Goal: Task Accomplishment & Management: Use online tool/utility

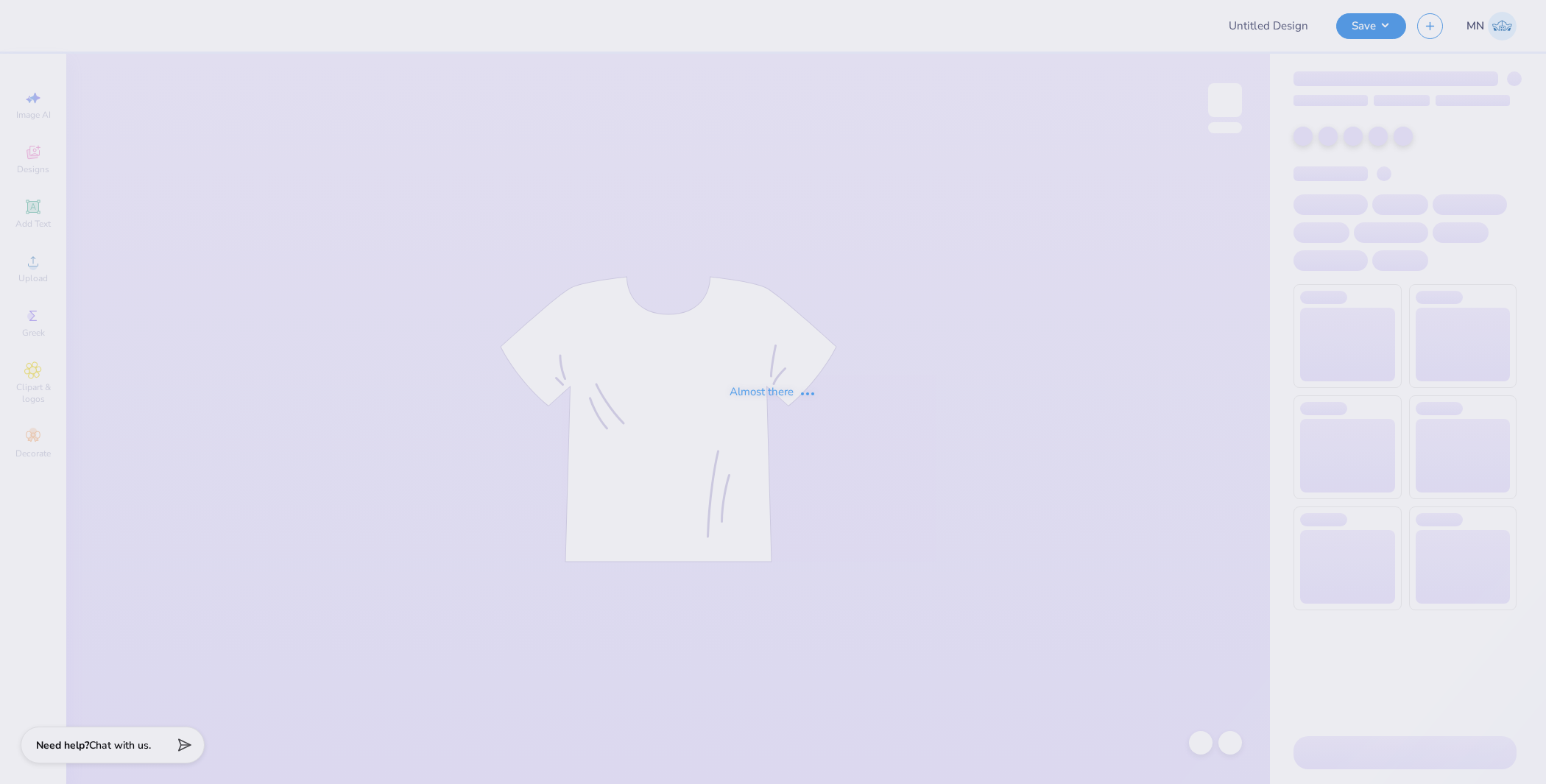
type input "synthesis proofs"
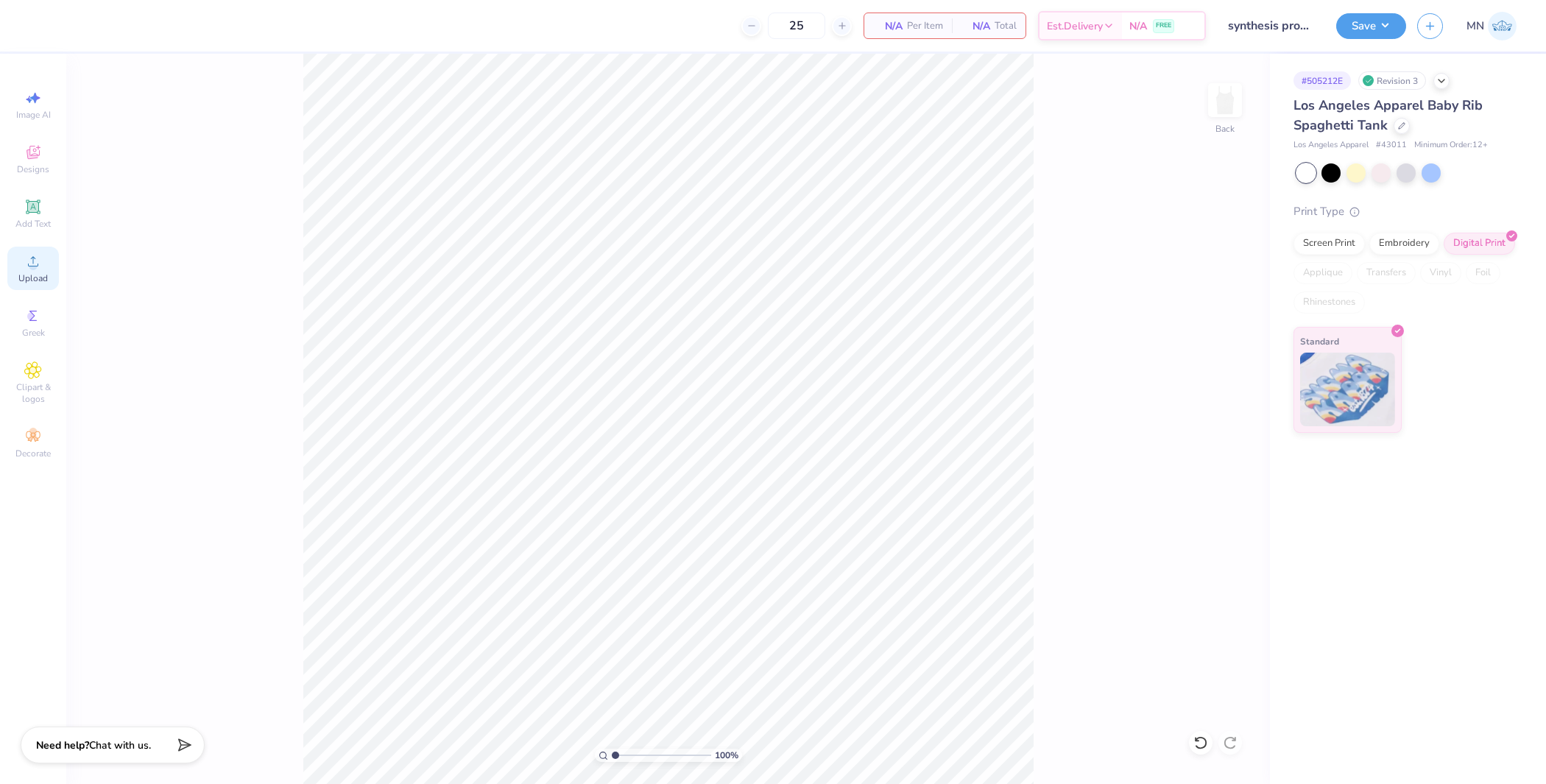
click at [43, 256] on div "Upload" at bounding box center [32, 269] width 51 height 43
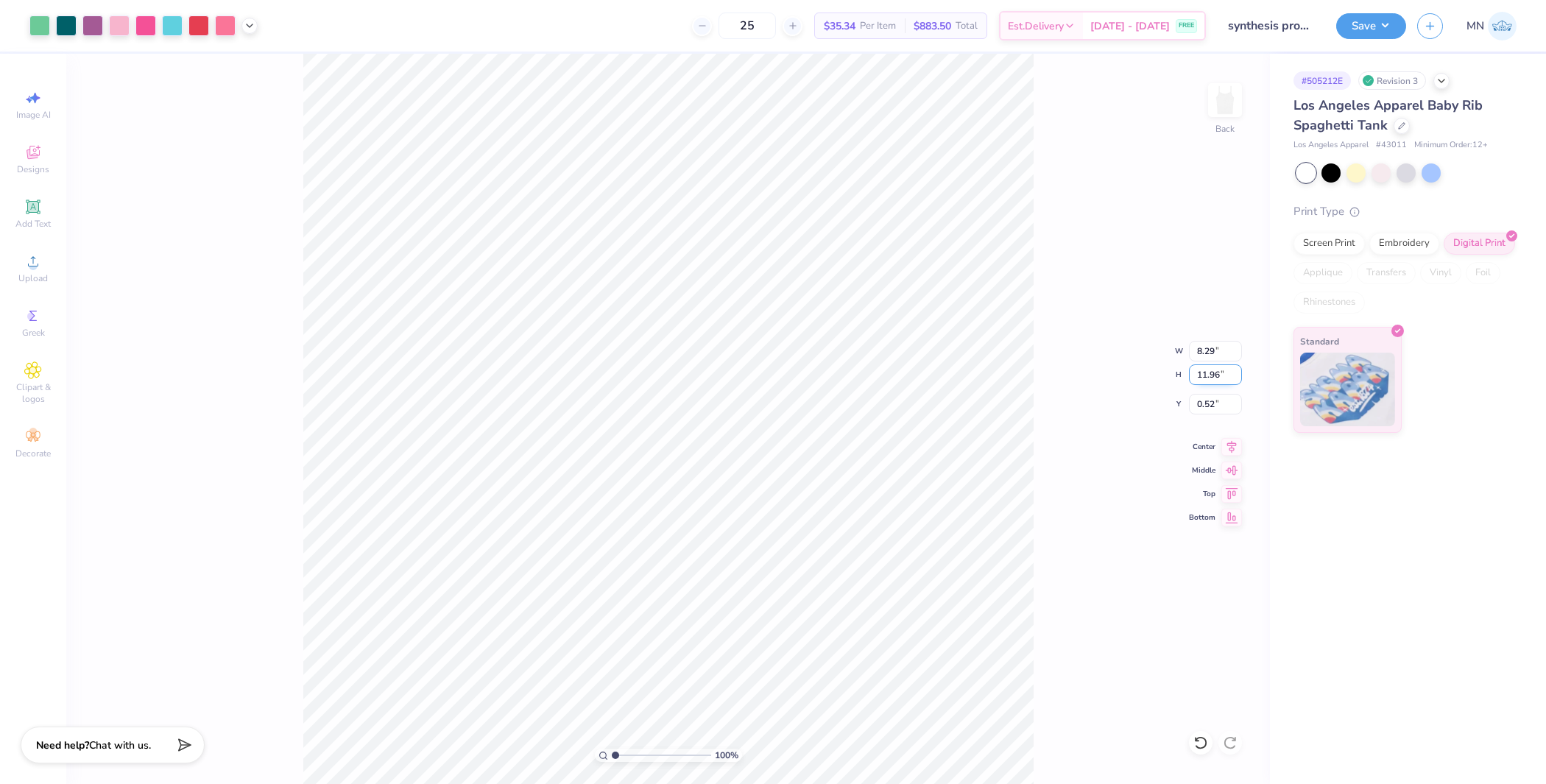
click at [1196, 373] on input "11.96" at bounding box center [1215, 375] width 53 height 21
type input "7"
type input "4.86"
type input "7.00"
type input "3.00"
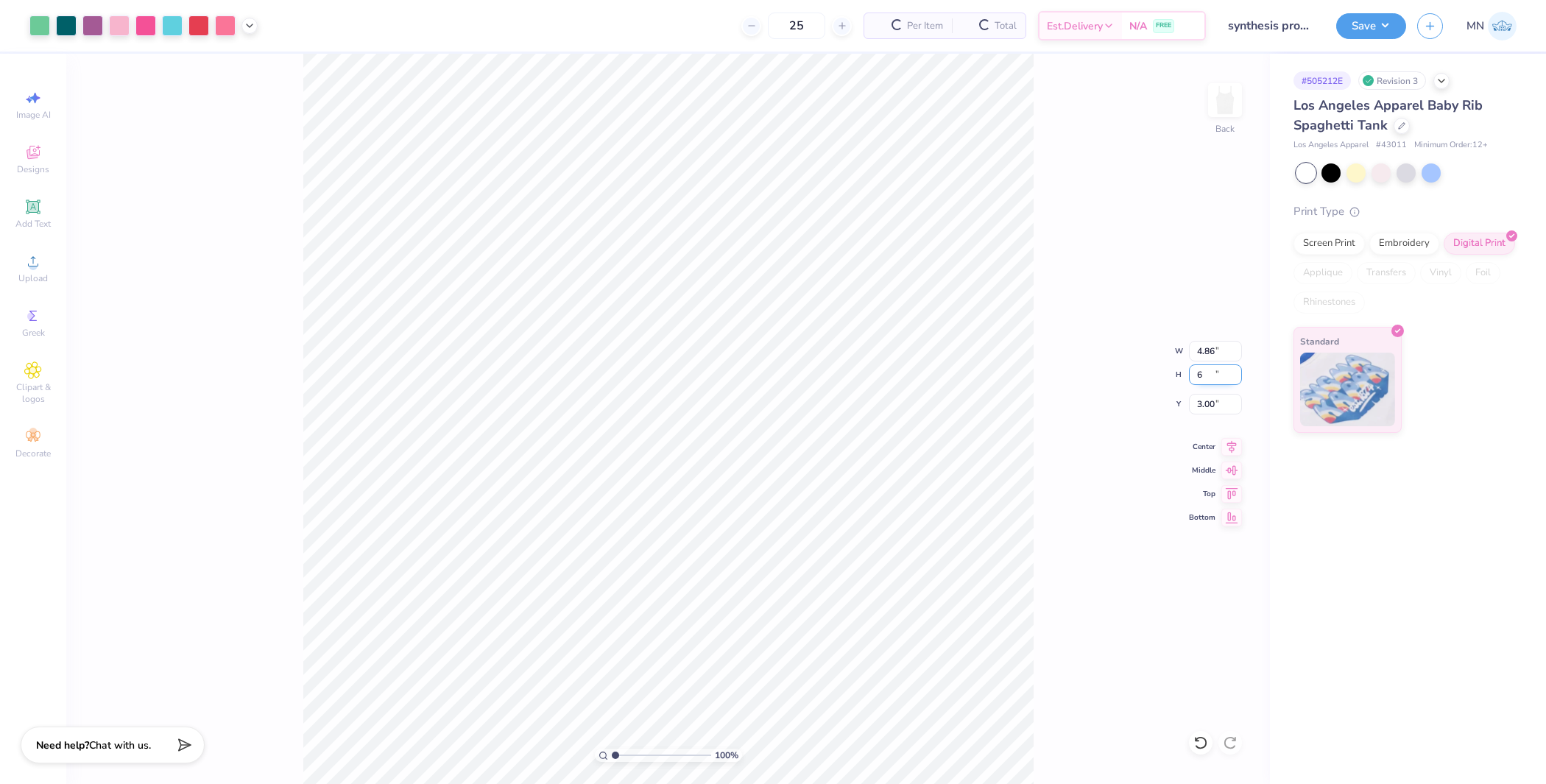
type input "6"
type input "4.16"
type input "6.00"
click at [1213, 410] on input "3.50" at bounding box center [1215, 404] width 53 height 21
type input "1.50"
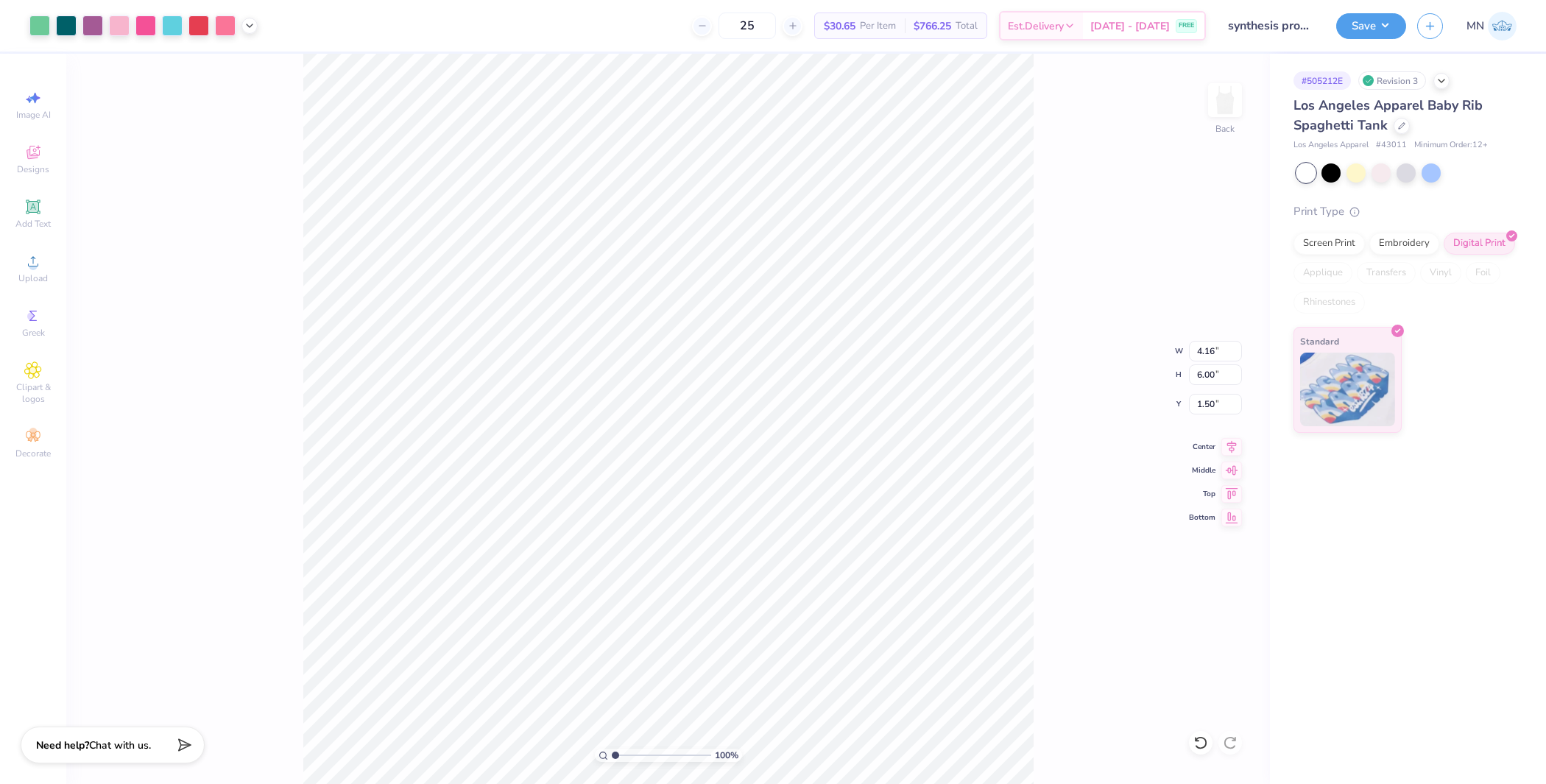
click at [1035, 412] on div "100 % Back W 4.16 4.16 " H 6.00 6.00 " Y 1.50 1.50 " Center Middle Top Bottom" at bounding box center [668, 419] width 1203 height 730
click at [1358, 22] on button "Save" at bounding box center [1371, 24] width 70 height 26
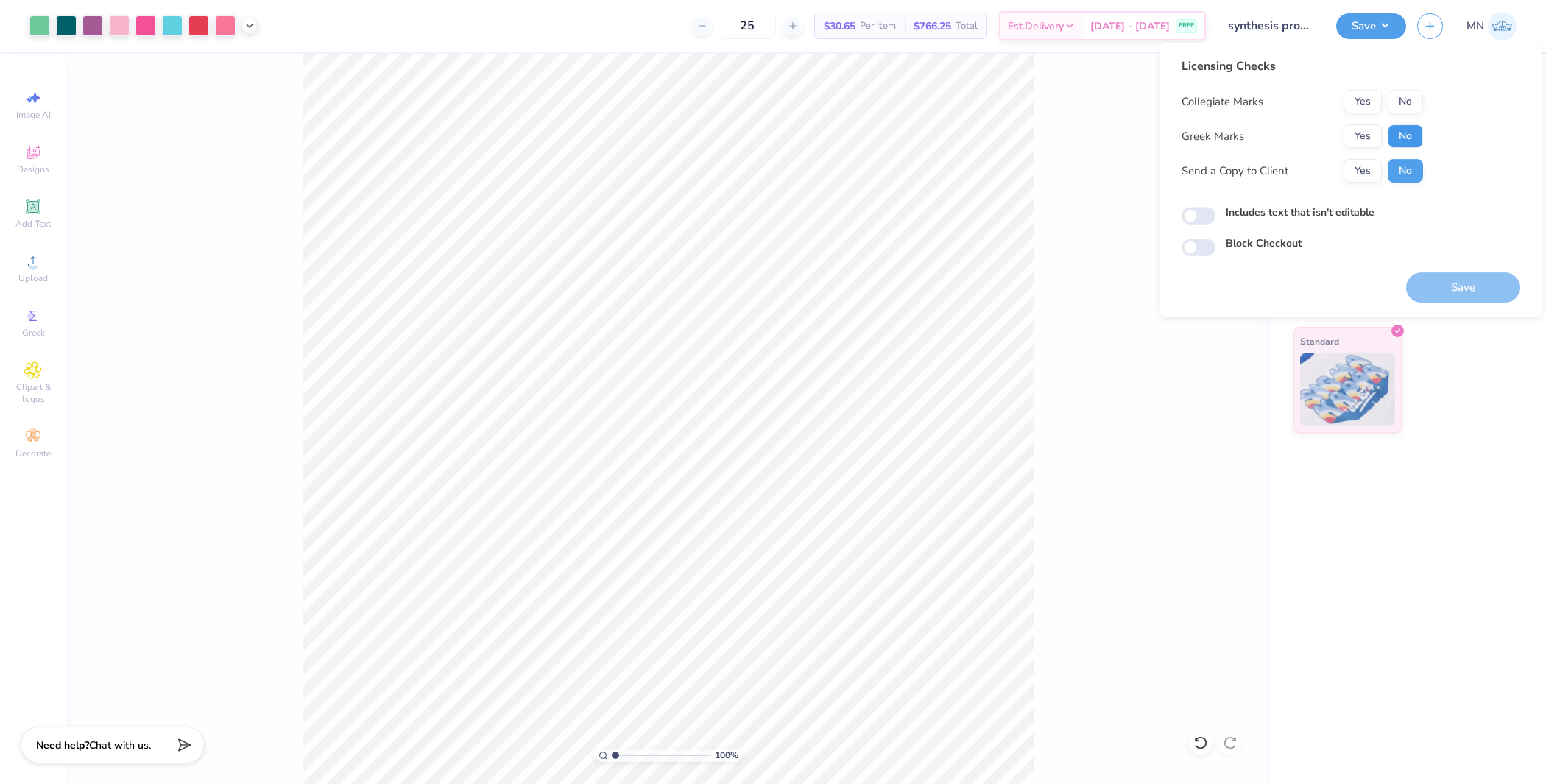
click at [1417, 135] on button "No" at bounding box center [1405, 136] width 36 height 23
click at [1403, 98] on button "No" at bounding box center [1405, 101] width 36 height 23
click at [1463, 296] on button "Save" at bounding box center [1463, 287] width 114 height 30
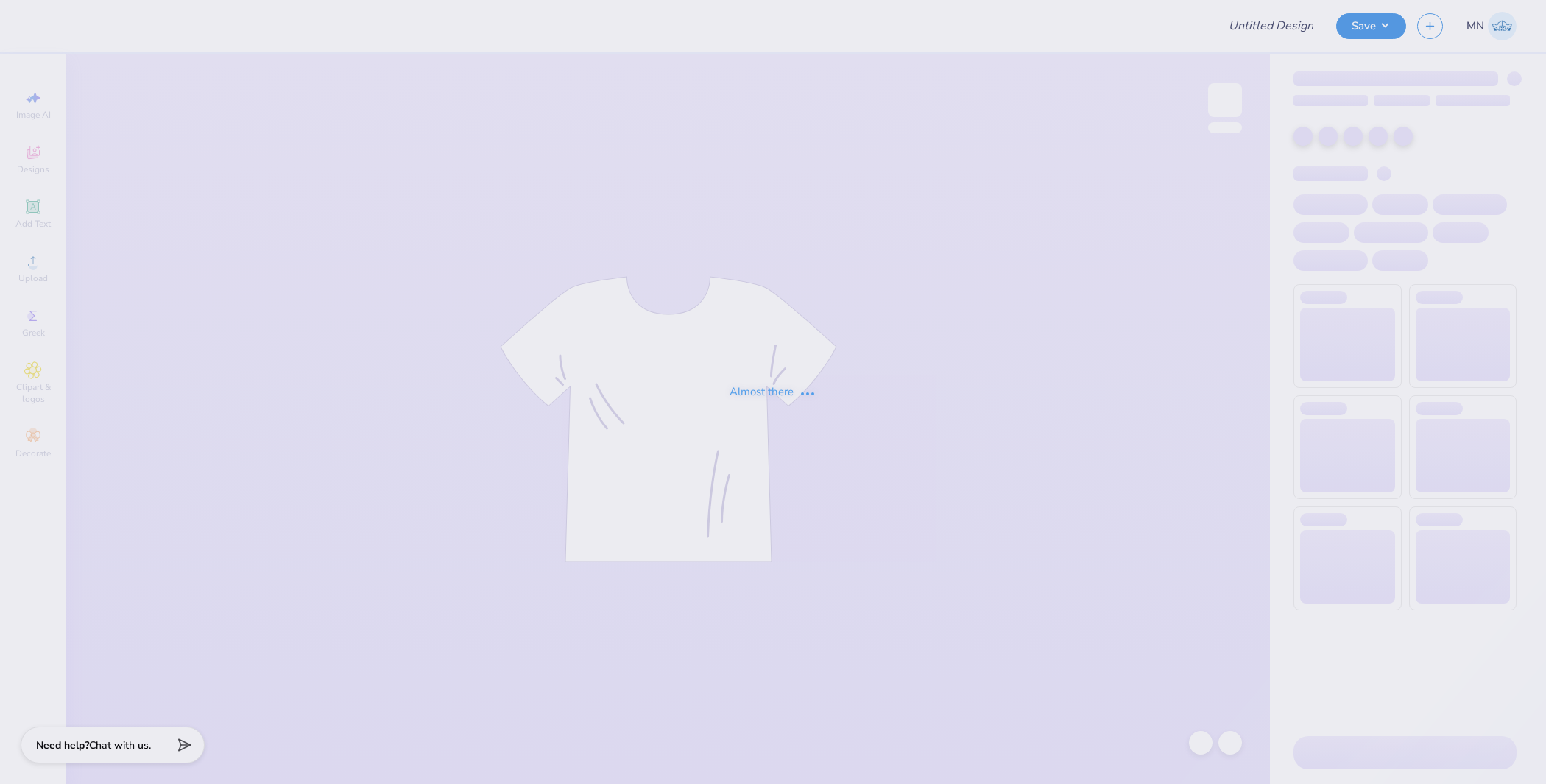
type input "snow team 25-26"
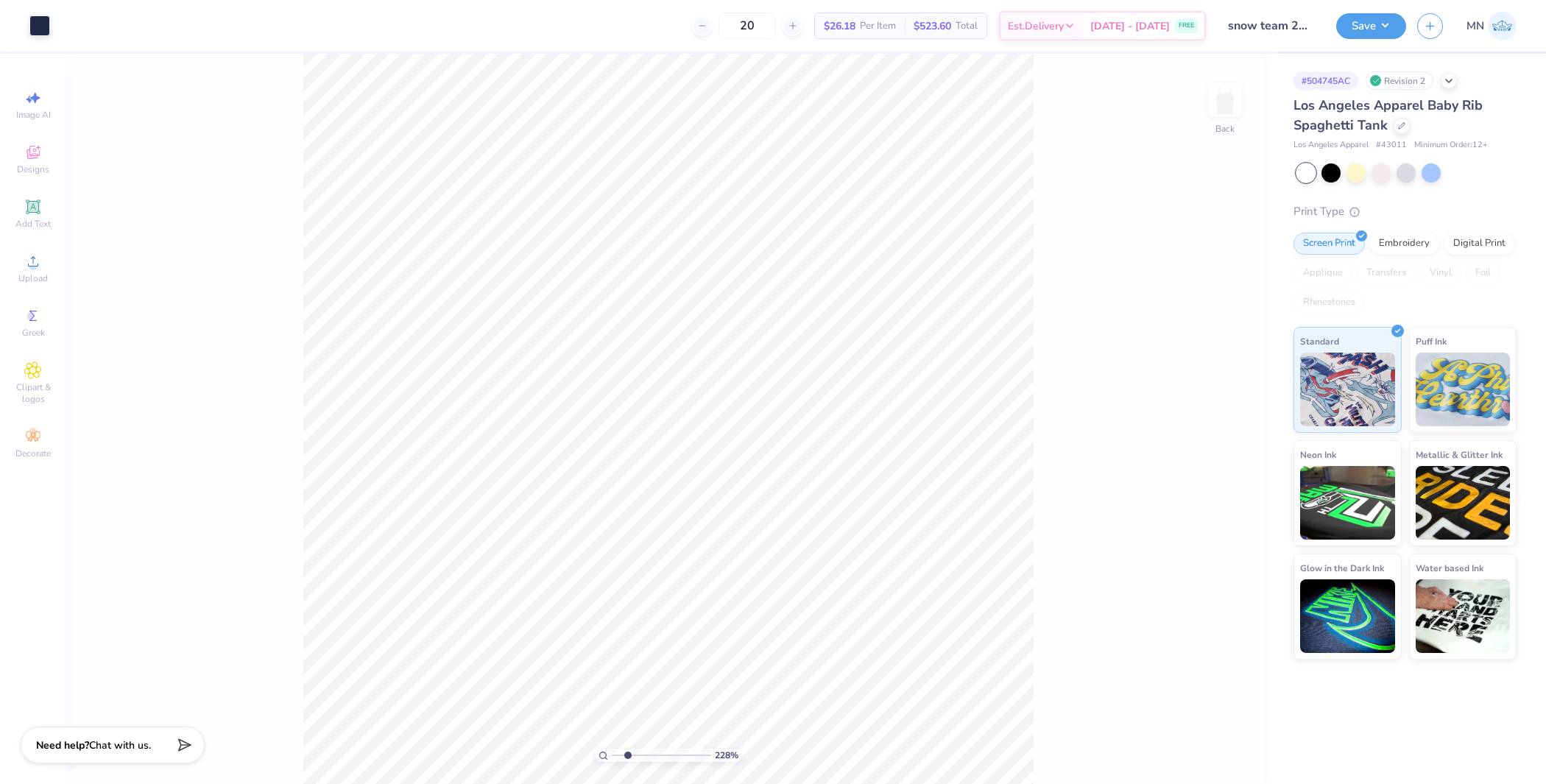
drag, startPoint x: 616, startPoint y: 756, endPoint x: 627, endPoint y: 755, distance: 11.0
click at [627, 755] on input "range" at bounding box center [662, 754] width 99 height 13
drag, startPoint x: 631, startPoint y: 755, endPoint x: 619, endPoint y: 754, distance: 12.0
type input "1.45"
click at [619, 754] on input "range" at bounding box center [662, 754] width 99 height 13
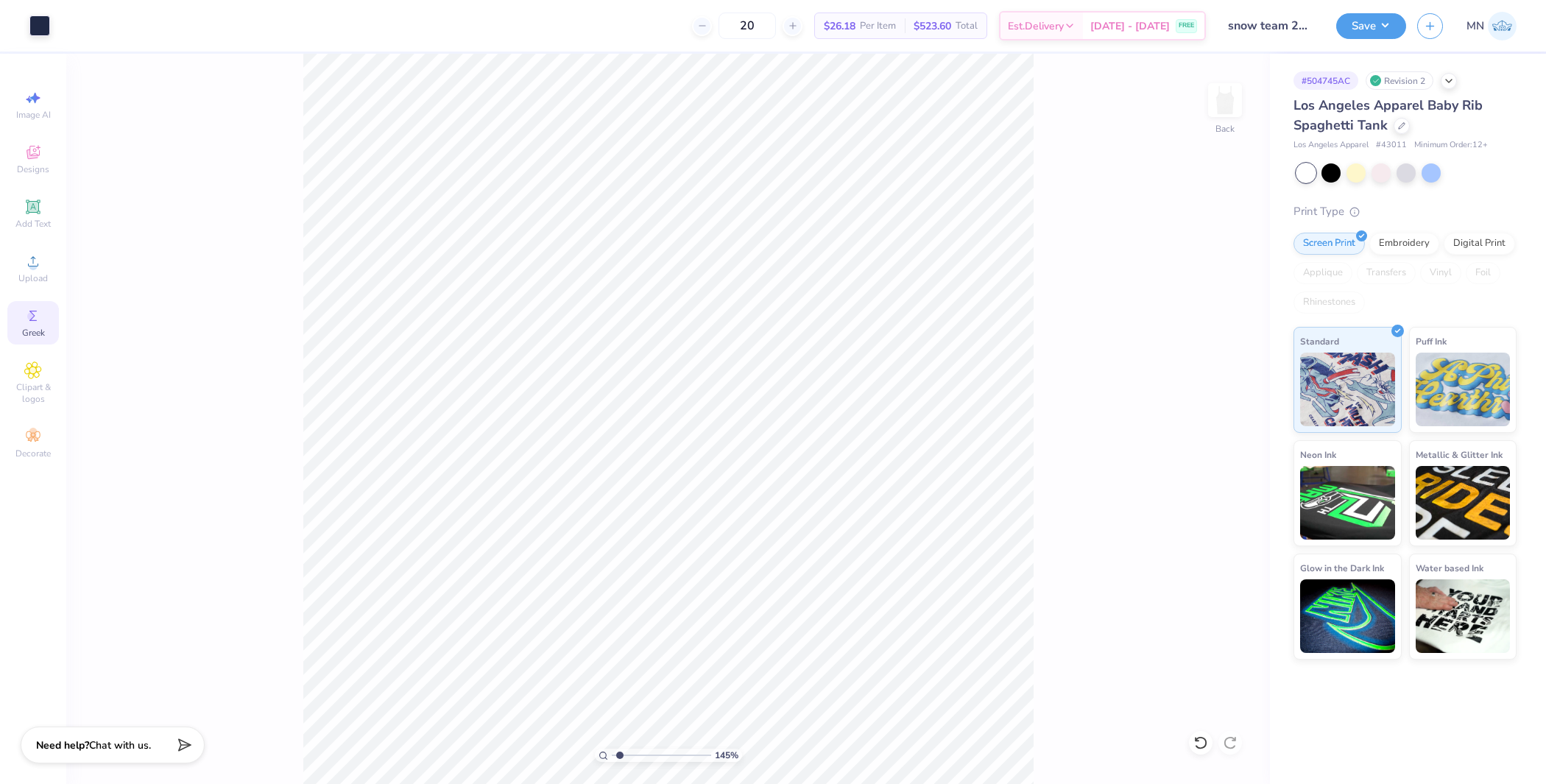
click at [36, 326] on div "Greek" at bounding box center [32, 322] width 51 height 43
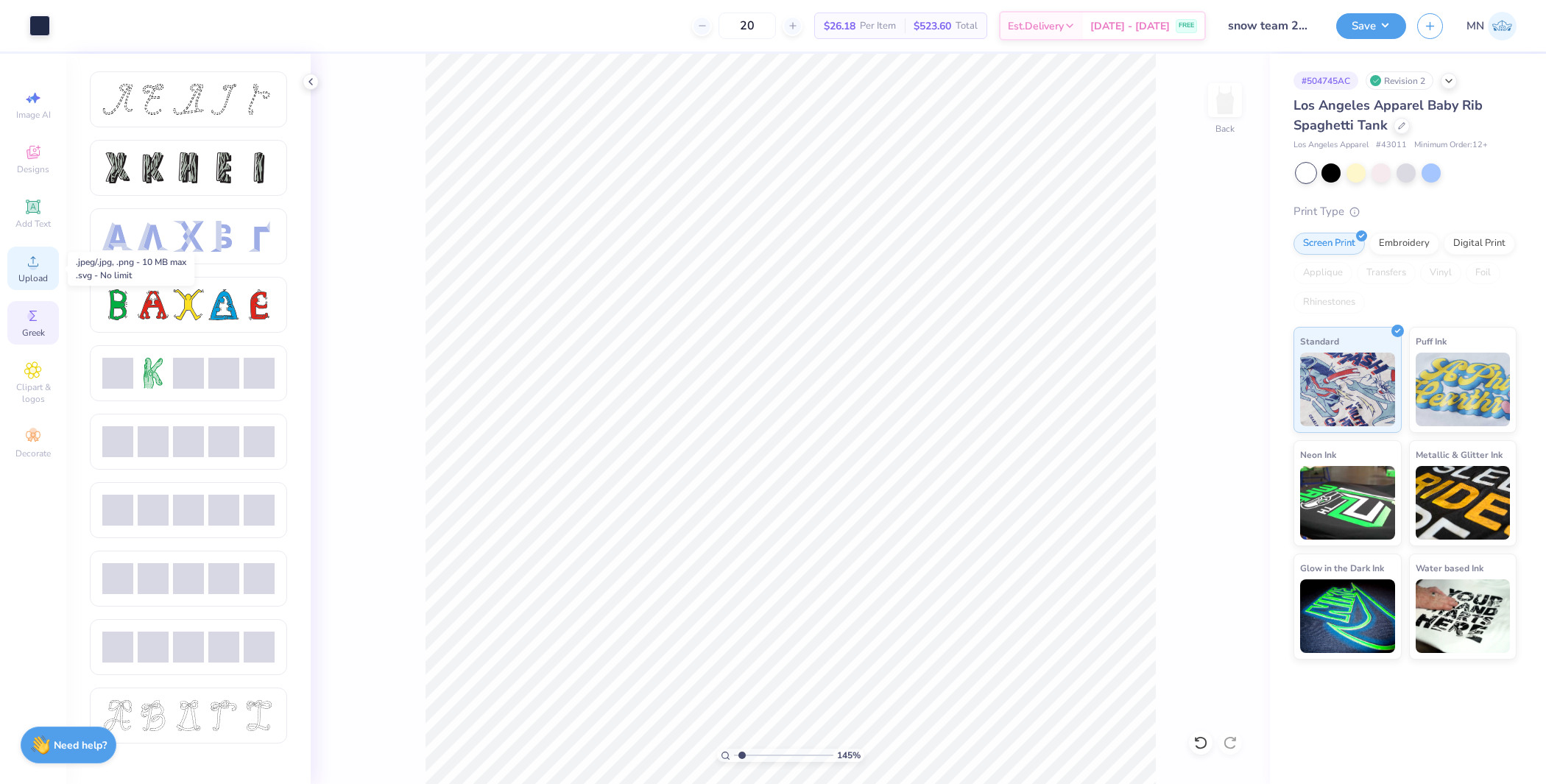
click at [33, 270] on div "Upload" at bounding box center [32, 269] width 51 height 43
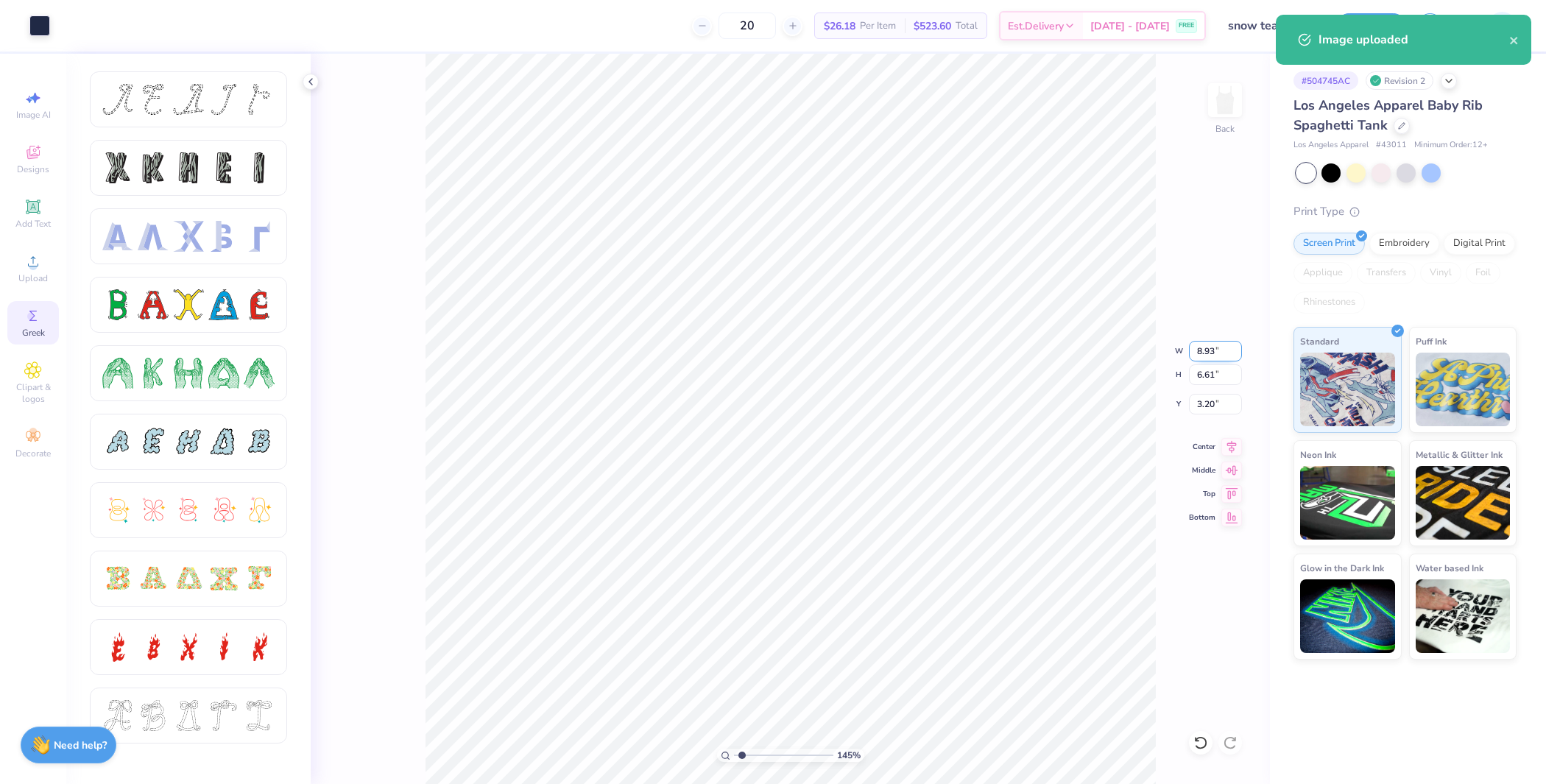
click at [1203, 356] on input "8.93" at bounding box center [1215, 351] width 53 height 21
type input "7.00"
type input "5.18"
click at [1216, 401] on input "3.91" at bounding box center [1215, 404] width 53 height 21
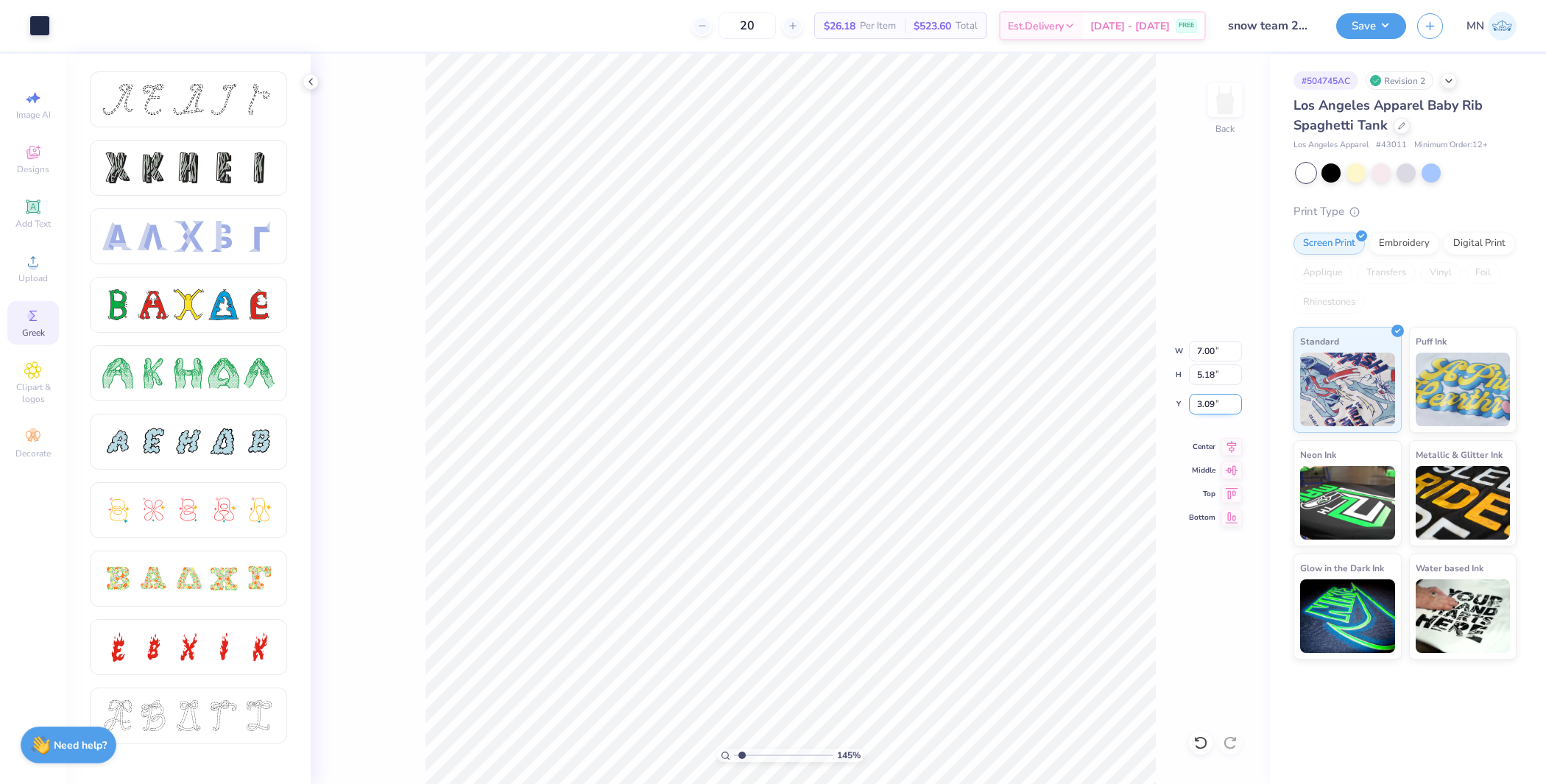
type input "3.09"
type input "3.53"
type input "3.67"
type input "0.67"
type input "8.01"
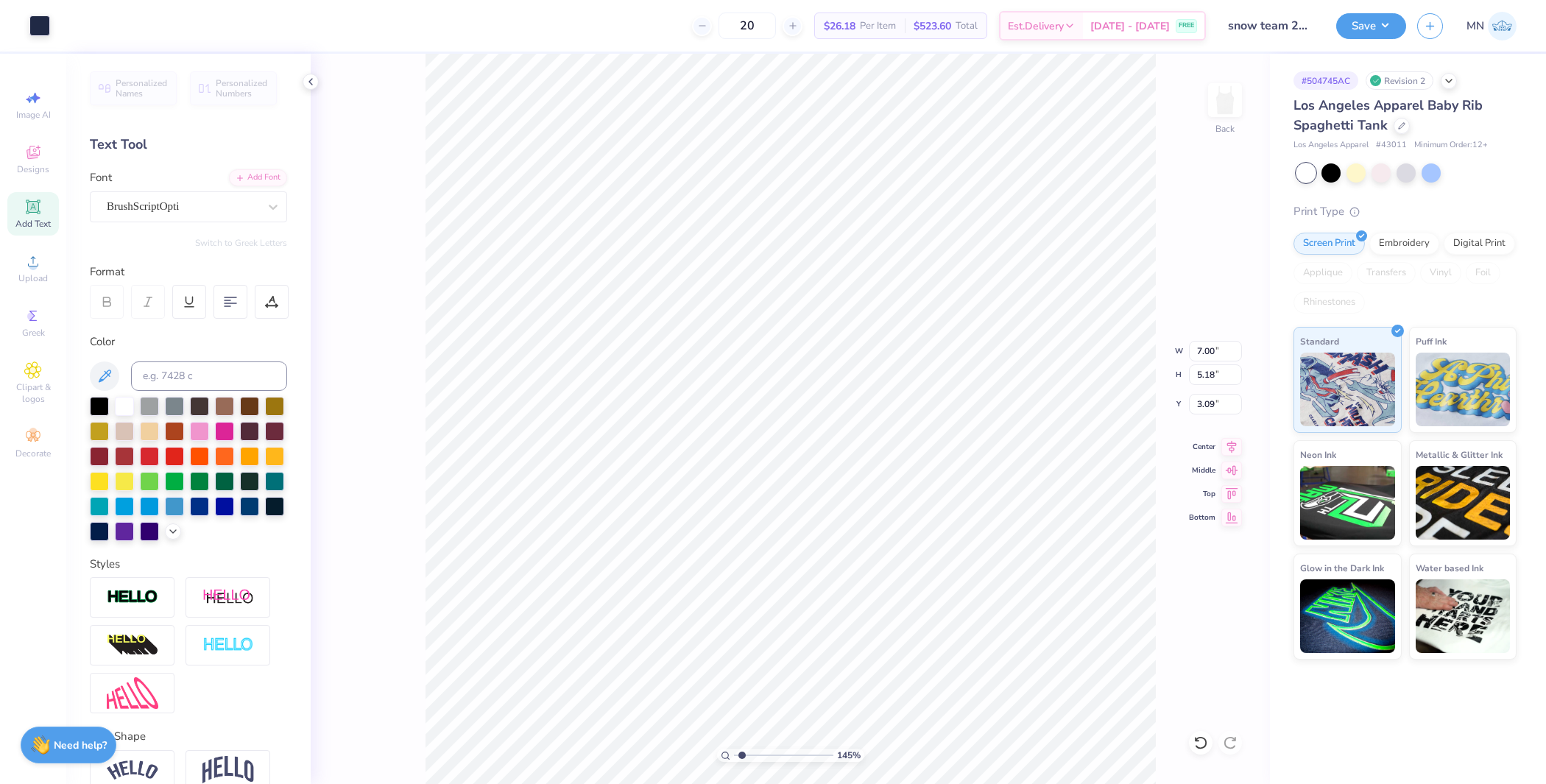
type input "3.09"
click at [858, 621] on li "Group" at bounding box center [860, 626] width 116 height 29
drag, startPoint x: 742, startPoint y: 756, endPoint x: 657, endPoint y: 738, distance: 86.9
type input "1"
click at [734, 748] on input "range" at bounding box center [783, 754] width 99 height 13
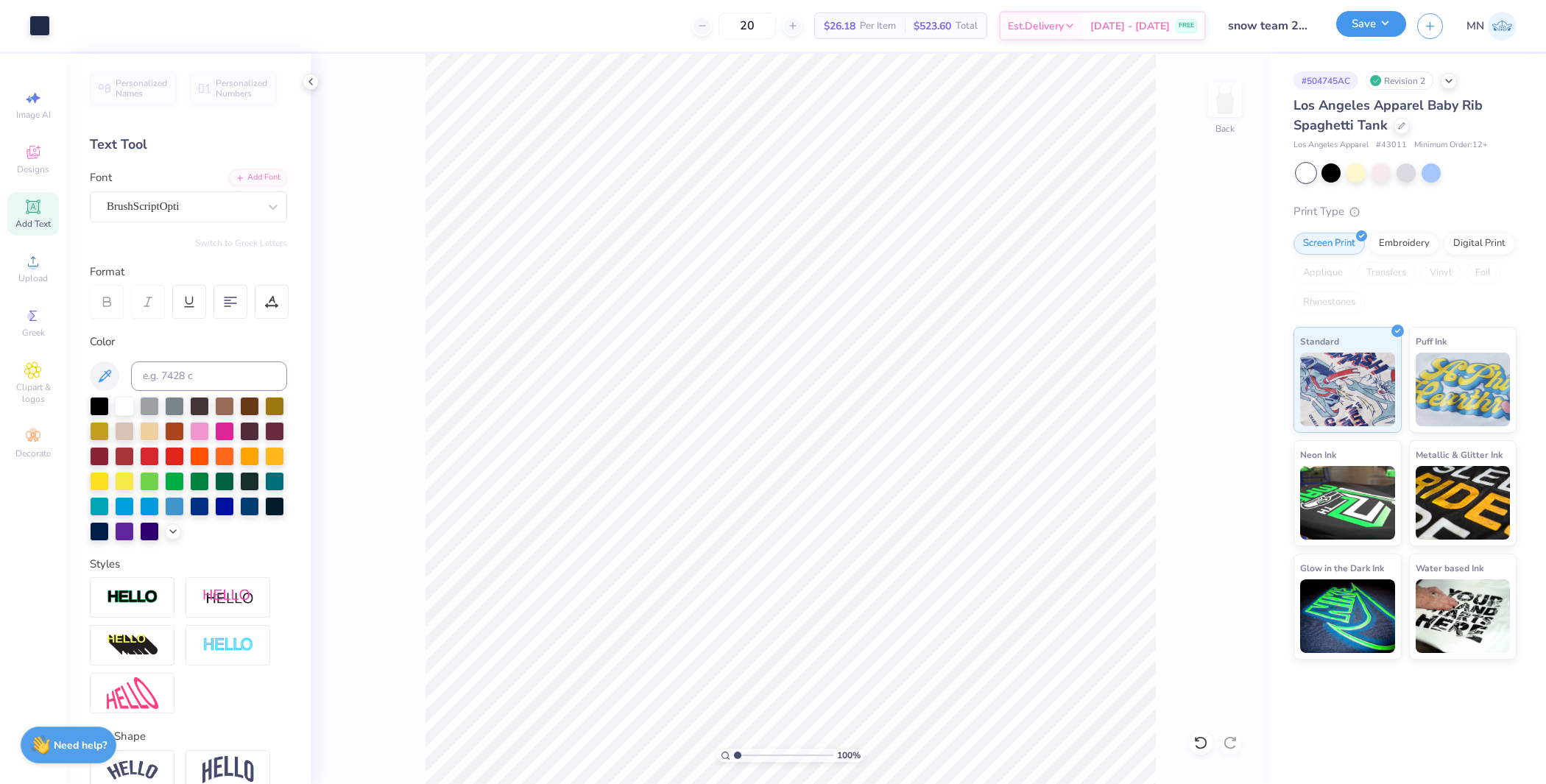
click at [1350, 31] on button "Save" at bounding box center [1371, 24] width 70 height 26
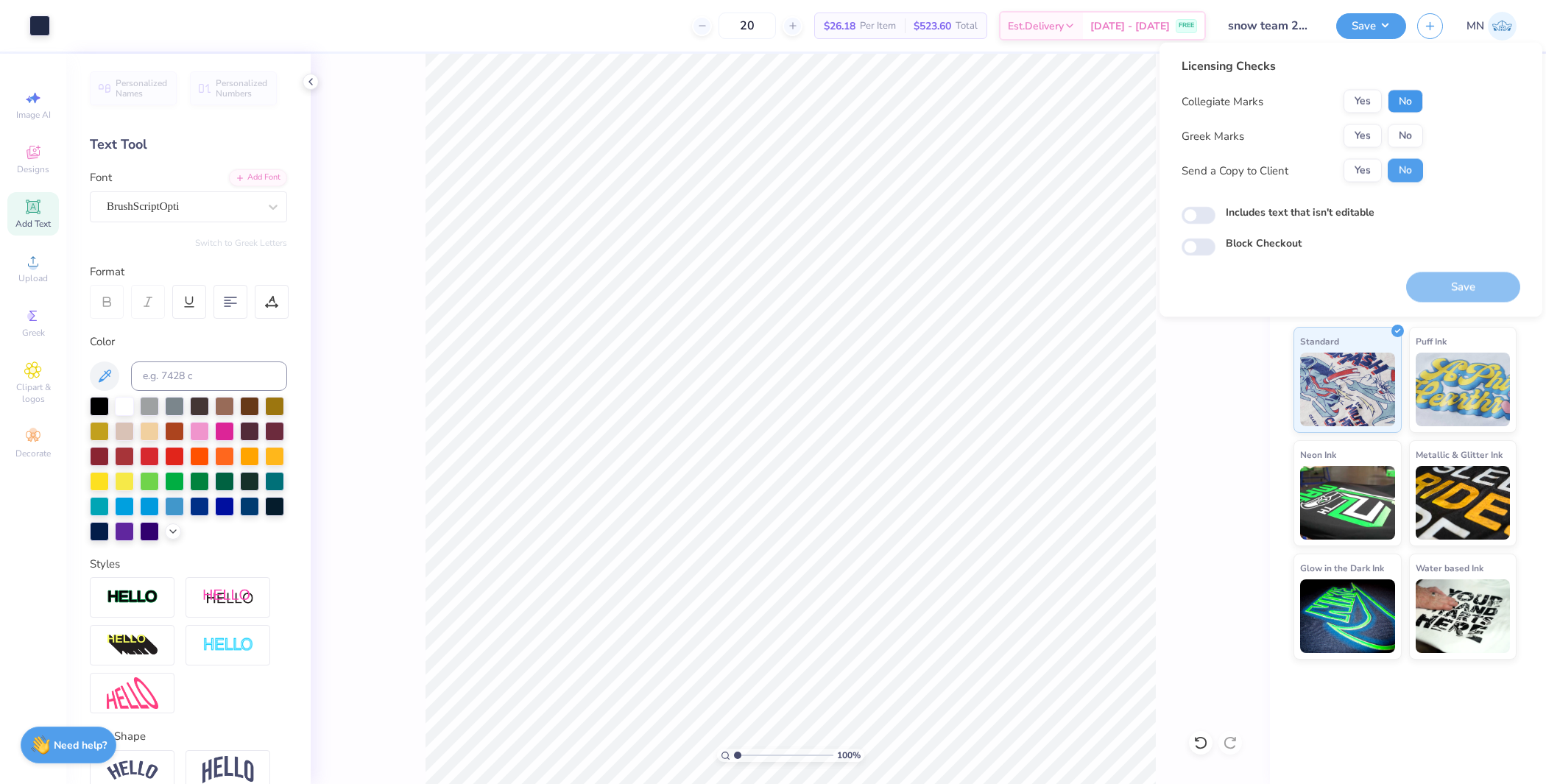
click at [1403, 103] on button "No" at bounding box center [1405, 101] width 36 height 23
click at [1371, 130] on button "Yes" at bounding box center [1363, 136] width 38 height 23
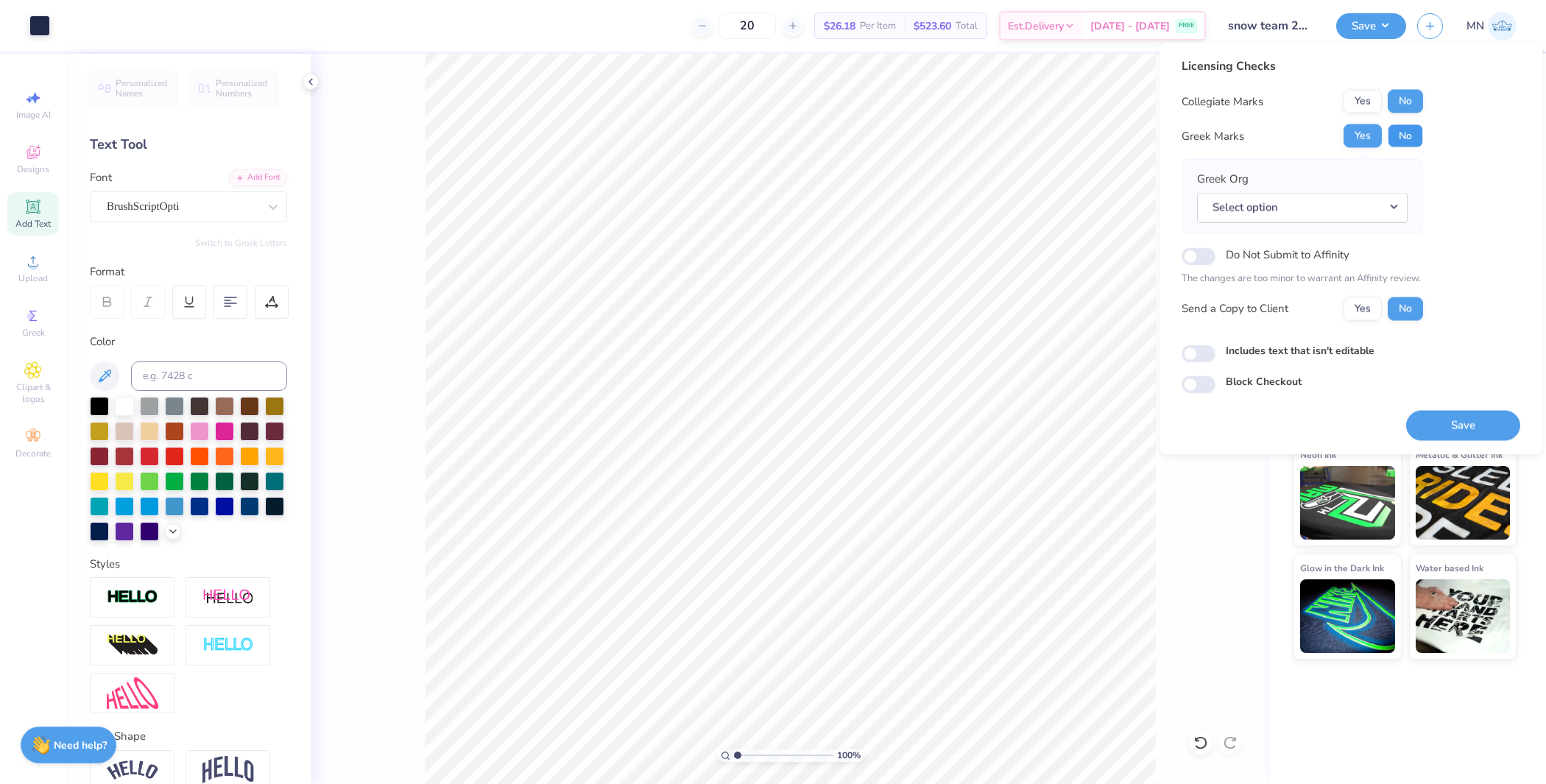
click at [1406, 136] on button "No" at bounding box center [1405, 136] width 36 height 23
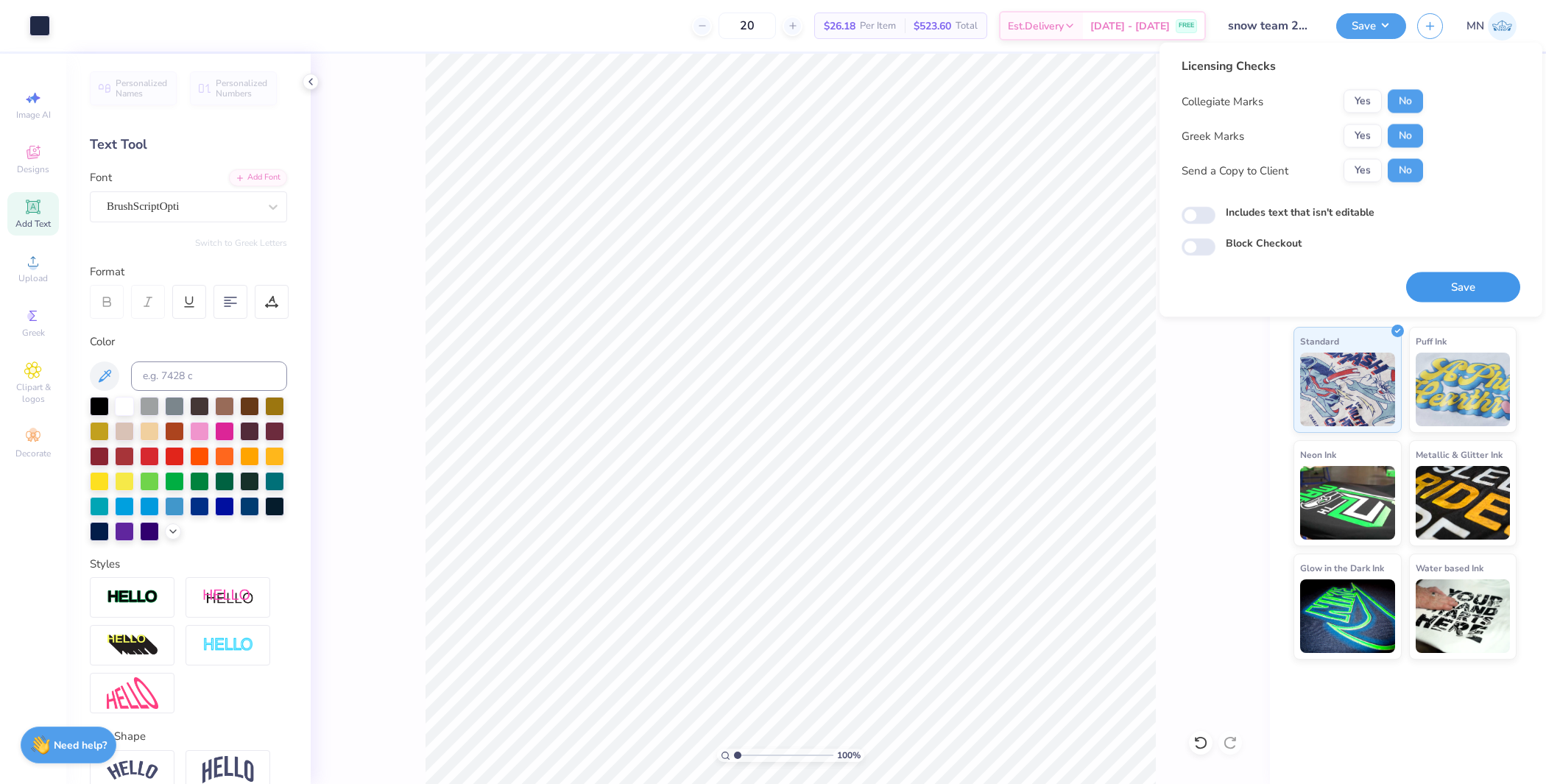
click at [1467, 280] on button "Save" at bounding box center [1463, 287] width 114 height 30
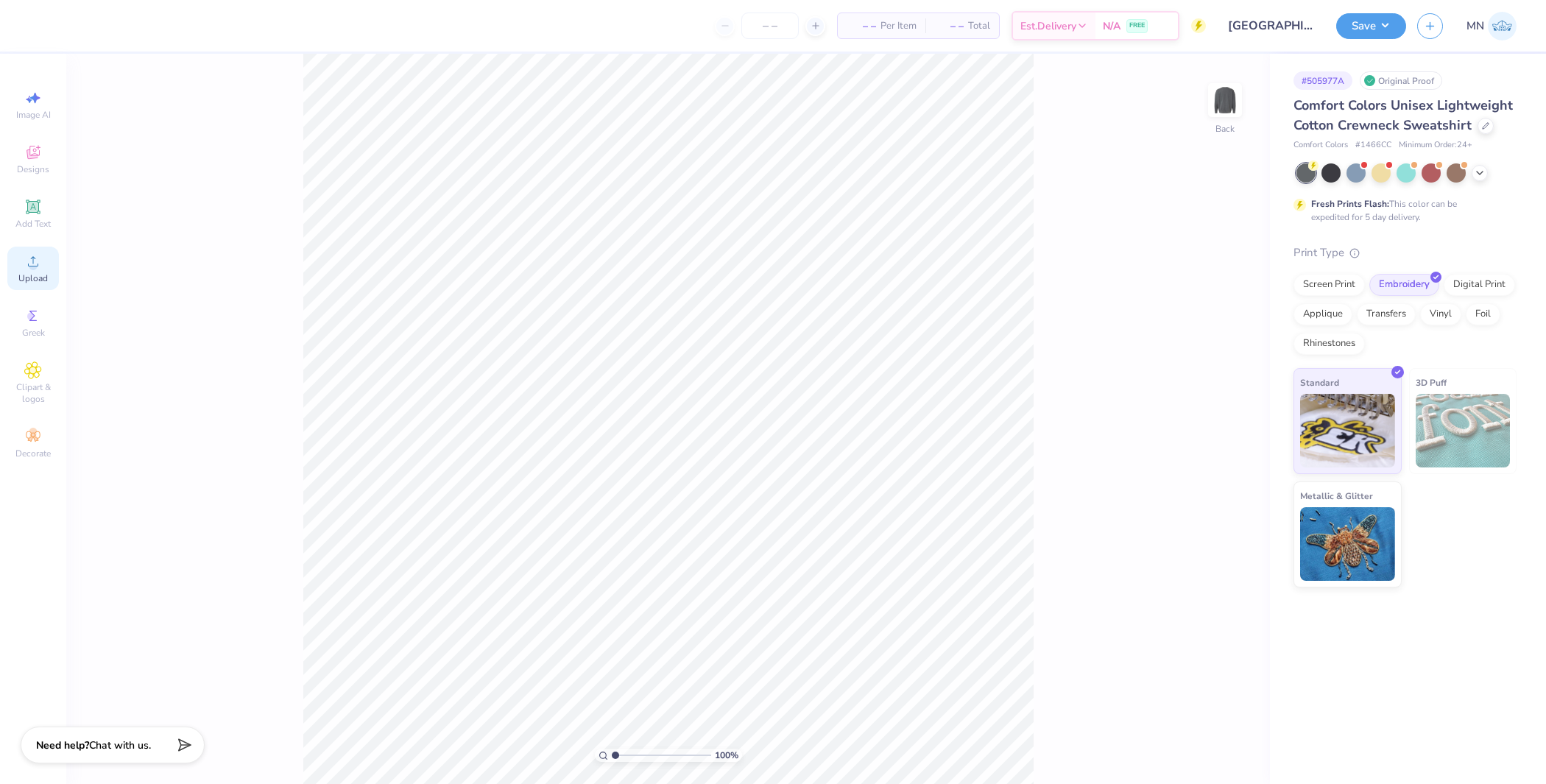
click at [26, 282] on span "Upload" at bounding box center [33, 278] width 30 height 12
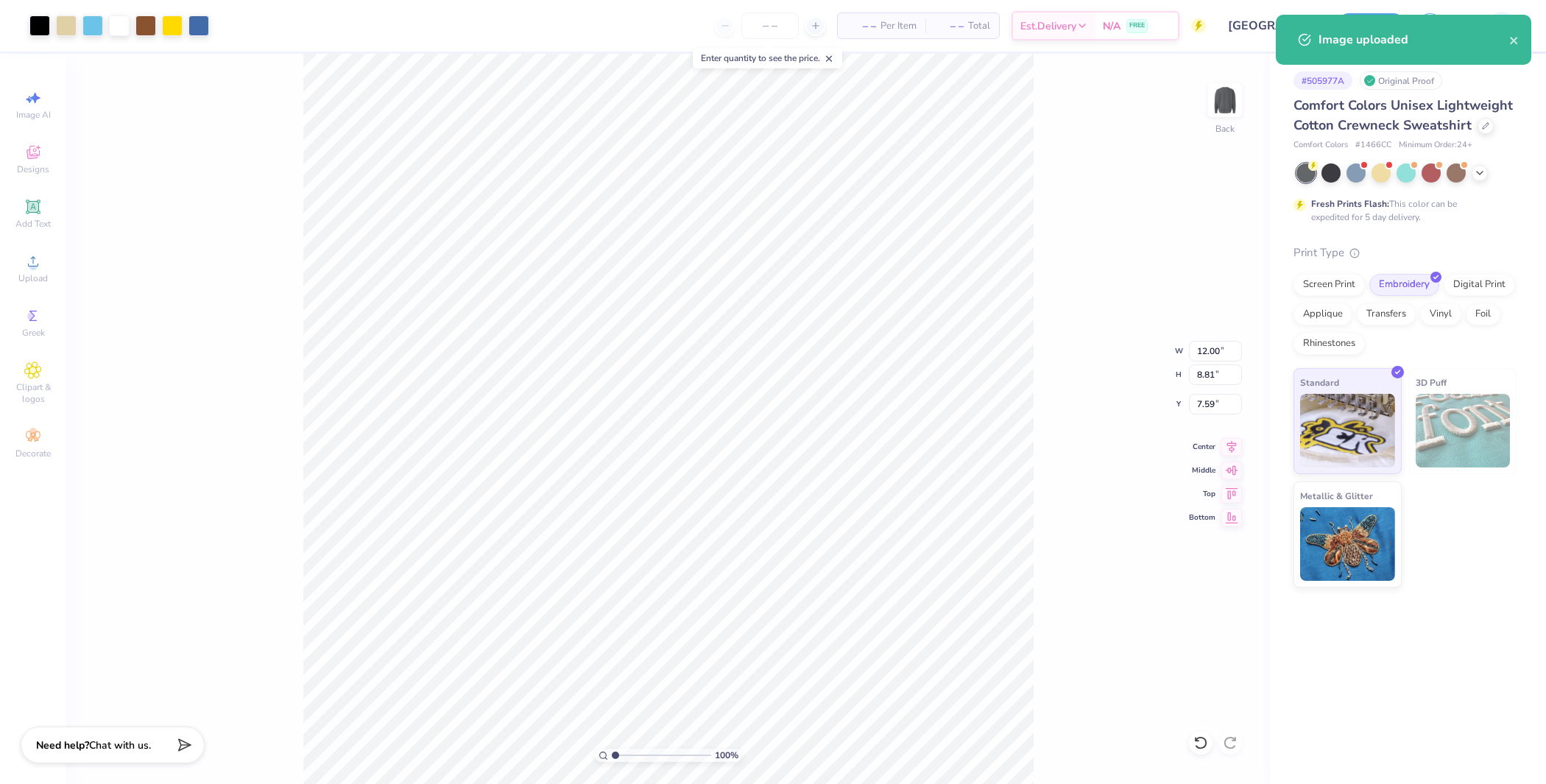
click at [1208, 342] on div at bounding box center [773, 392] width 1546 height 784
click at [1212, 348] on input "12.00" at bounding box center [1215, 351] width 53 height 21
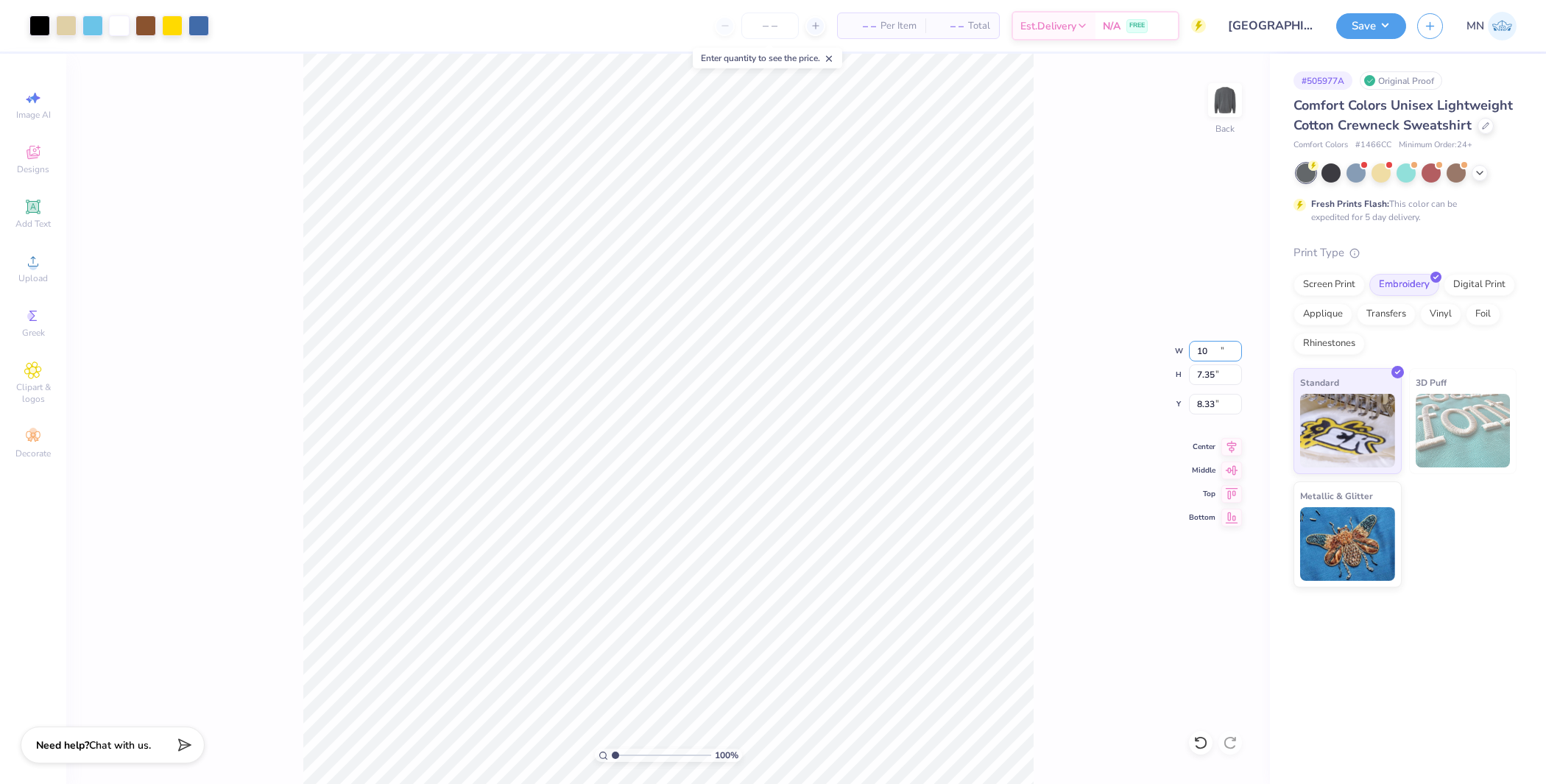
type input "10.00"
type input "7.35"
click at [1216, 394] on input "8.33" at bounding box center [1215, 404] width 53 height 21
type input "3.00"
click at [1366, 33] on button "Save" at bounding box center [1371, 24] width 70 height 26
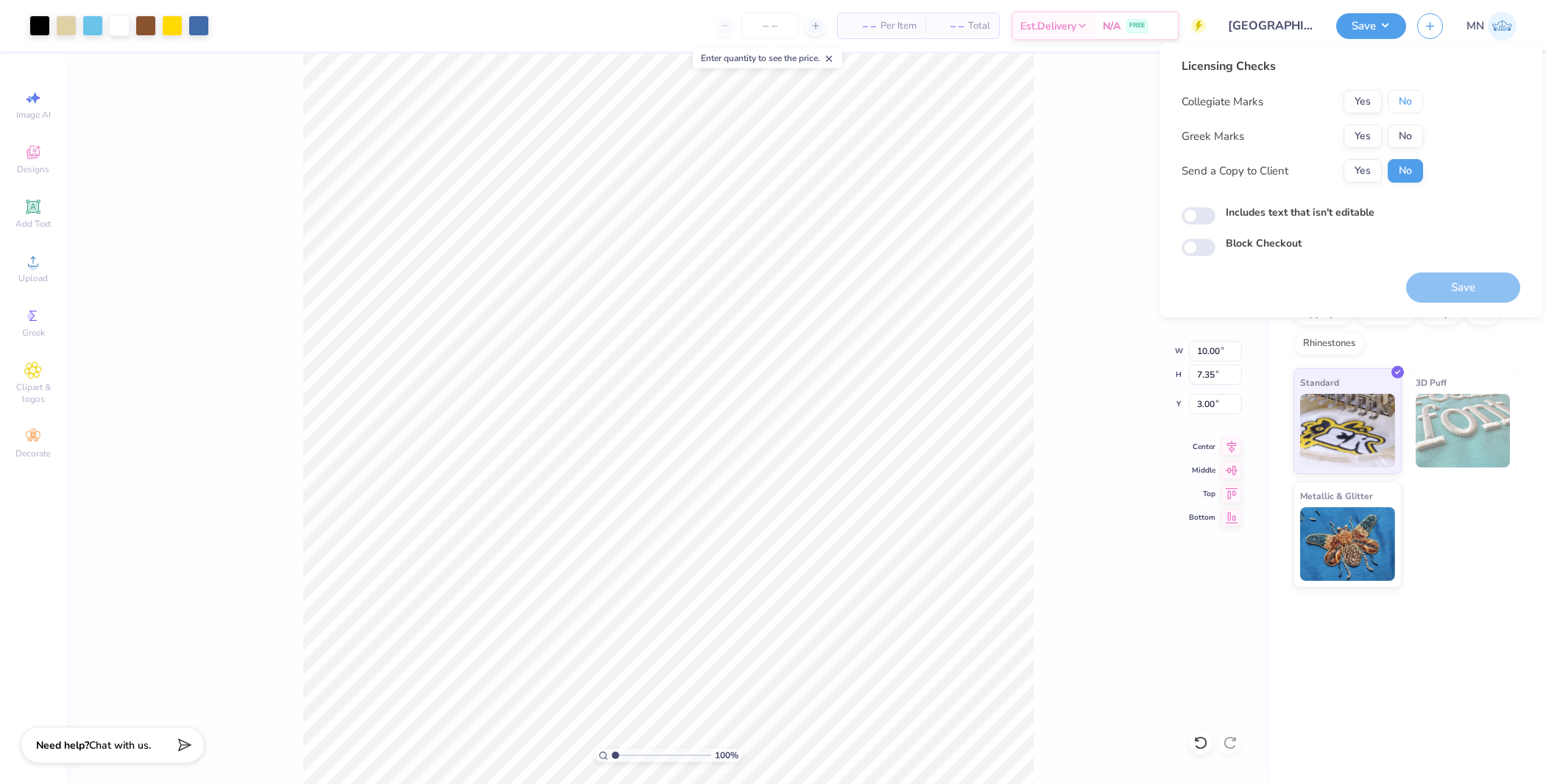
drag, startPoint x: 1407, startPoint y: 111, endPoint x: 1404, endPoint y: 122, distance: 11.4
click at [1407, 111] on button "No" at bounding box center [1405, 101] width 36 height 23
click at [1403, 127] on button "No" at bounding box center [1405, 136] width 36 height 23
click at [1439, 272] on button "Save" at bounding box center [1463, 287] width 114 height 30
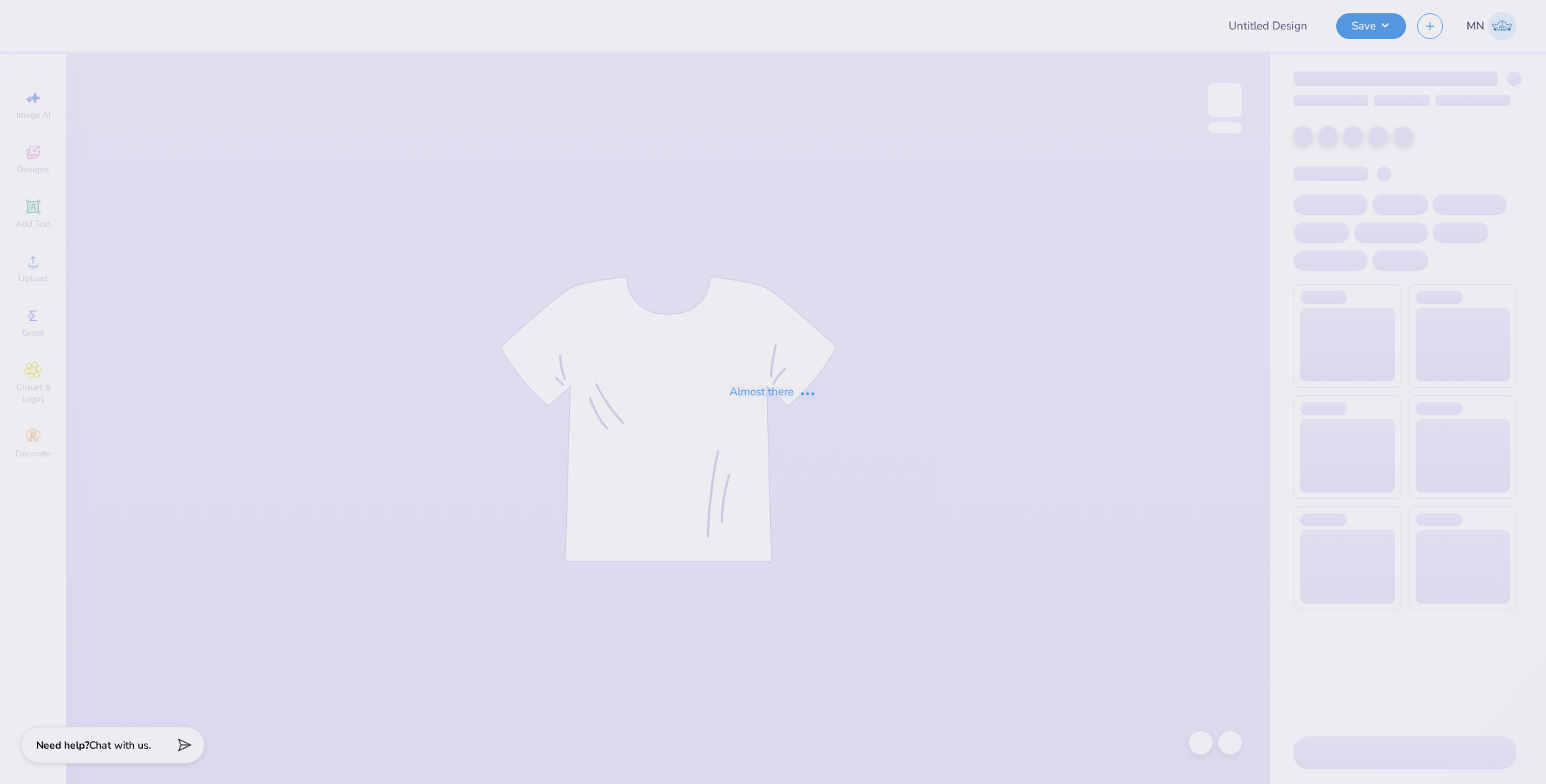
type input "SDT CRUSH HAT"
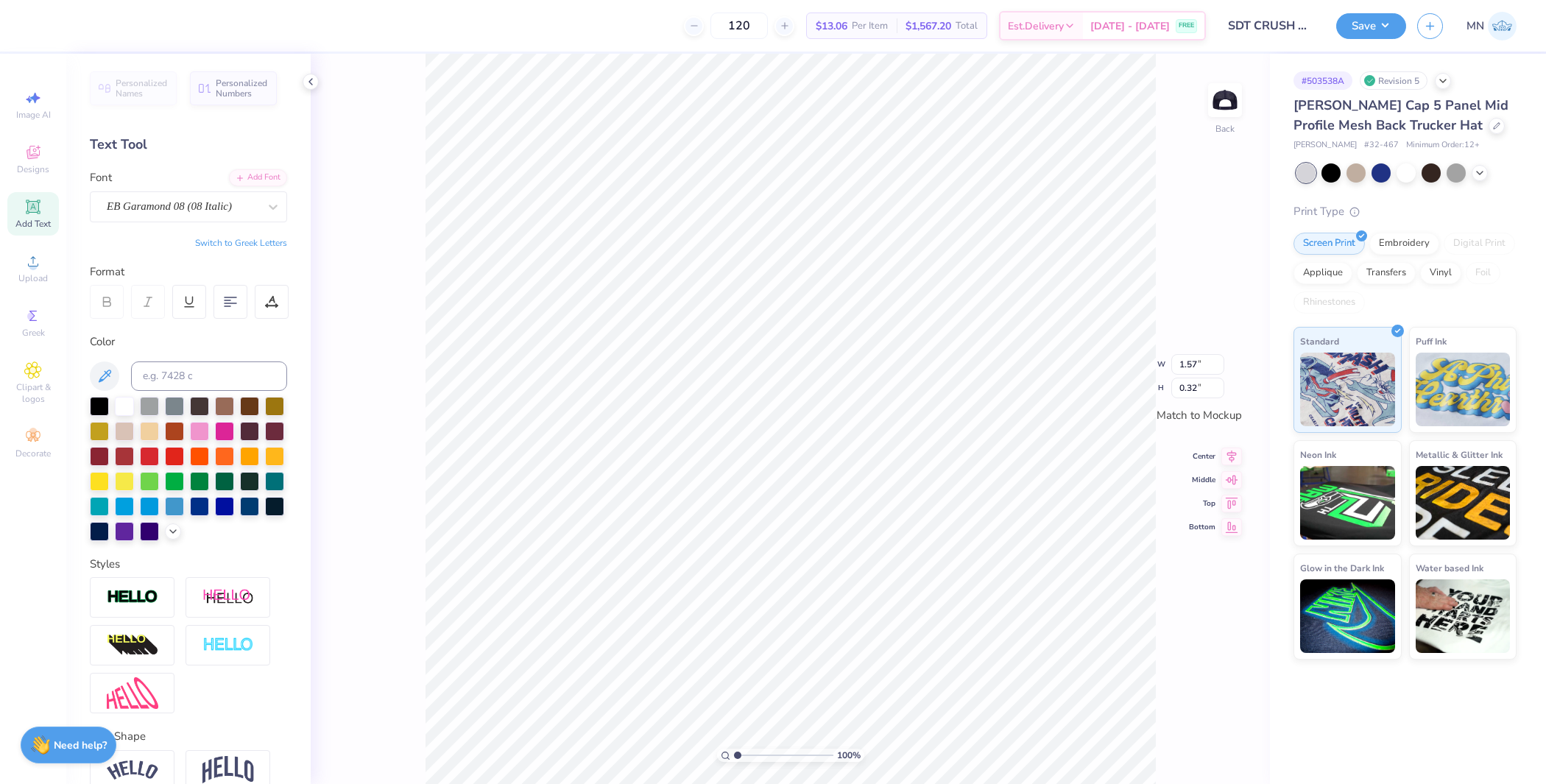
type input "0.73"
type input "0.26"
type input "3.53"
type input "0.73"
click at [48, 24] on div at bounding box center [40, 24] width 21 height 21
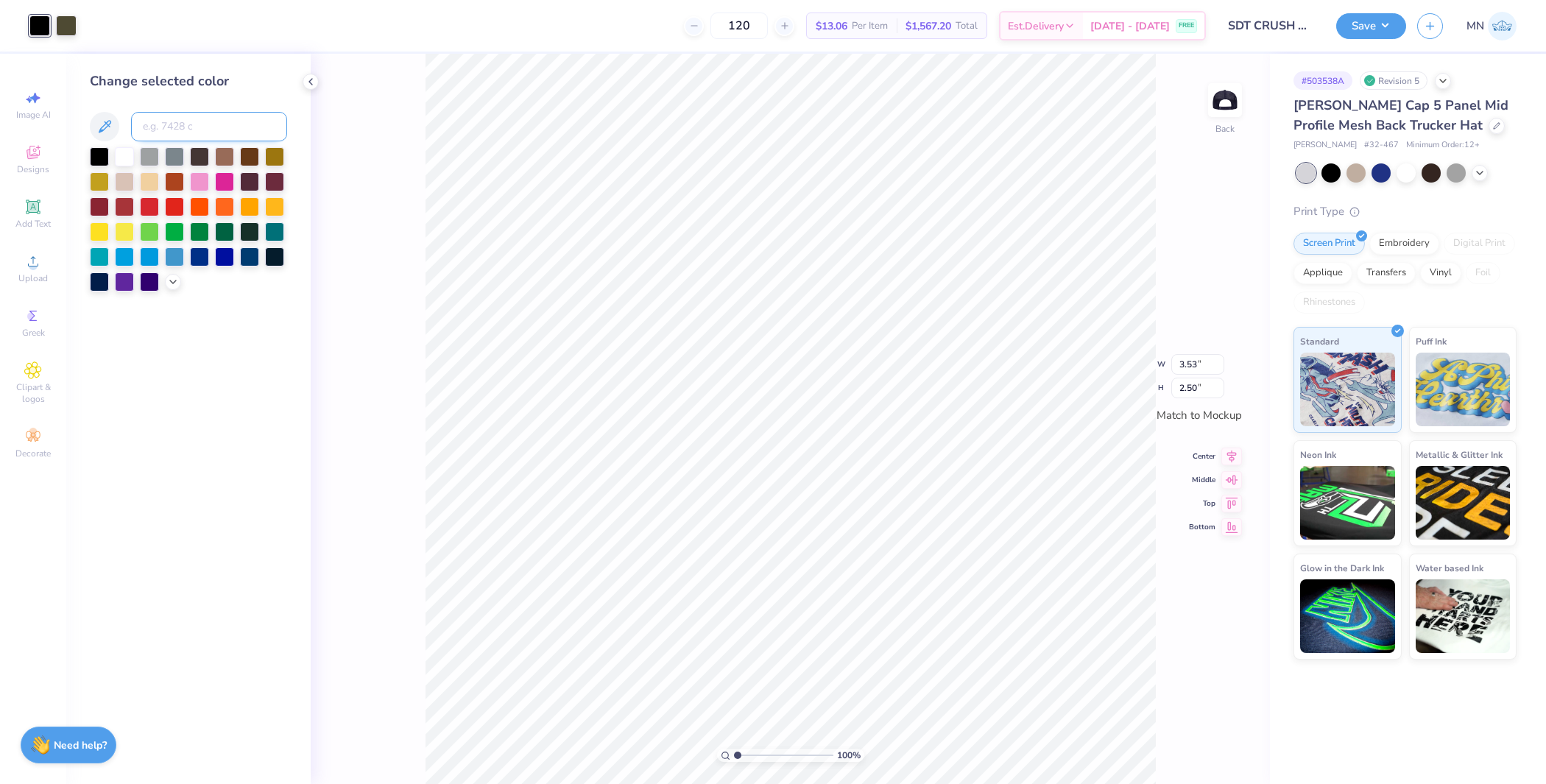
click at [185, 130] on input at bounding box center [209, 127] width 156 height 30
type input "533"
click at [71, 23] on div at bounding box center [66, 24] width 21 height 21
click at [161, 137] on input at bounding box center [209, 127] width 156 height 30
type input "533"
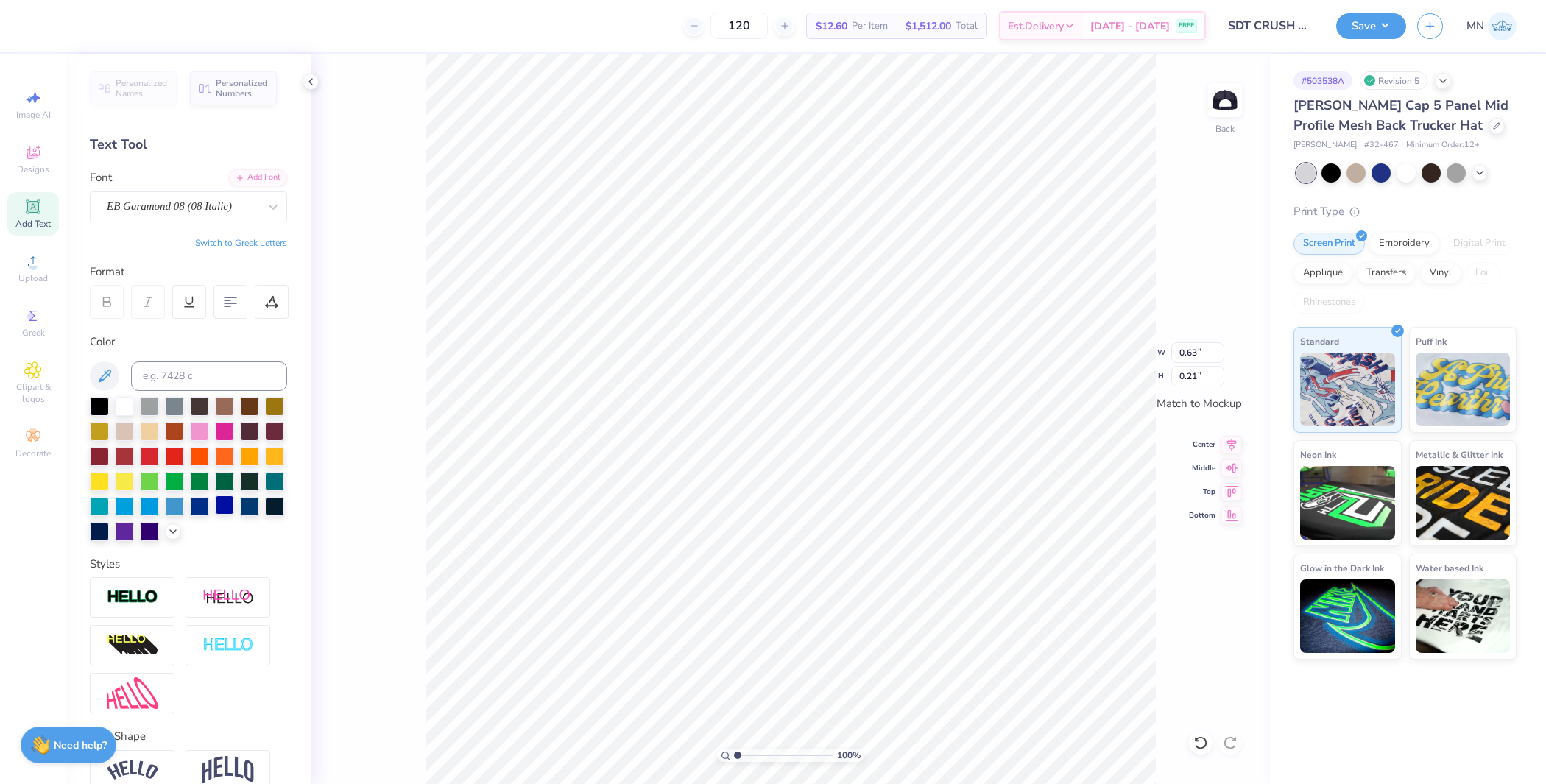
scroll to position [96, 0]
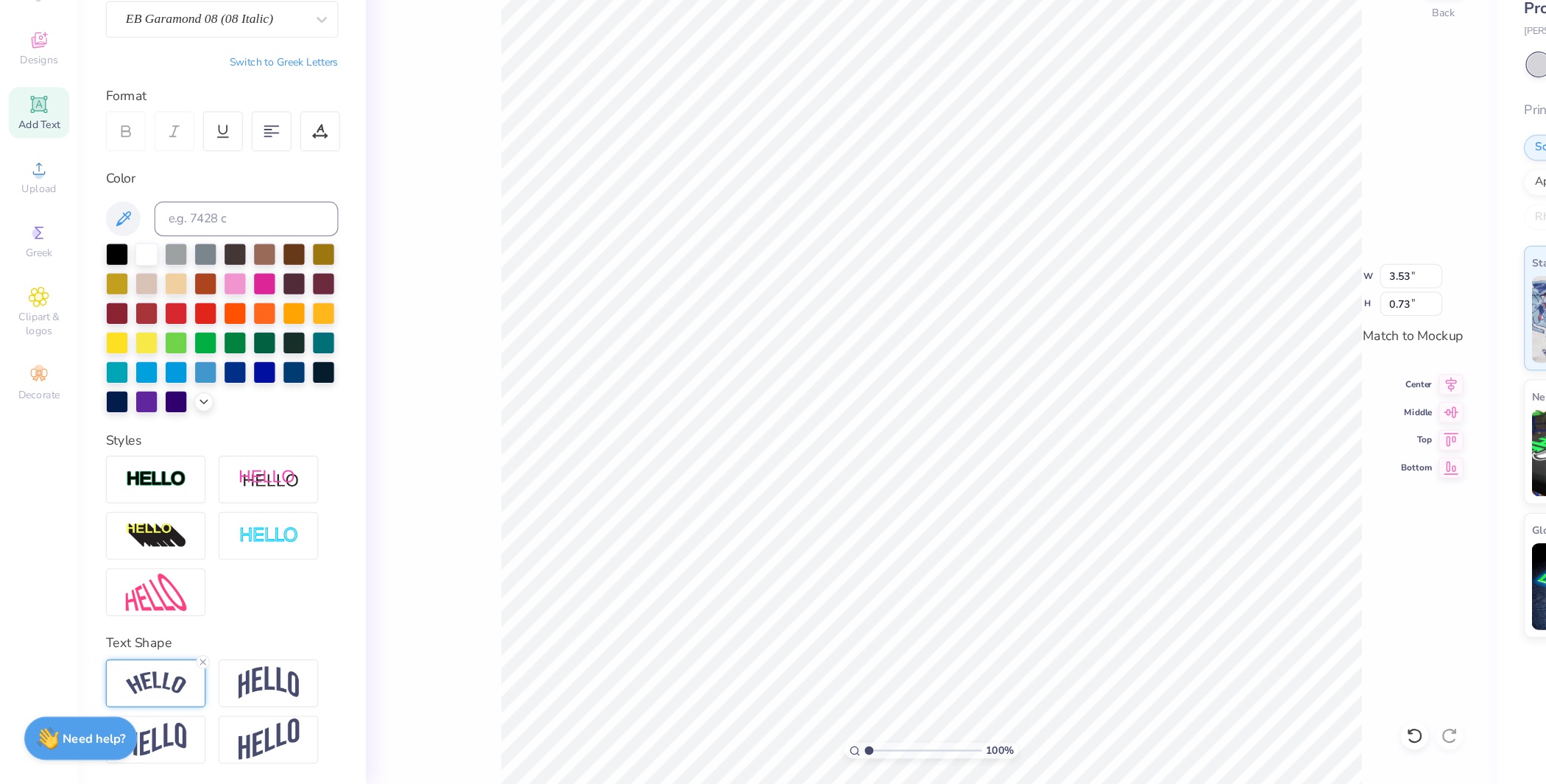
click at [123, 704] on img at bounding box center [132, 698] width 51 height 20
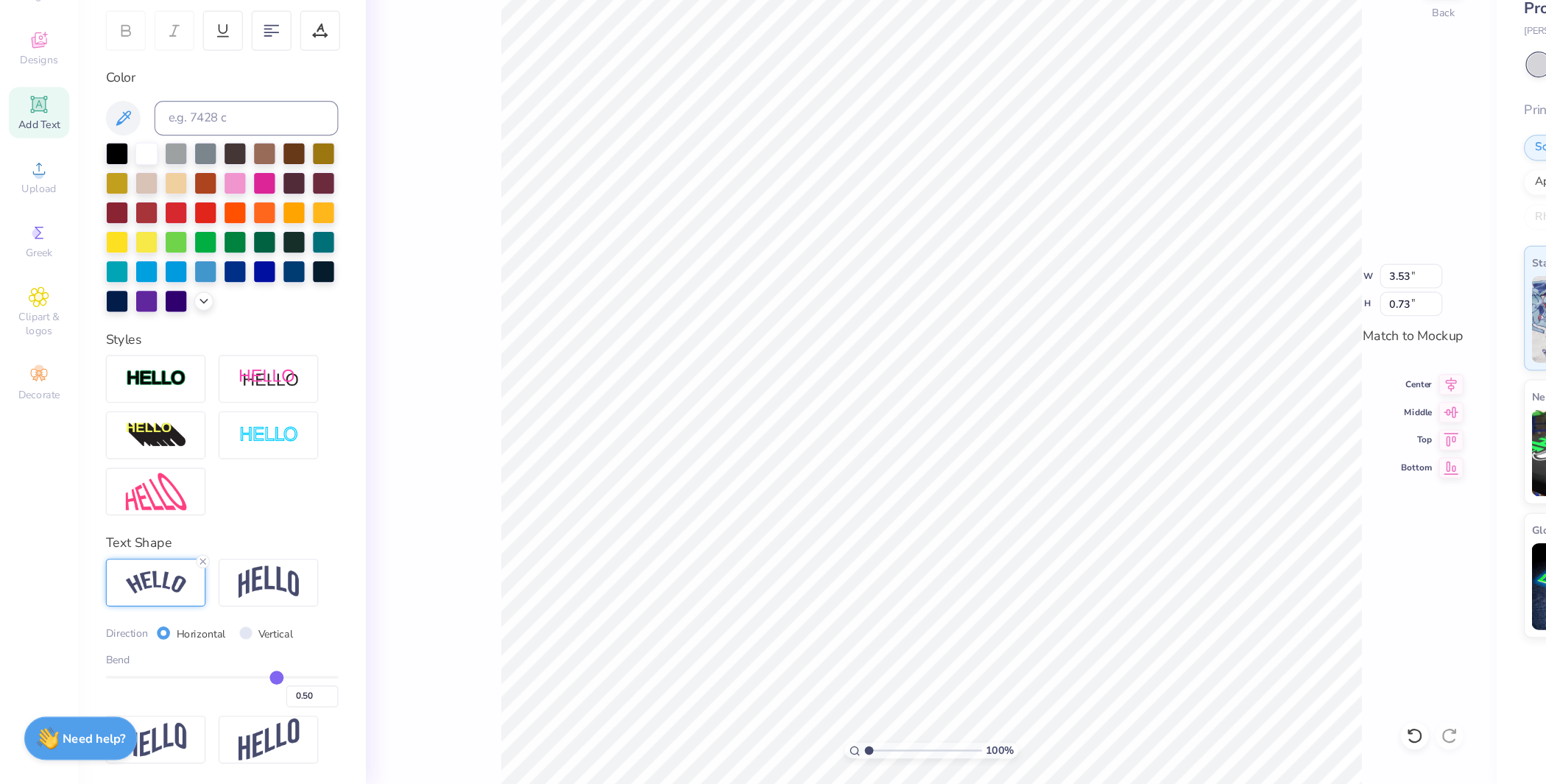
scroll to position [161, 0]
click at [142, 448] on img at bounding box center [132, 439] width 51 height 17
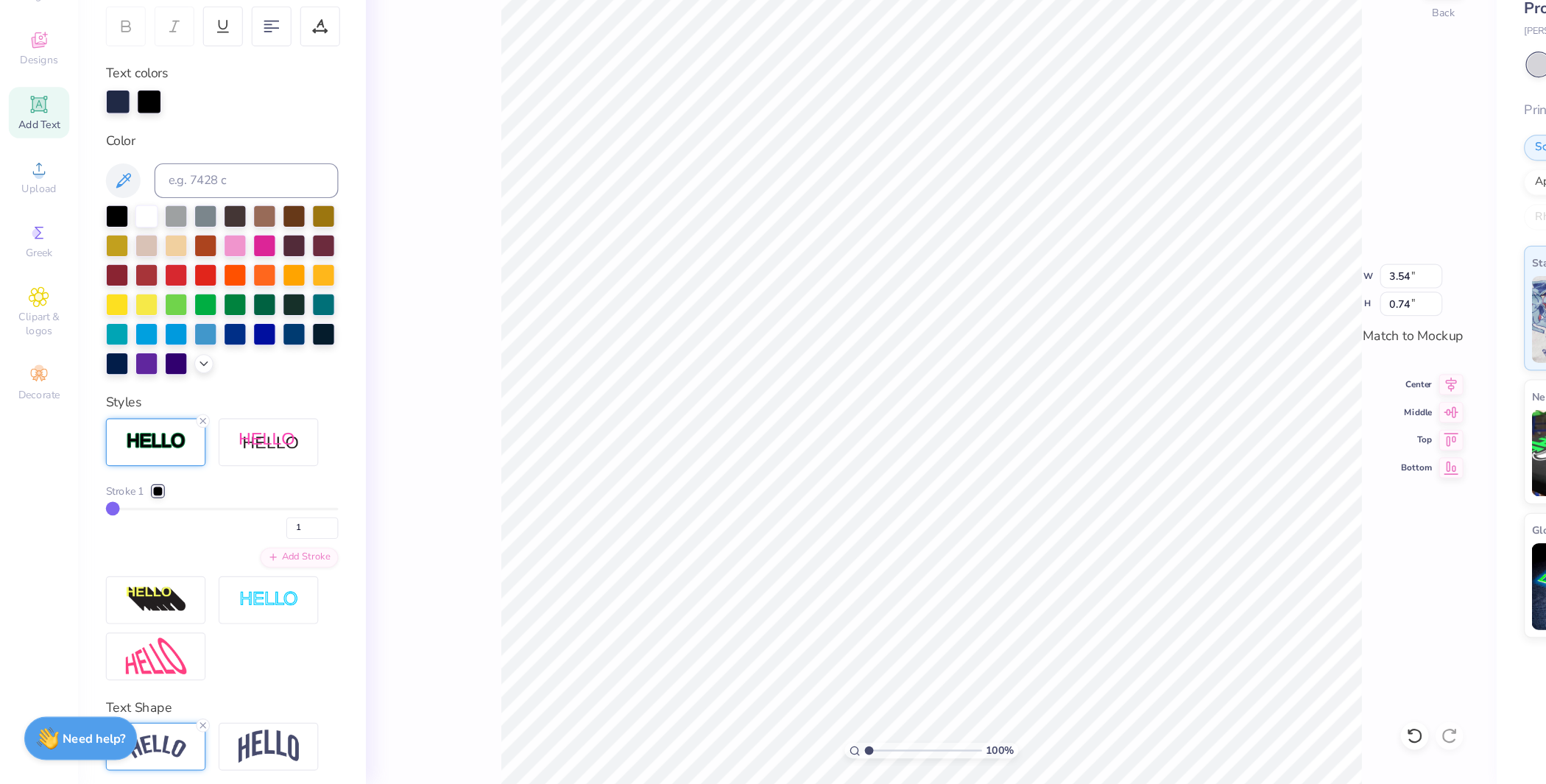
type input "3.54"
type input "0.74"
click at [131, 540] on div at bounding box center [134, 535] width 9 height 9
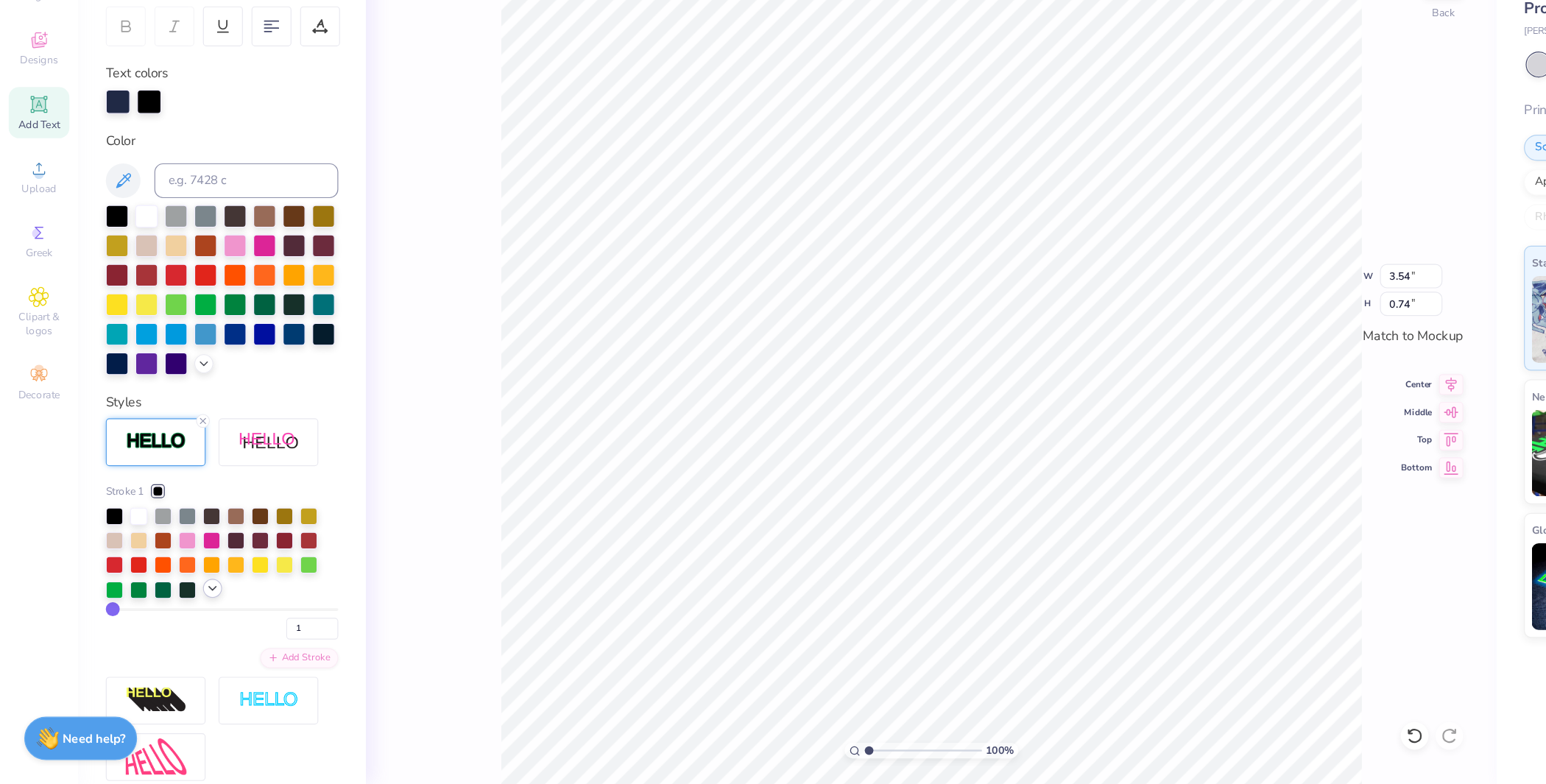
click at [176, 623] on icon at bounding box center [181, 618] width 12 height 12
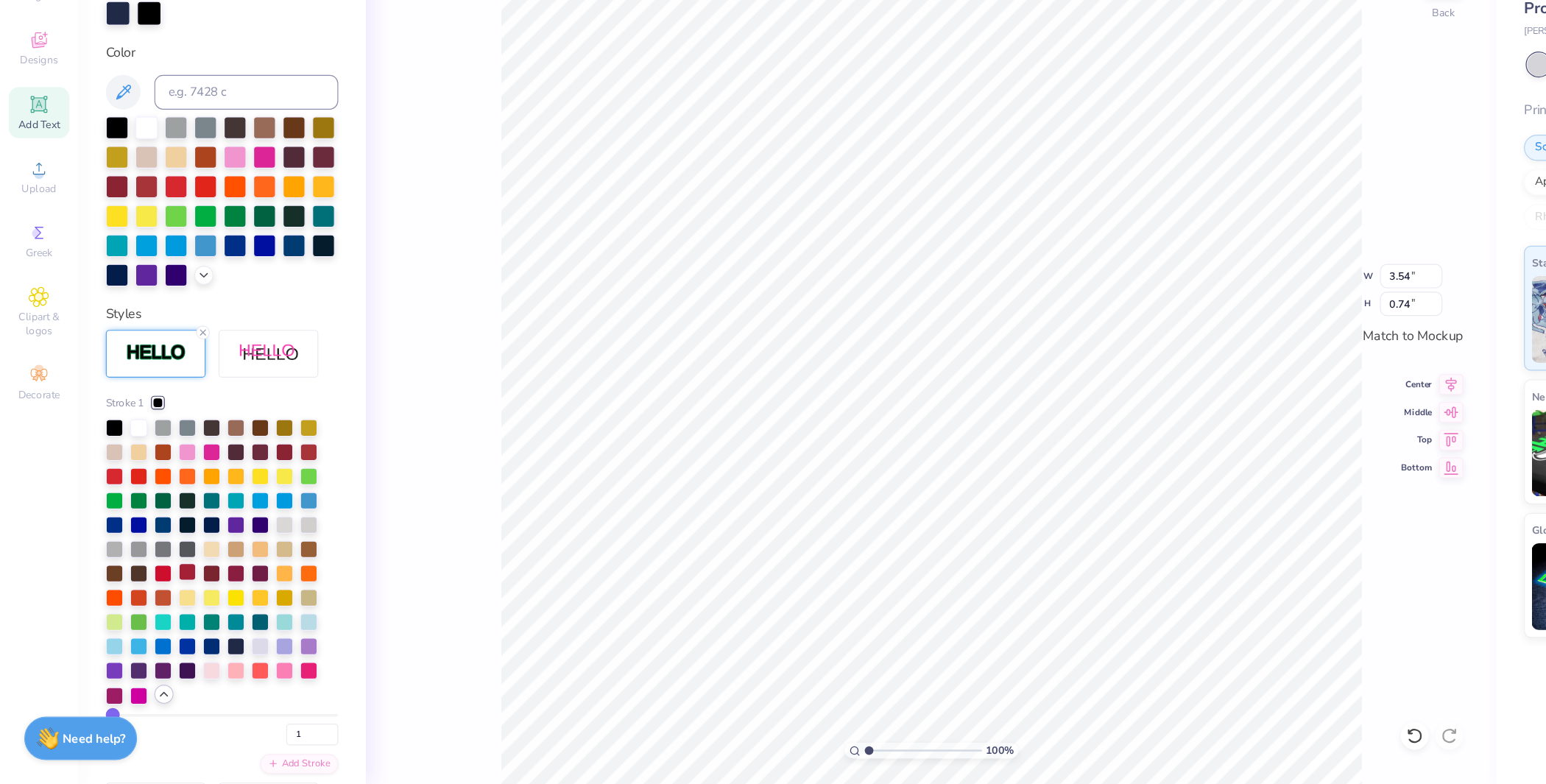
scroll to position [240, 0]
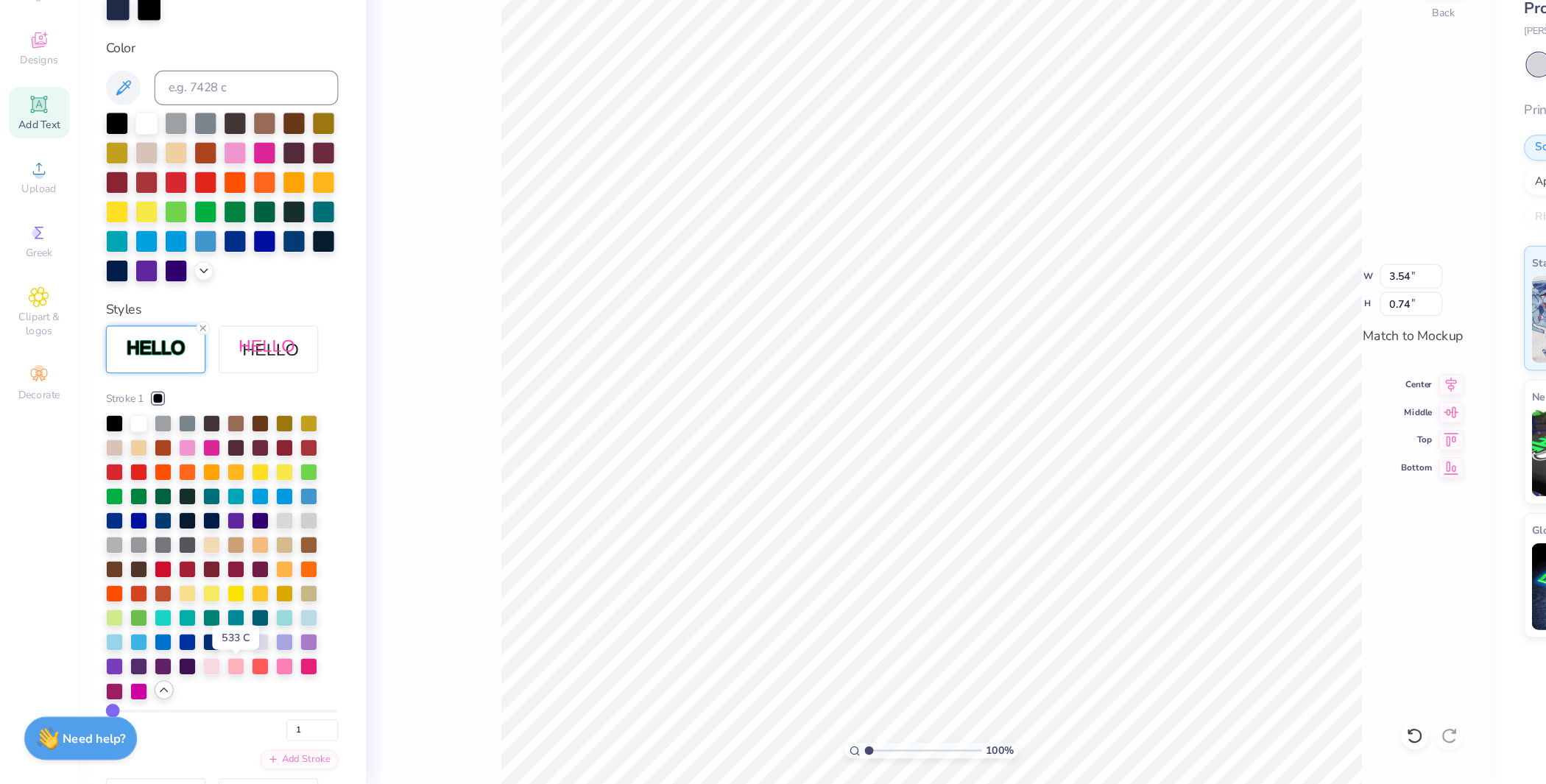
click at [196, 669] on div at bounding box center [200, 661] width 15 height 15
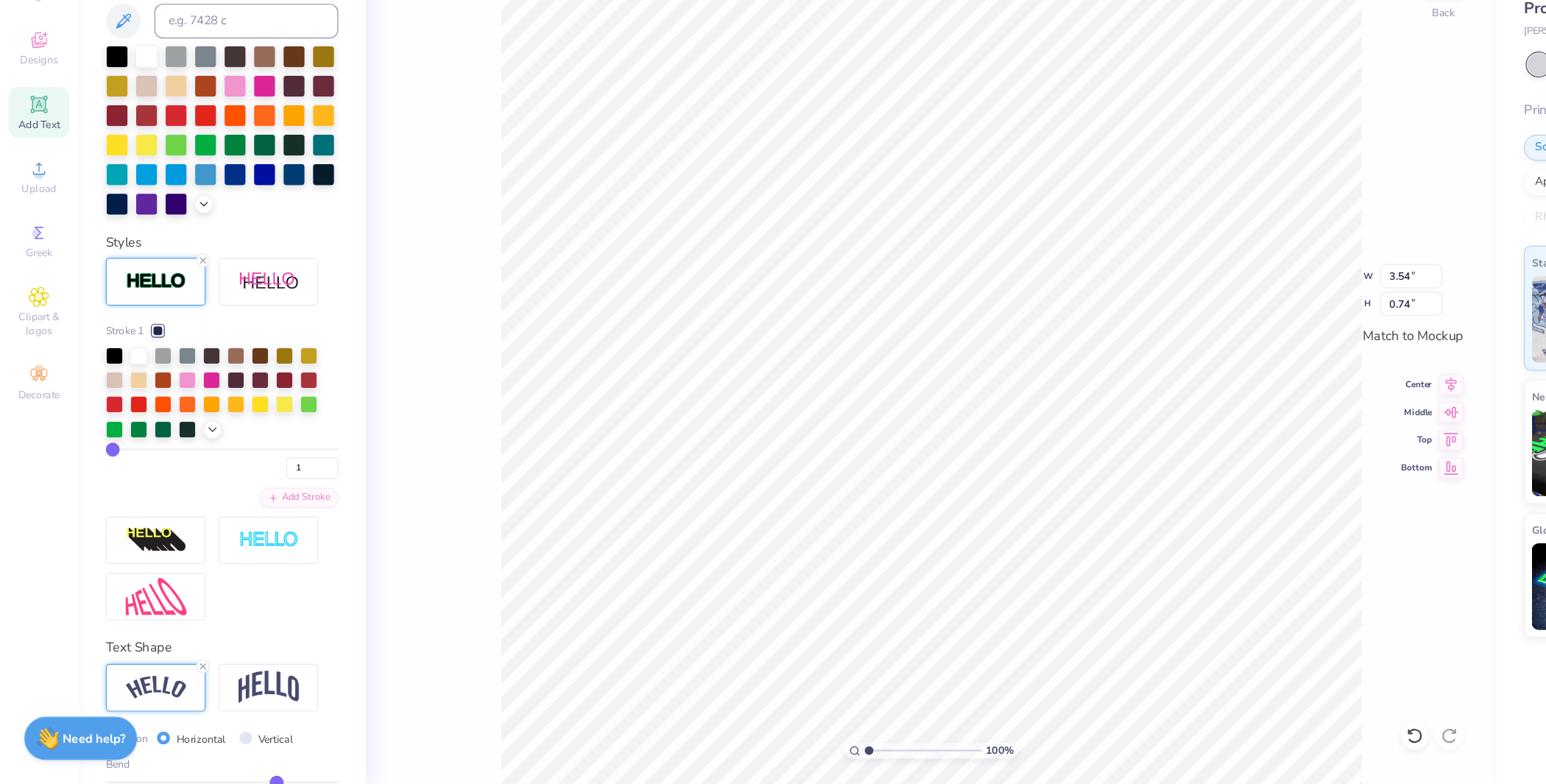
click at [395, 564] on div "100 % Back W 3.54 3.54 " H 0.74 0.74 " Match to Mockup Center Middle Top Bottom" at bounding box center [790, 419] width 959 height 730
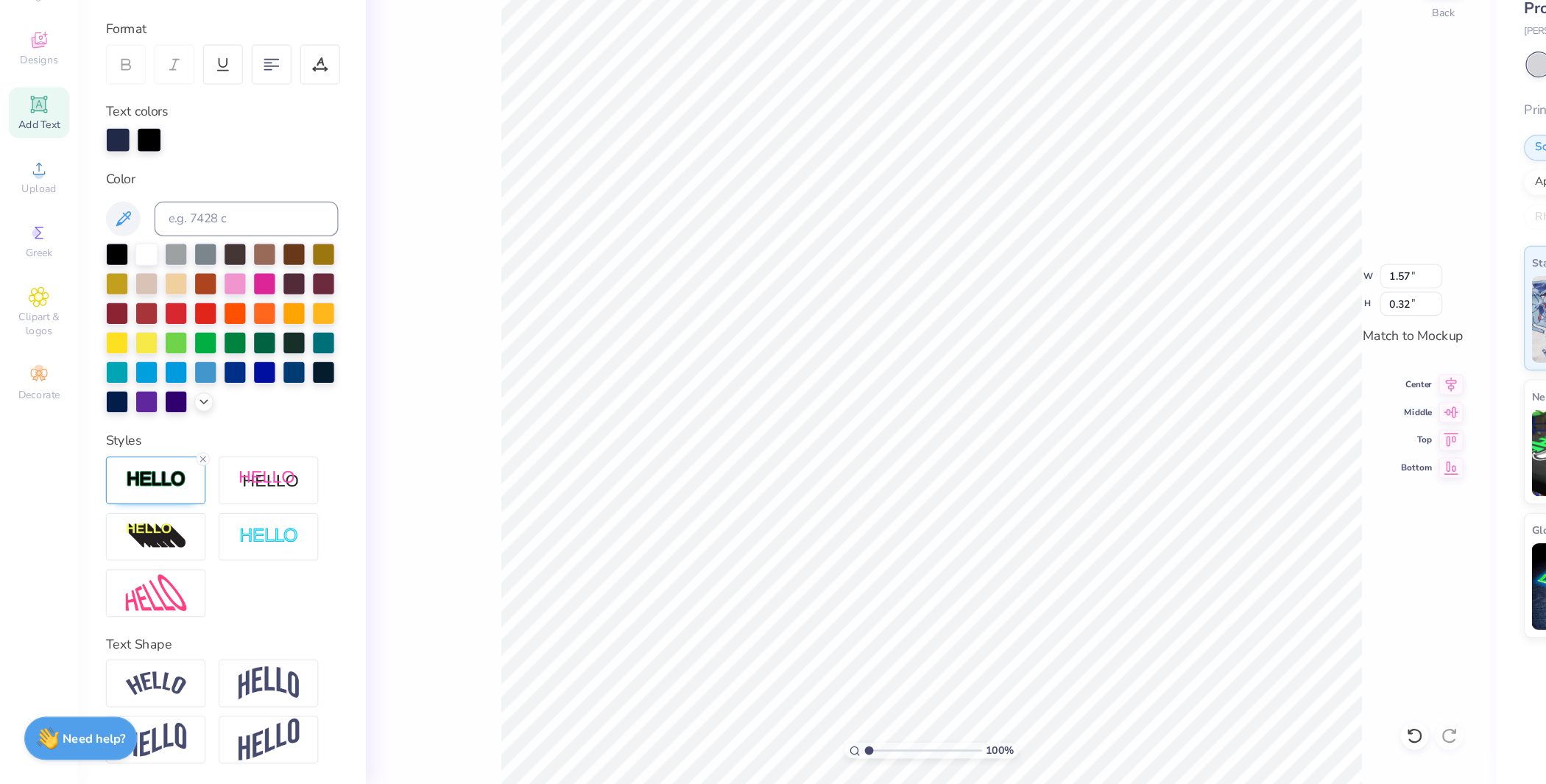
scroll to position [153, 0]
type input "1.58"
type input "0.33"
click at [138, 533] on img at bounding box center [132, 524] width 51 height 17
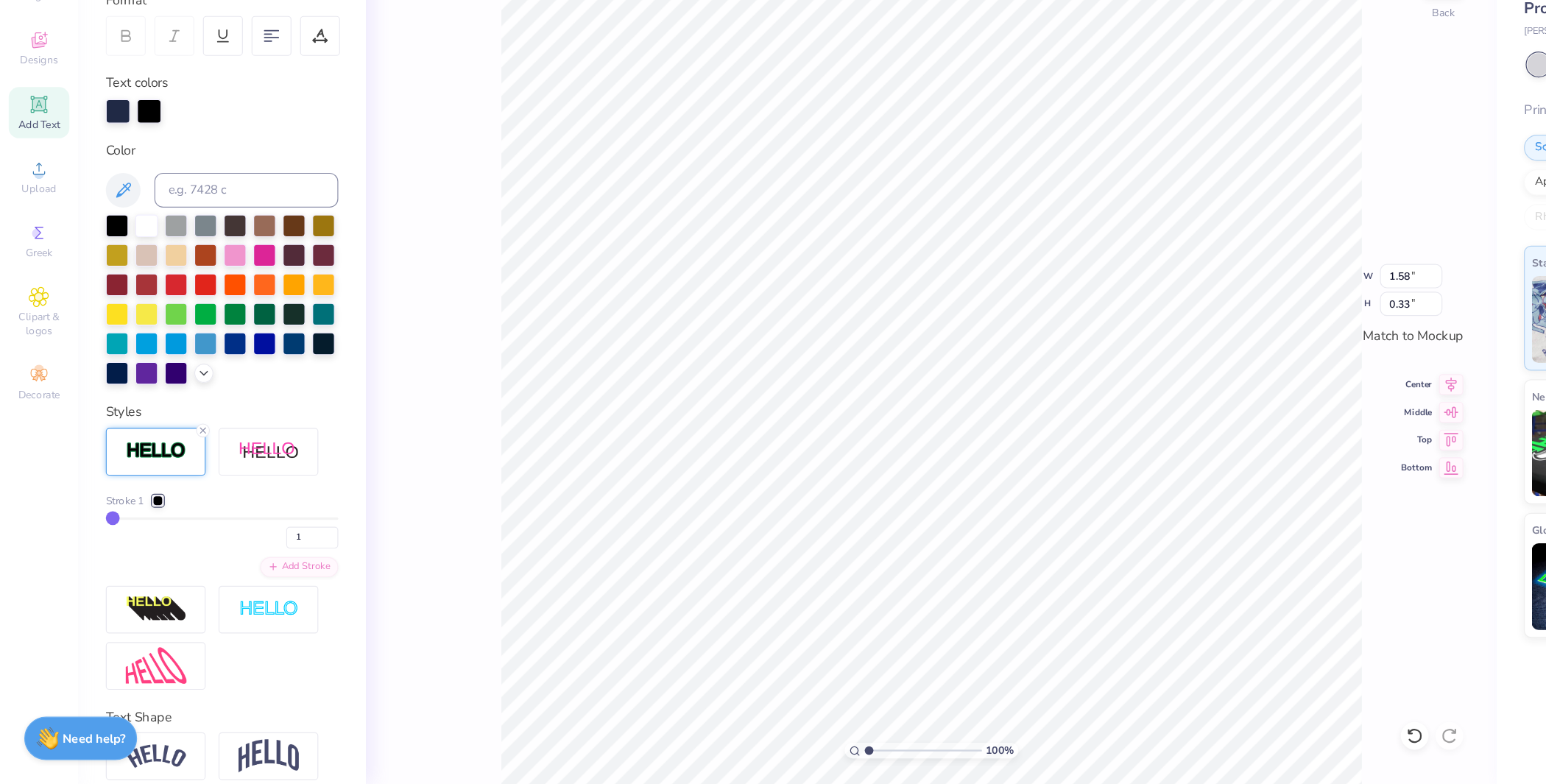
click at [138, 548] on div at bounding box center [134, 543] width 9 height 9
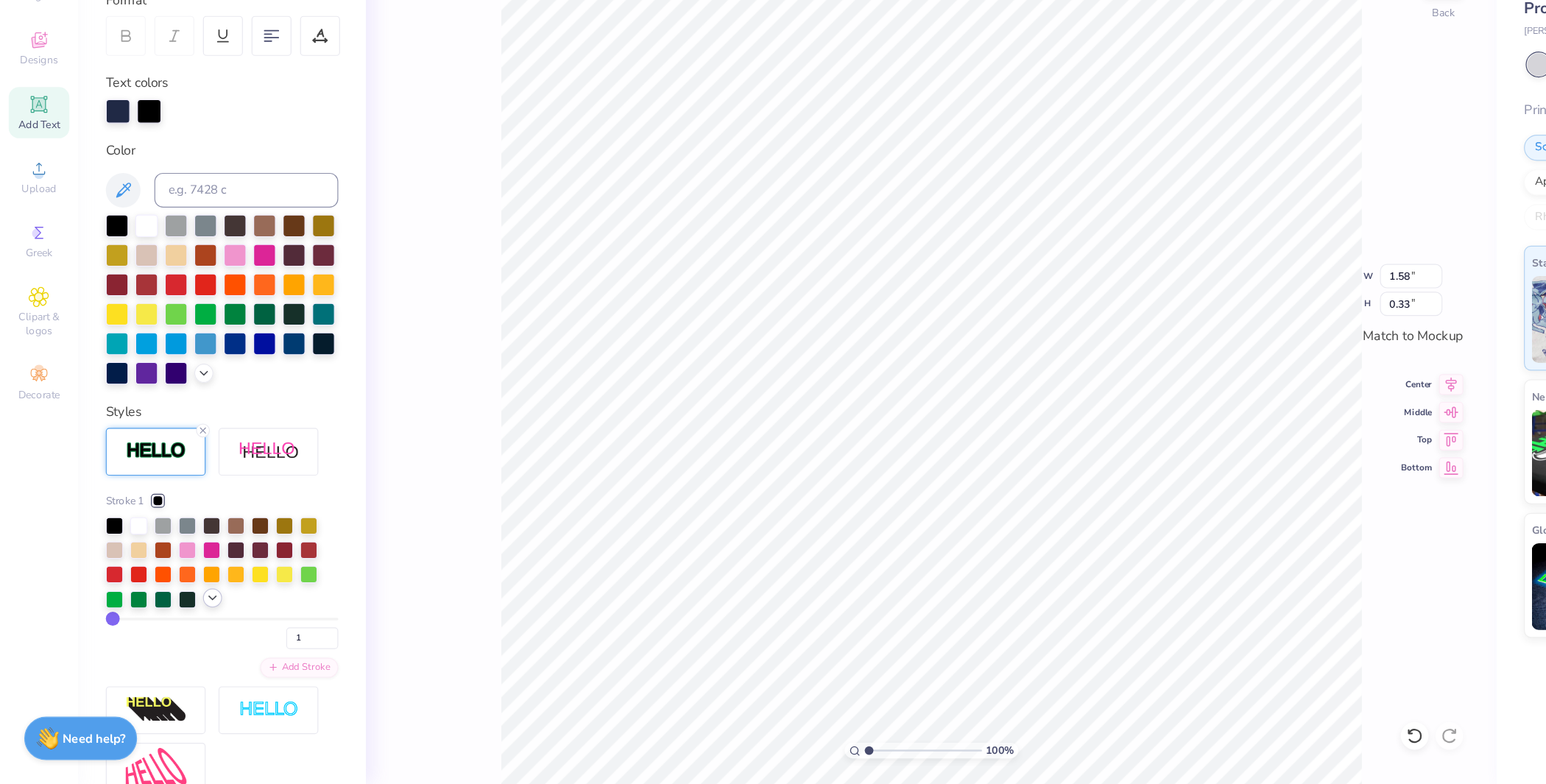
click at [180, 634] on div at bounding box center [180, 625] width 17 height 17
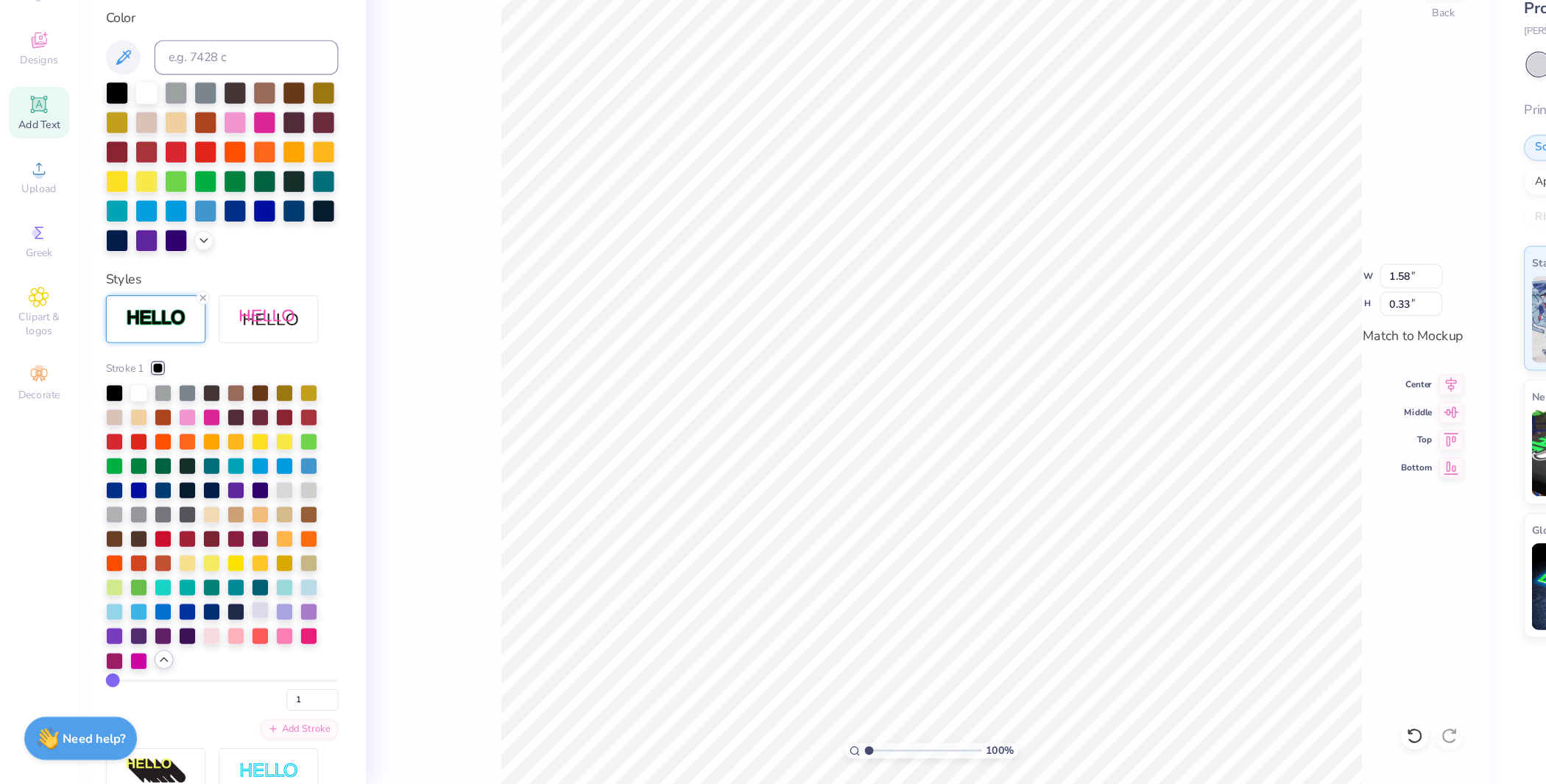
scroll to position [265, 0]
click at [204, 644] on div at bounding box center [200, 636] width 15 height 15
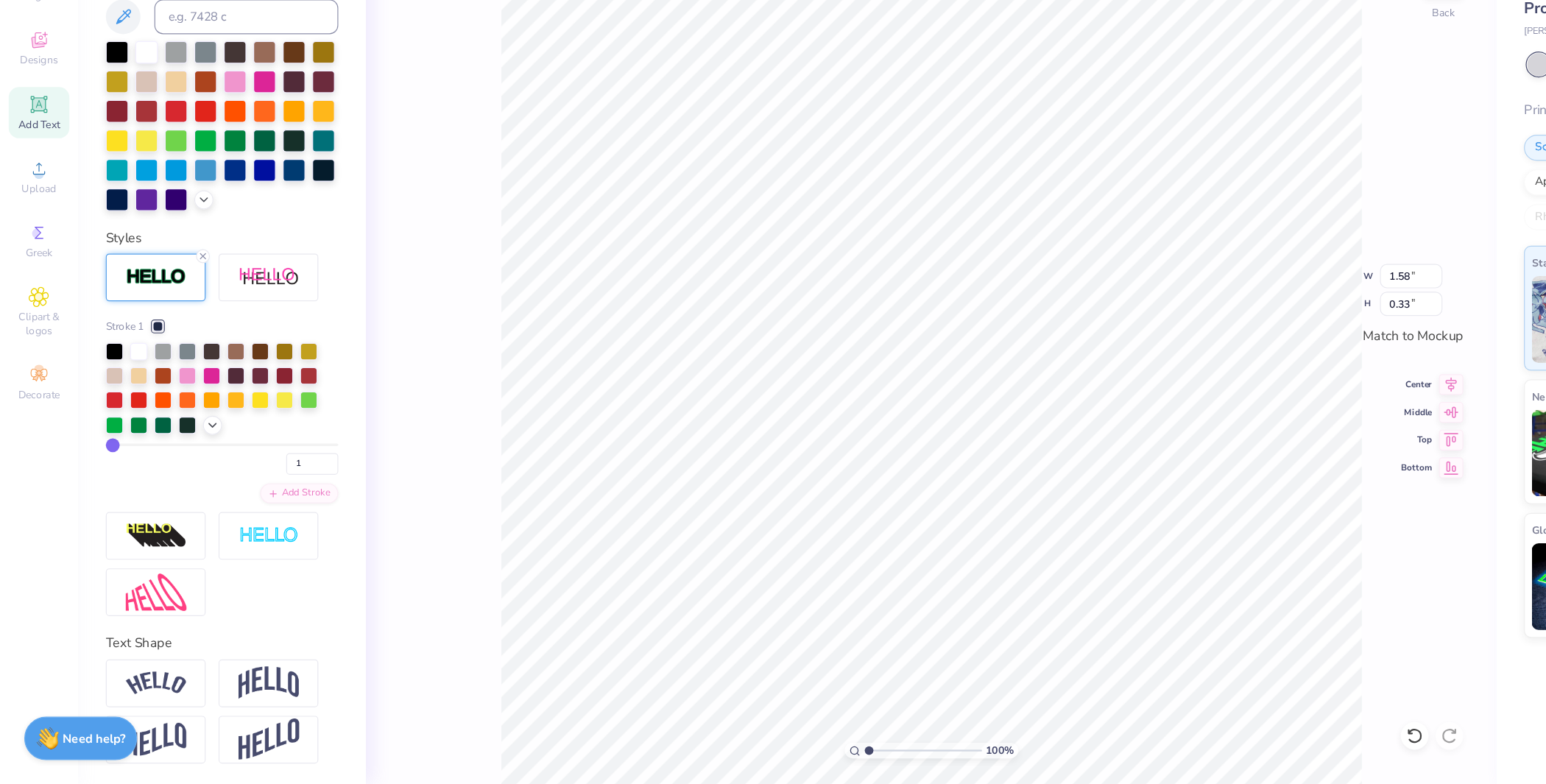
scroll to position [208, 0]
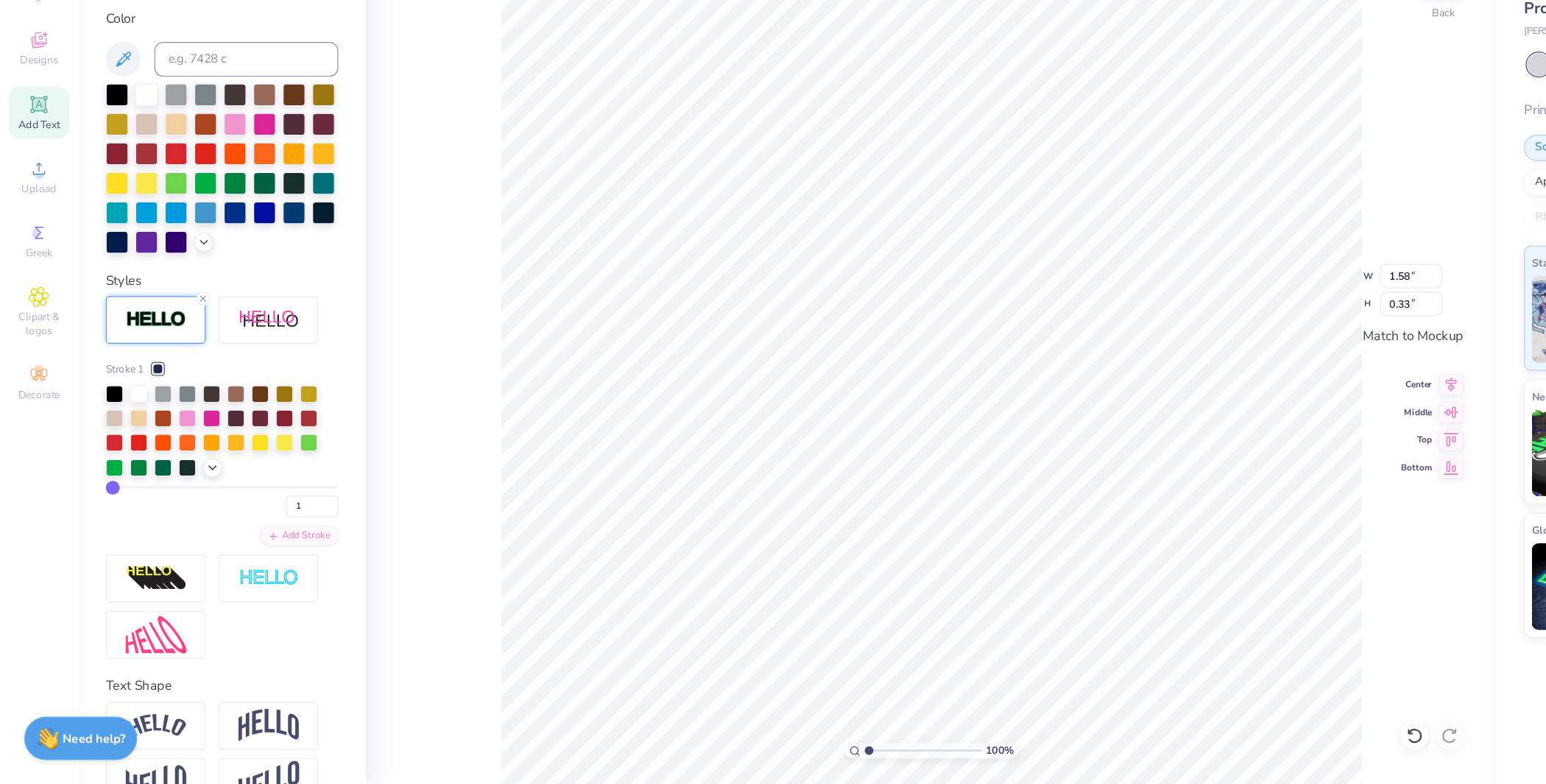
type input "0.63"
type input "0.21"
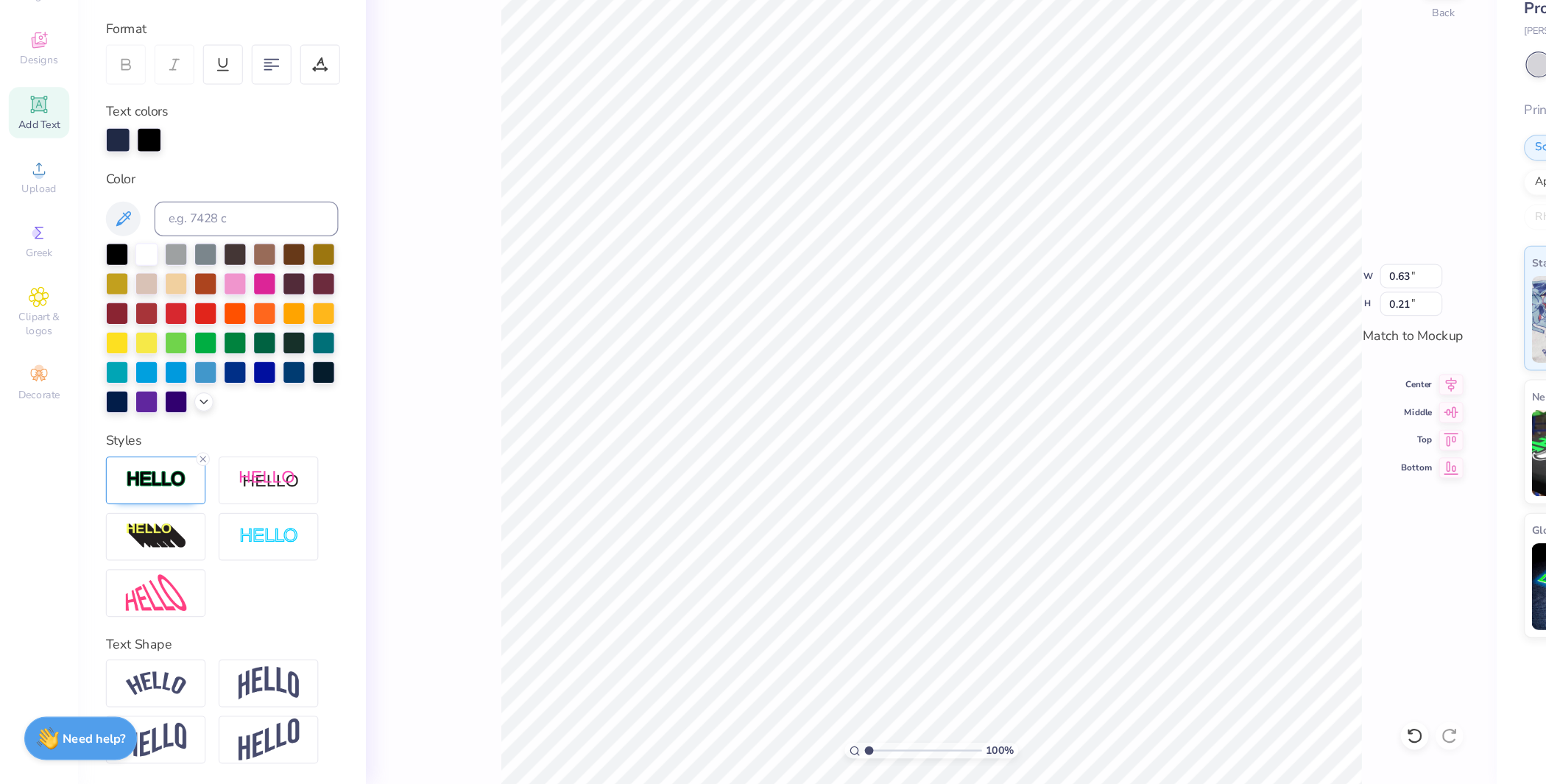
type input "0.64"
type input "0.22"
type input "0.73"
type input "0.26"
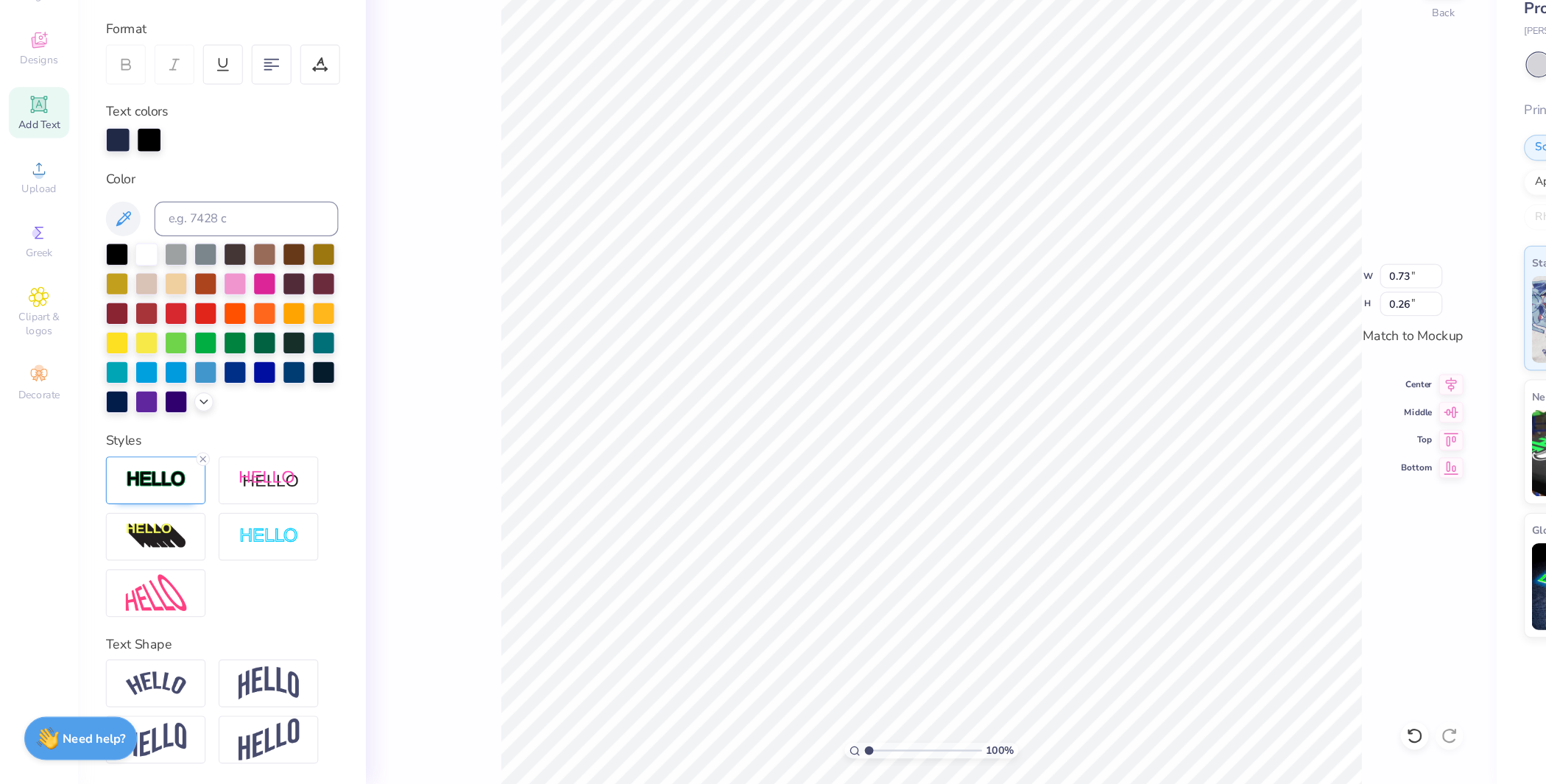
scroll to position [96, 0]
click at [138, 535] on div at bounding box center [131, 525] width 84 height 41
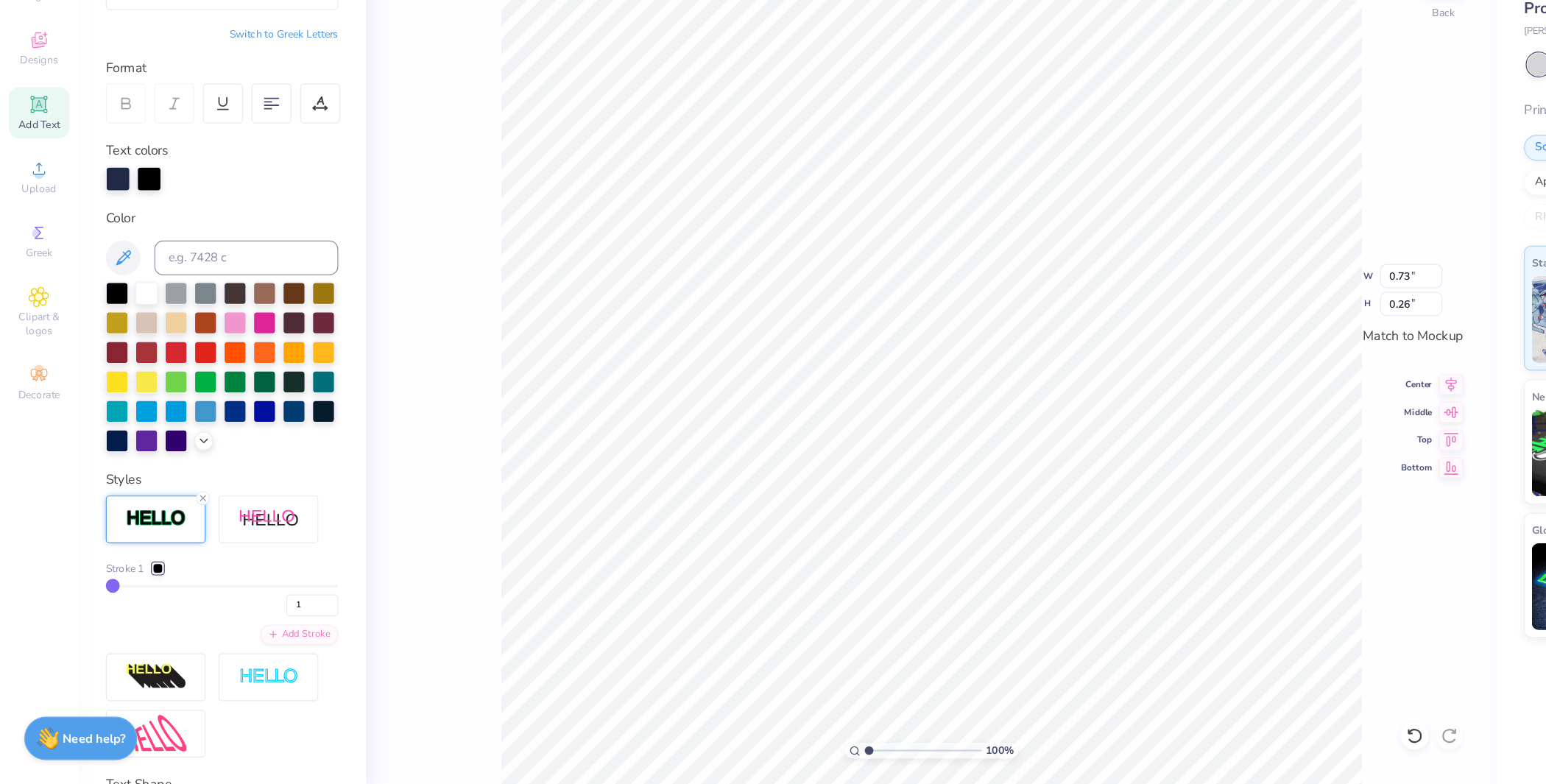
type input "0.74"
click at [132, 605] on div at bounding box center [134, 601] width 9 height 9
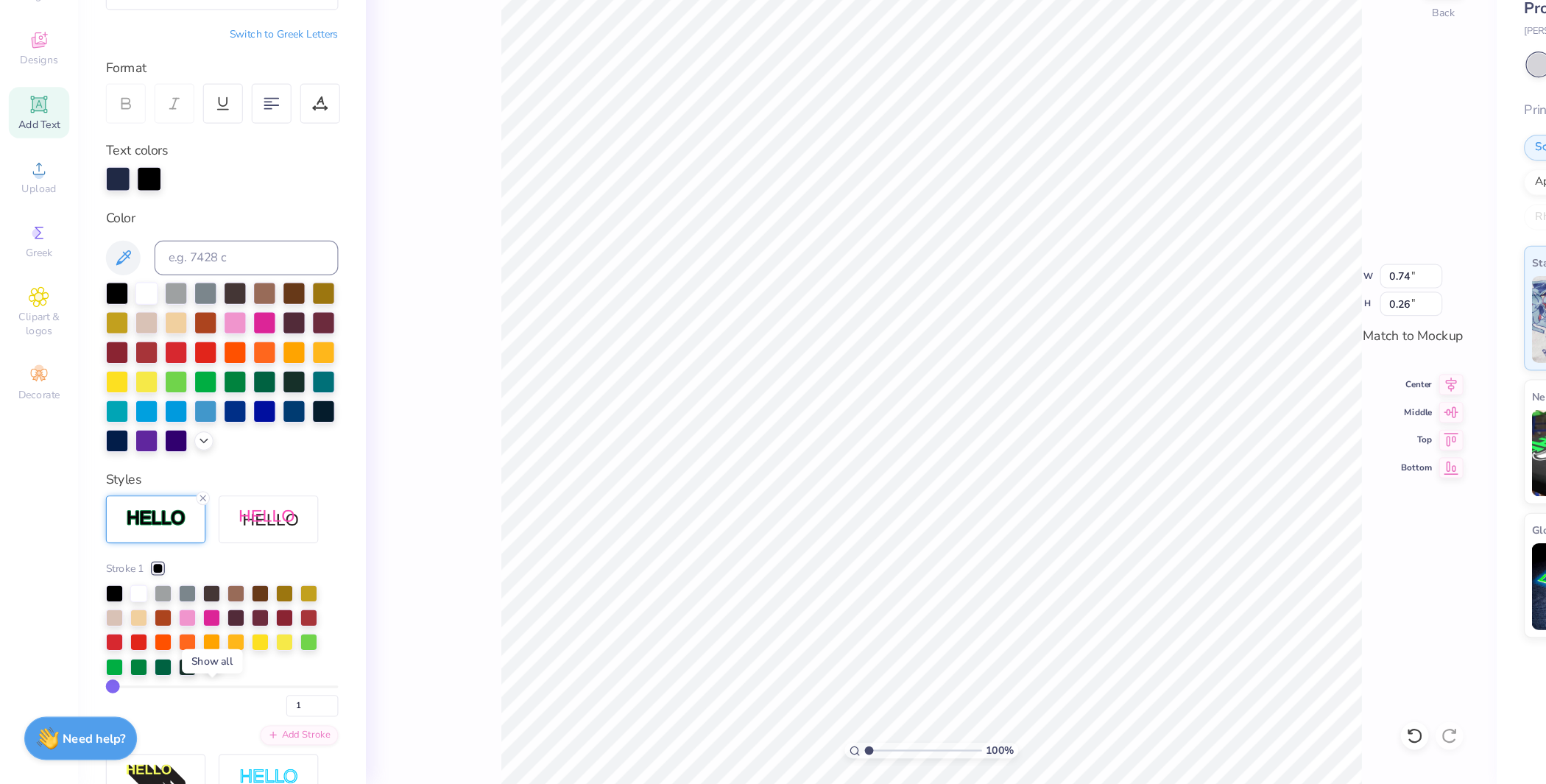
click at [175, 689] on icon at bounding box center [181, 683] width 12 height 12
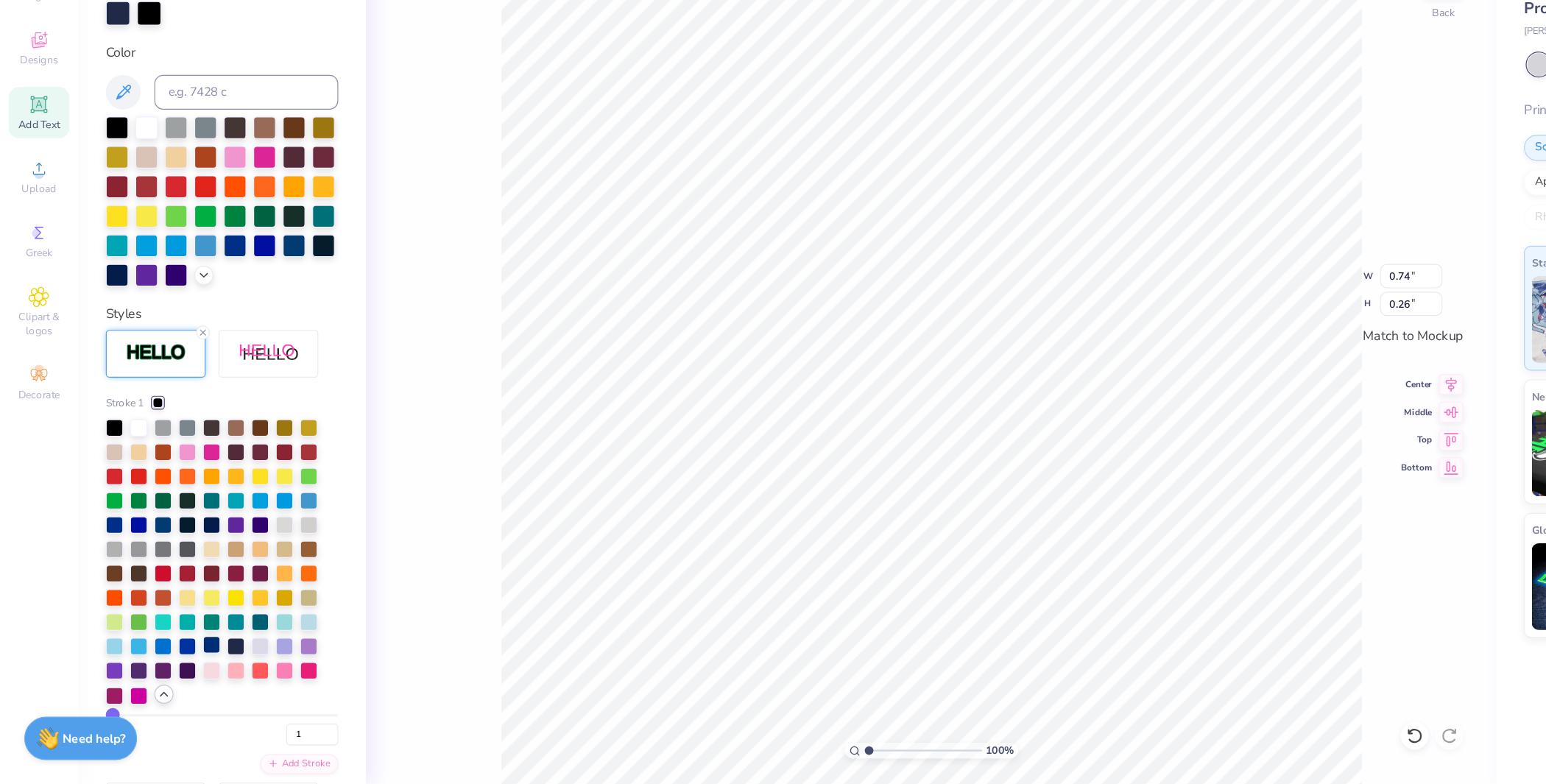
scroll to position [254, 0]
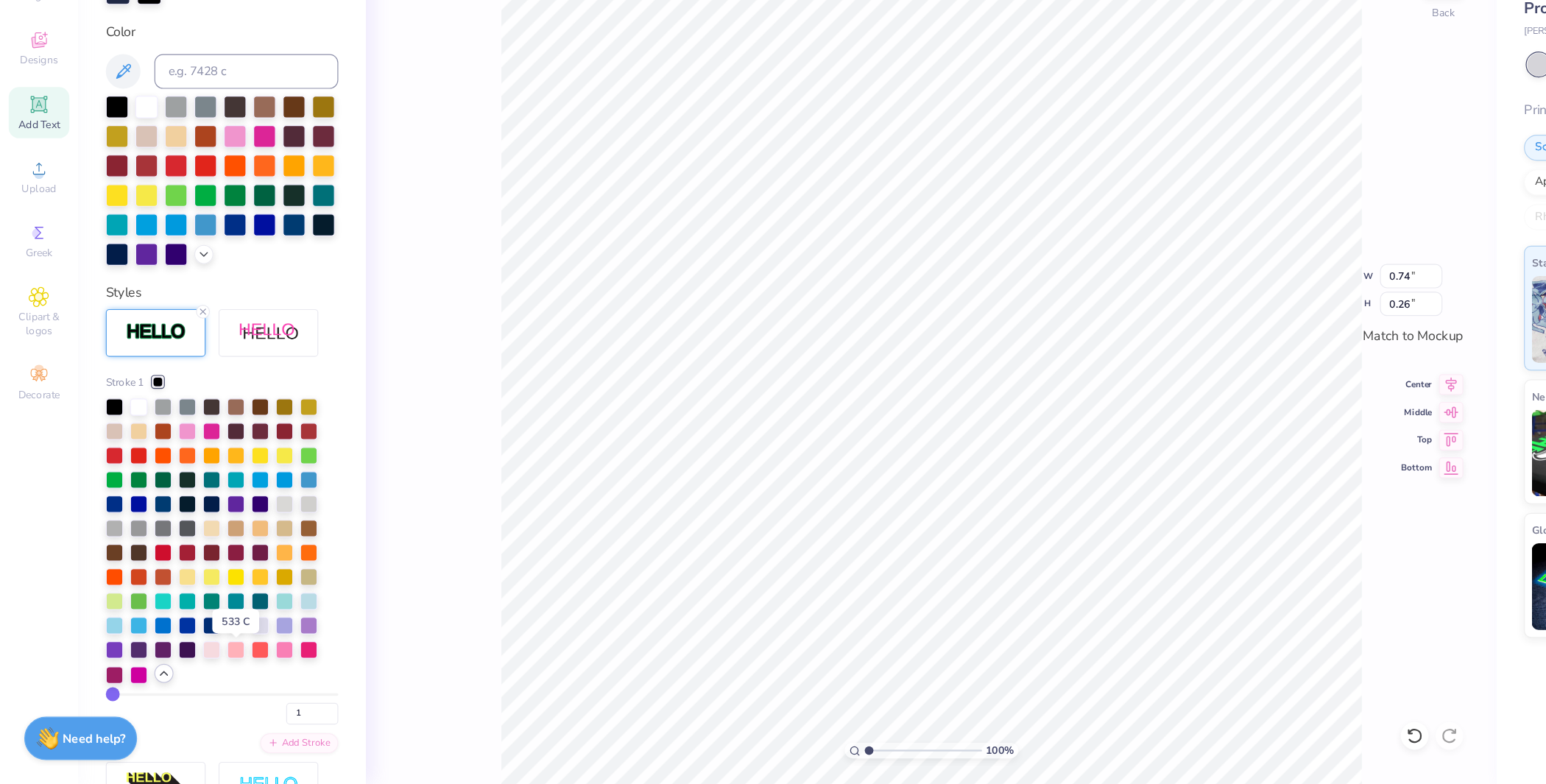
click at [202, 655] on div at bounding box center [200, 648] width 15 height 15
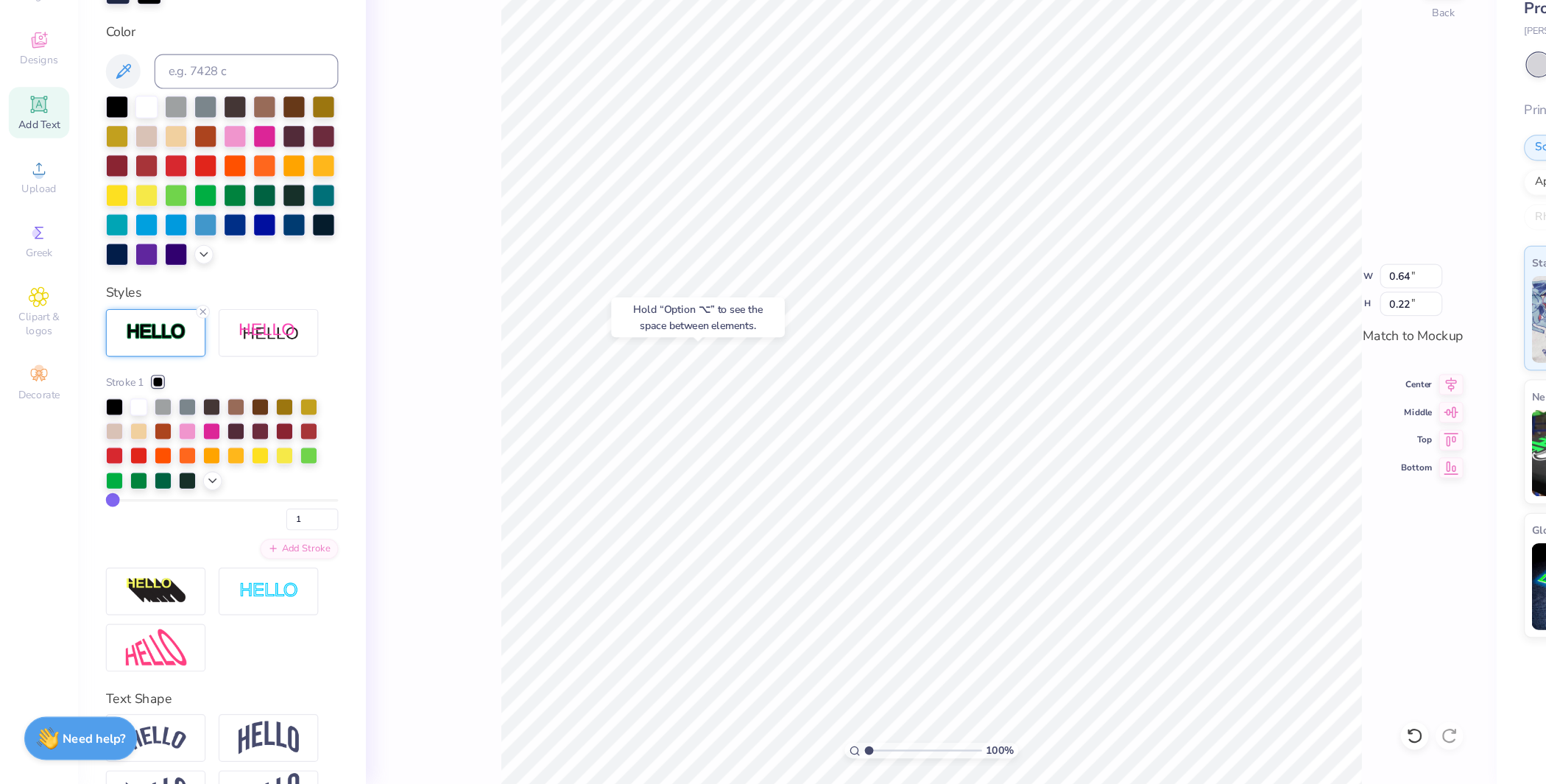
scroll to position [153, 0]
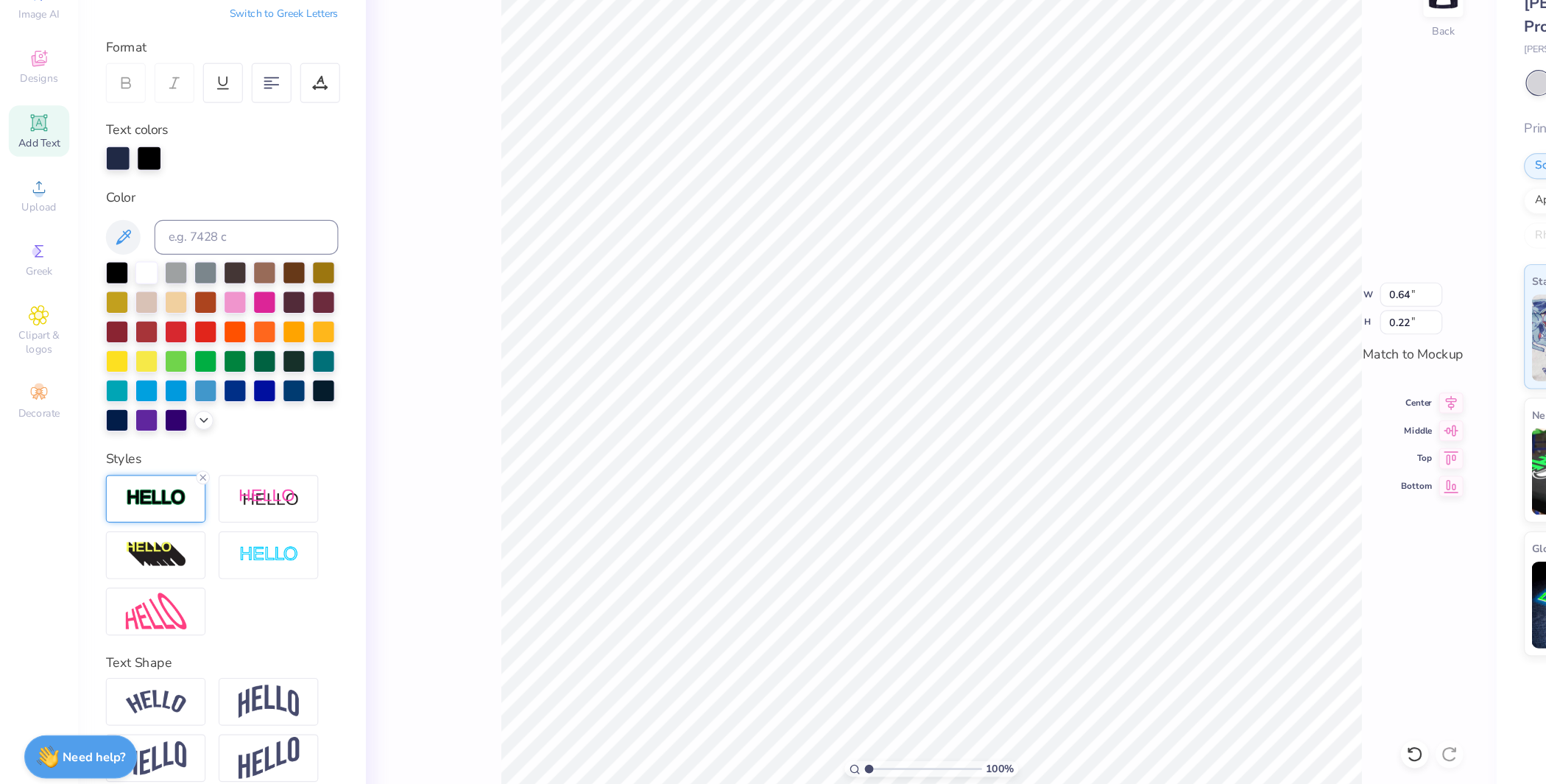
click at [142, 517] on img at bounding box center [132, 524] width 51 height 17
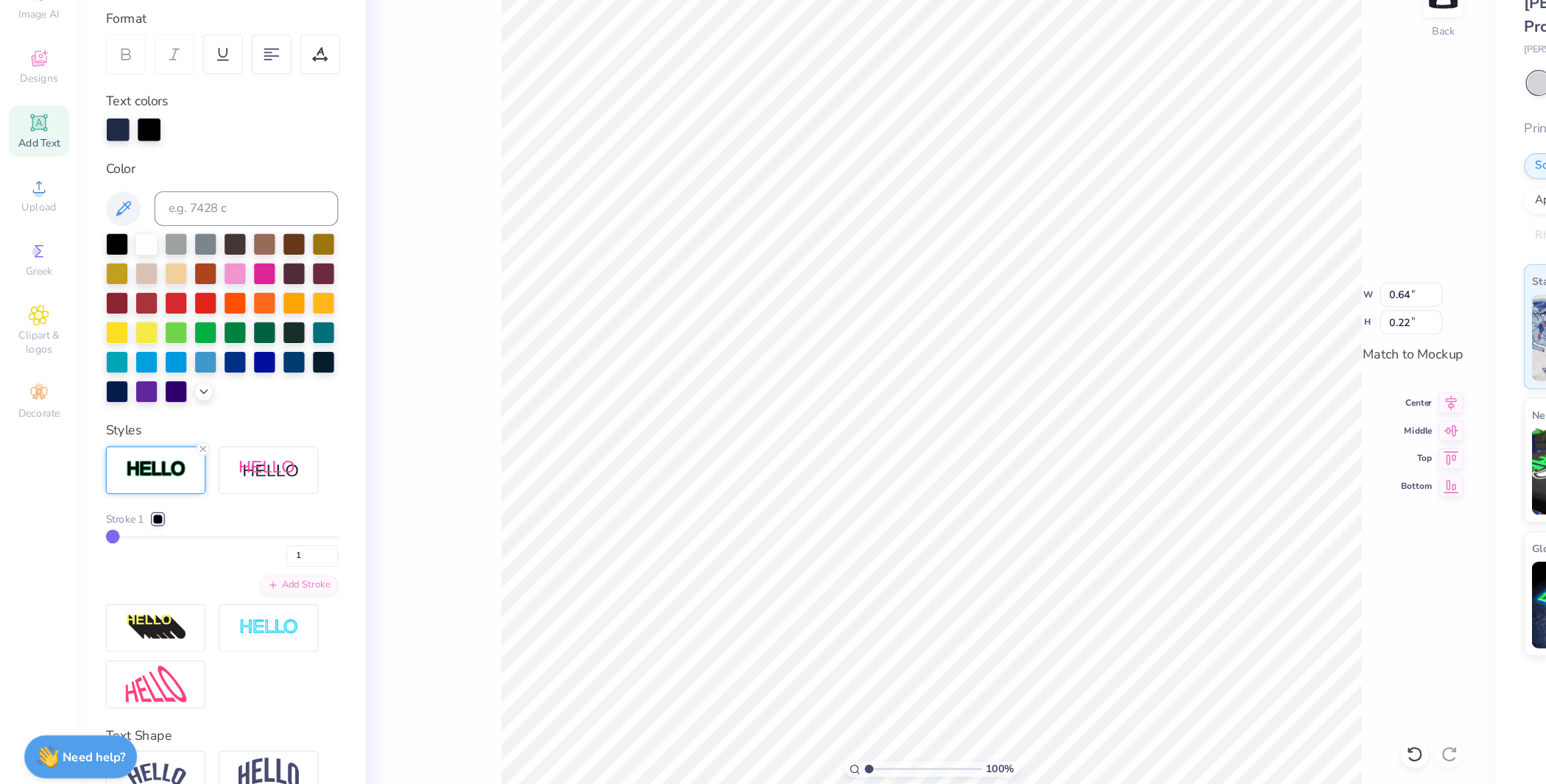
click at [137, 548] on div at bounding box center [134, 543] width 9 height 9
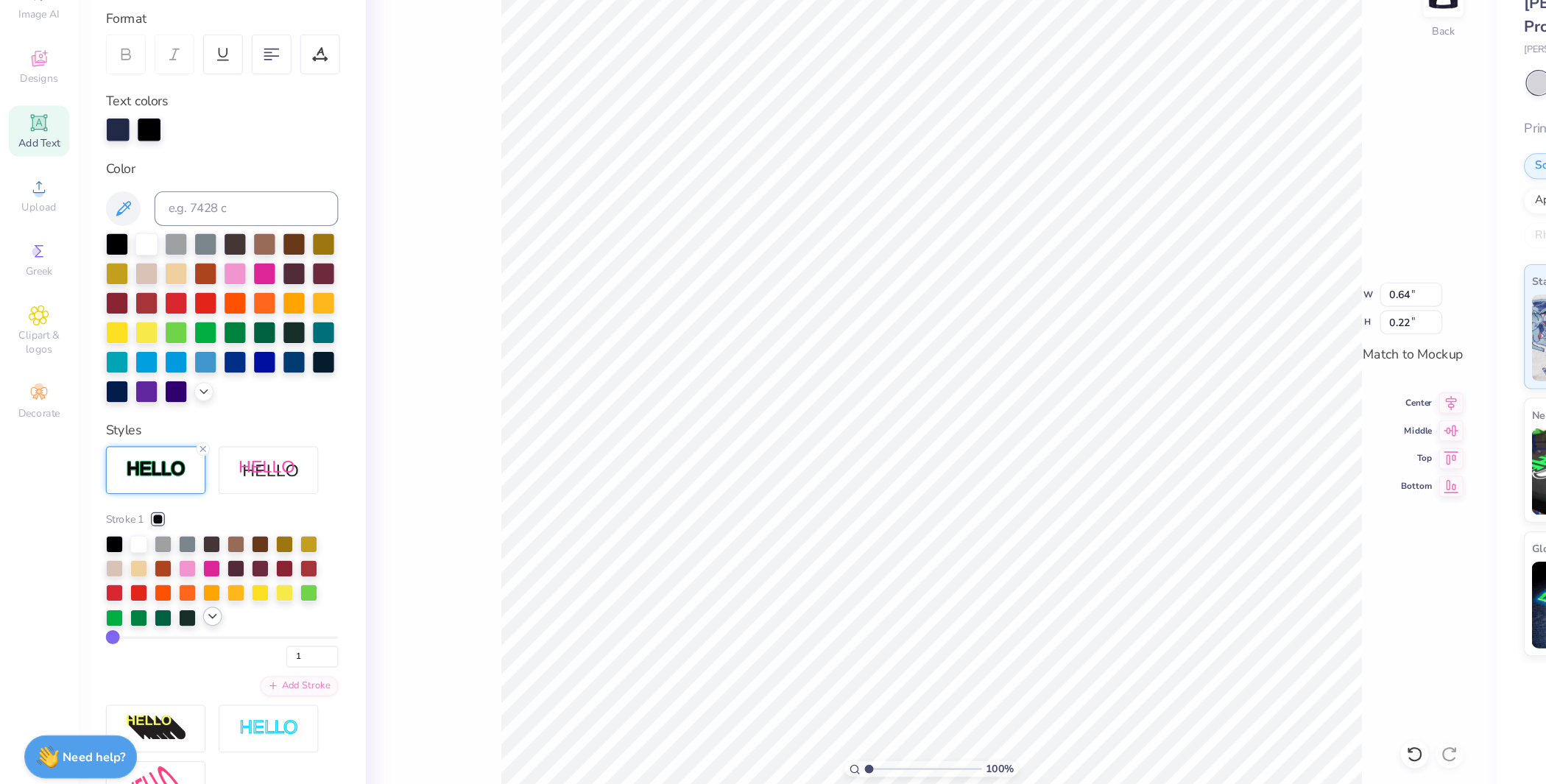
click at [185, 631] on icon at bounding box center [181, 626] width 12 height 12
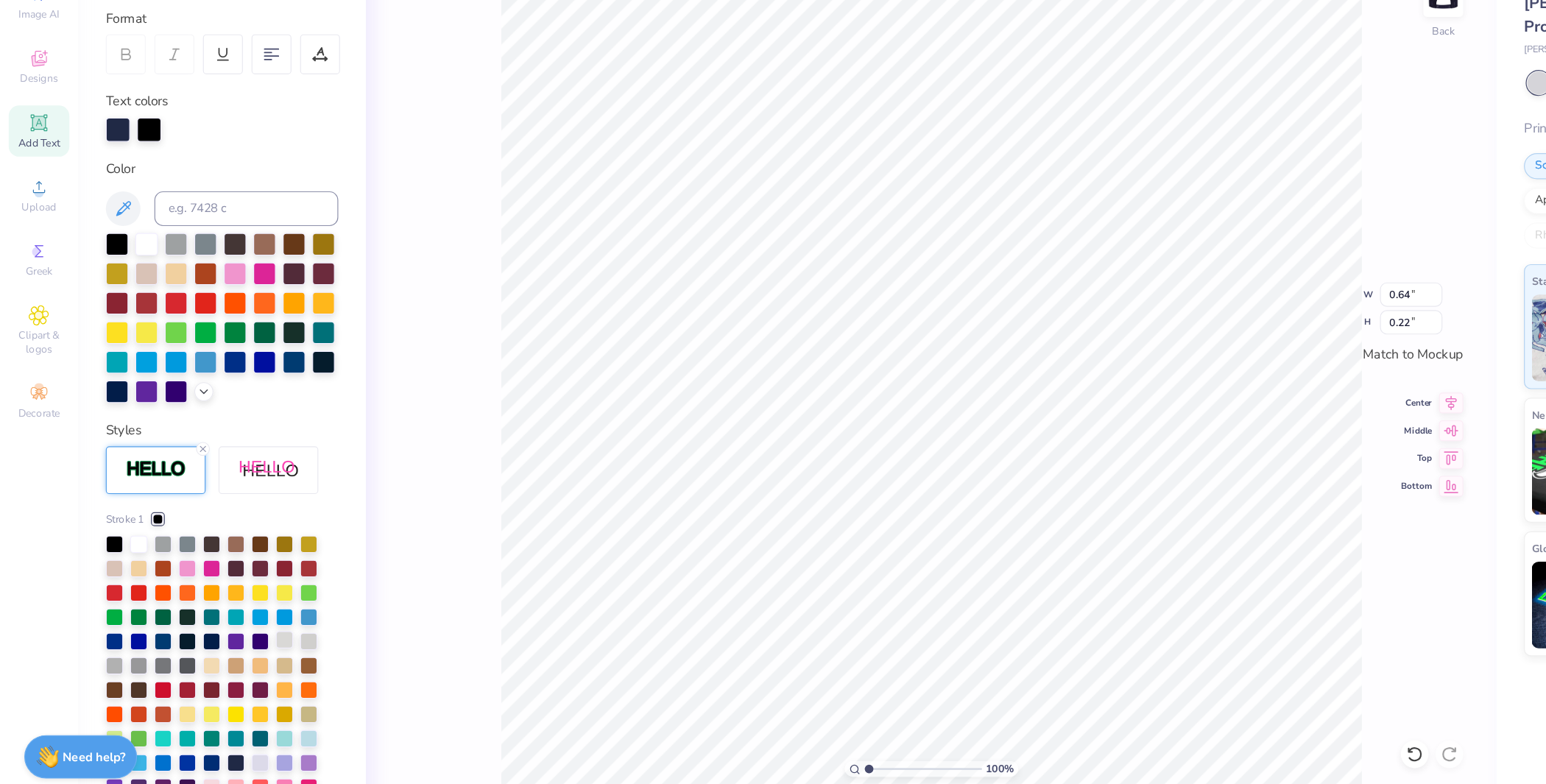
scroll to position [224, 0]
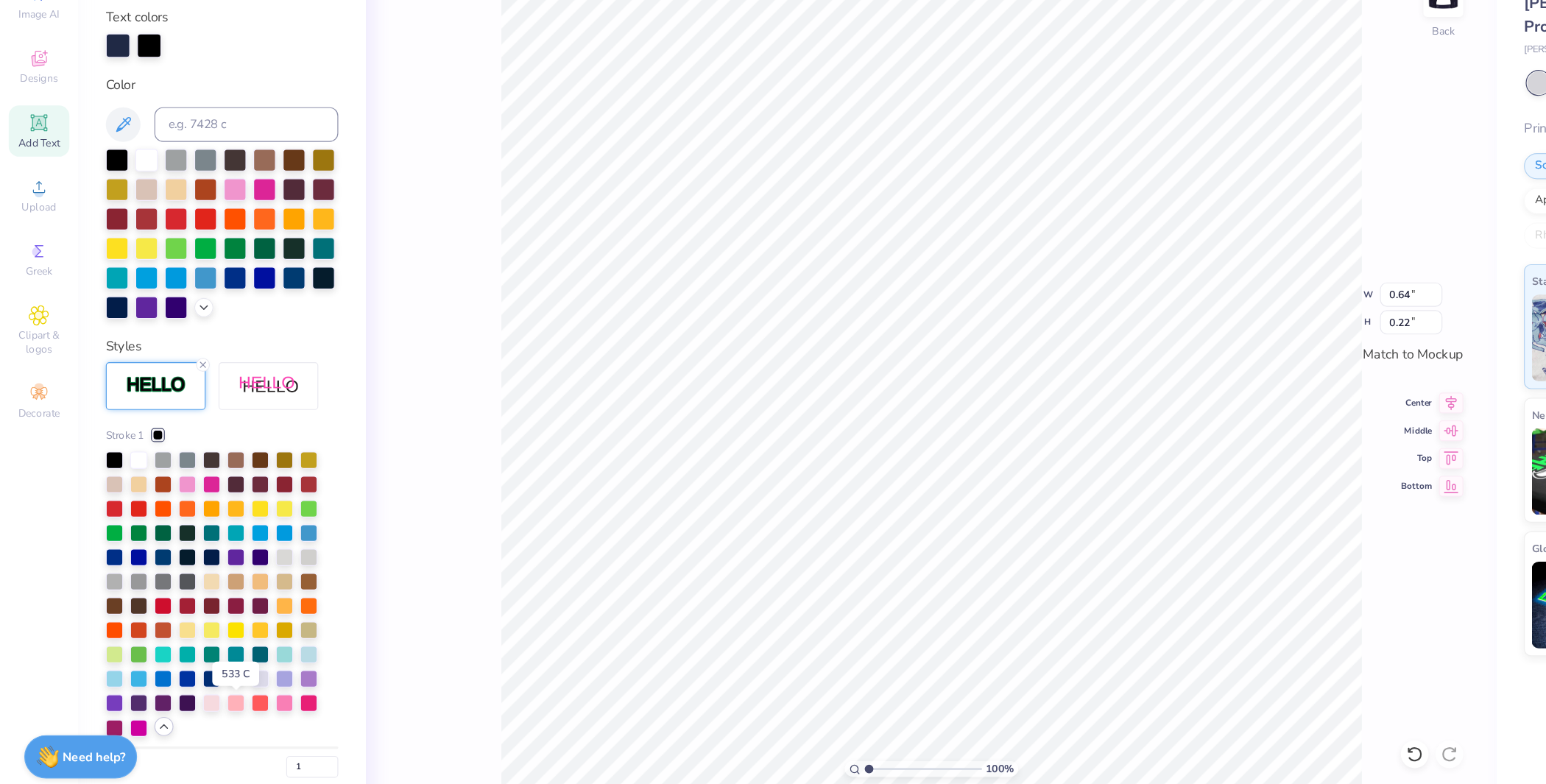
click at [197, 684] on div at bounding box center [200, 676] width 15 height 15
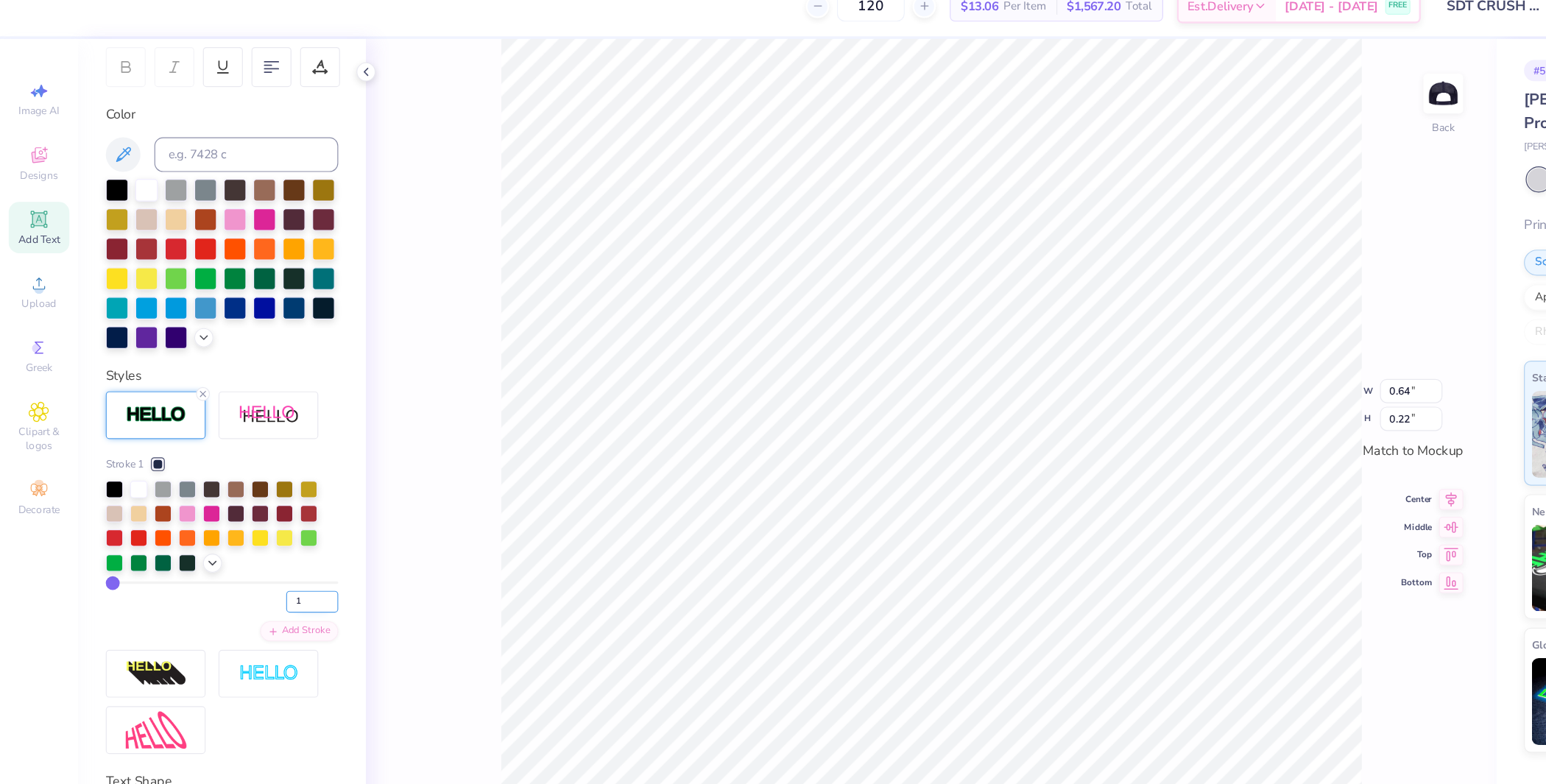
click at [243, 540] on input "1" at bounding box center [264, 530] width 44 height 18
type input "1.5"
type input "2"
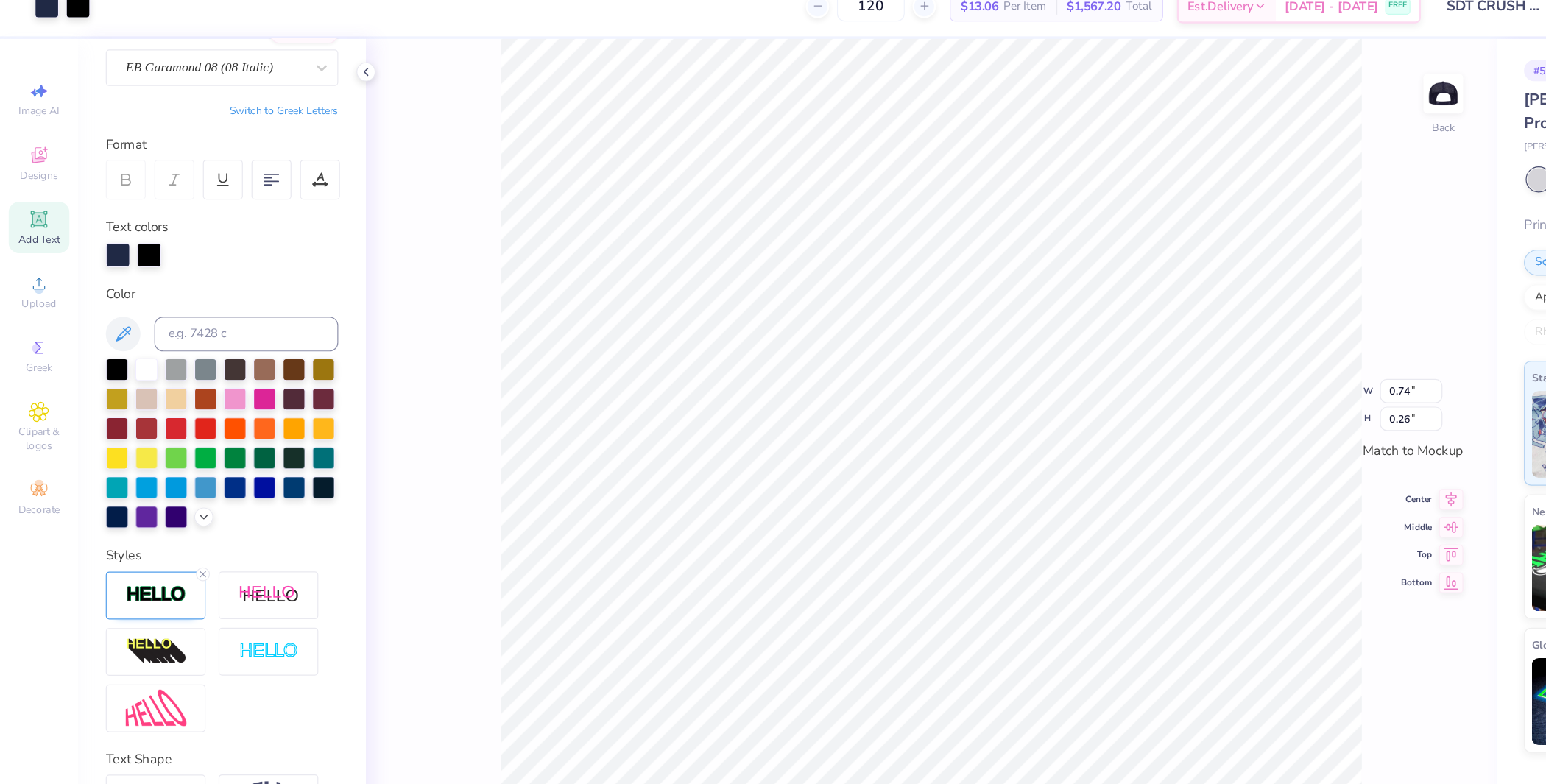
scroll to position [153, 0]
click at [136, 528] on img at bounding box center [132, 524] width 51 height 17
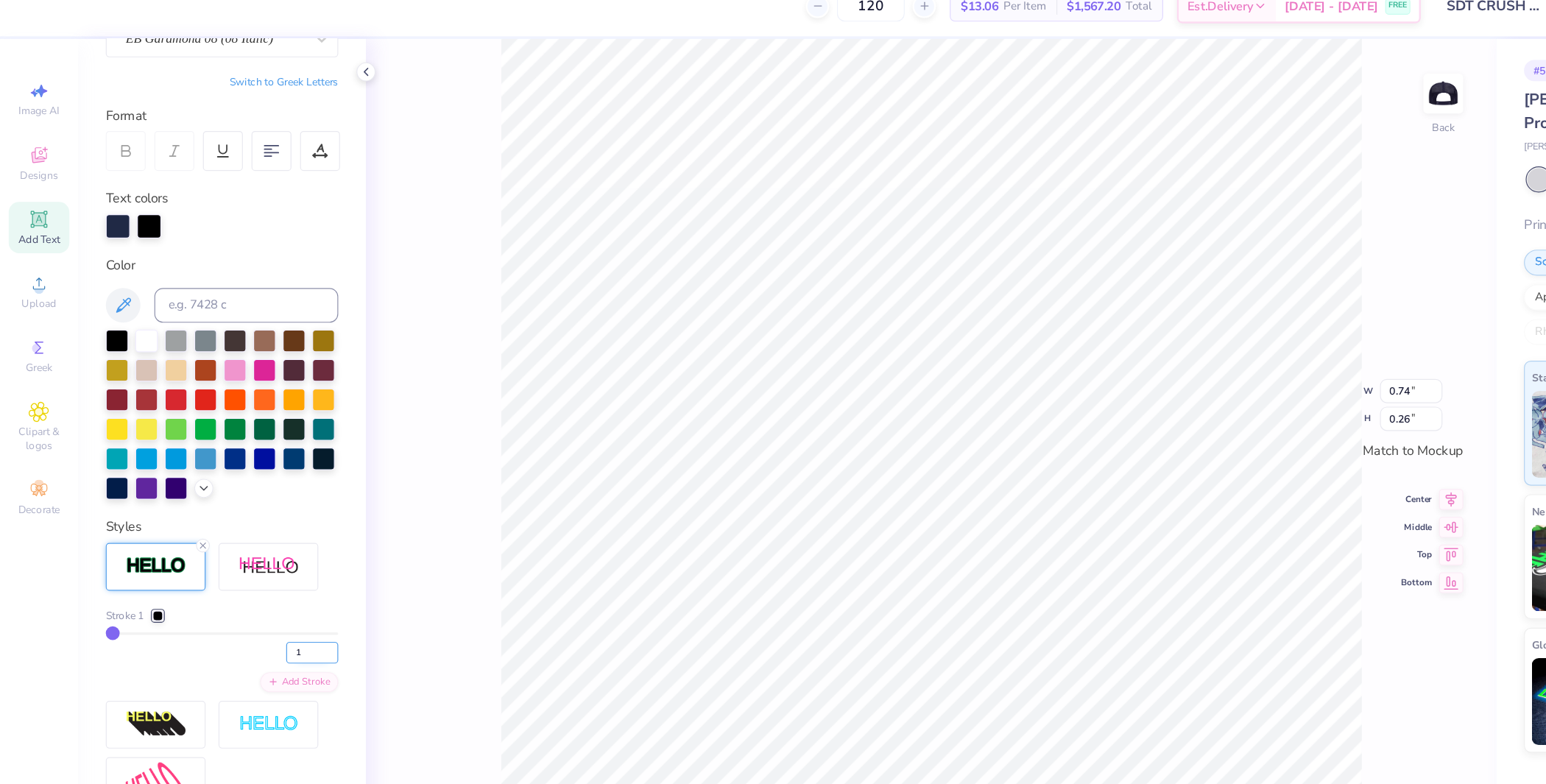
click at [252, 583] on input "1" at bounding box center [264, 574] width 44 height 18
type input "1.5"
type input "2"
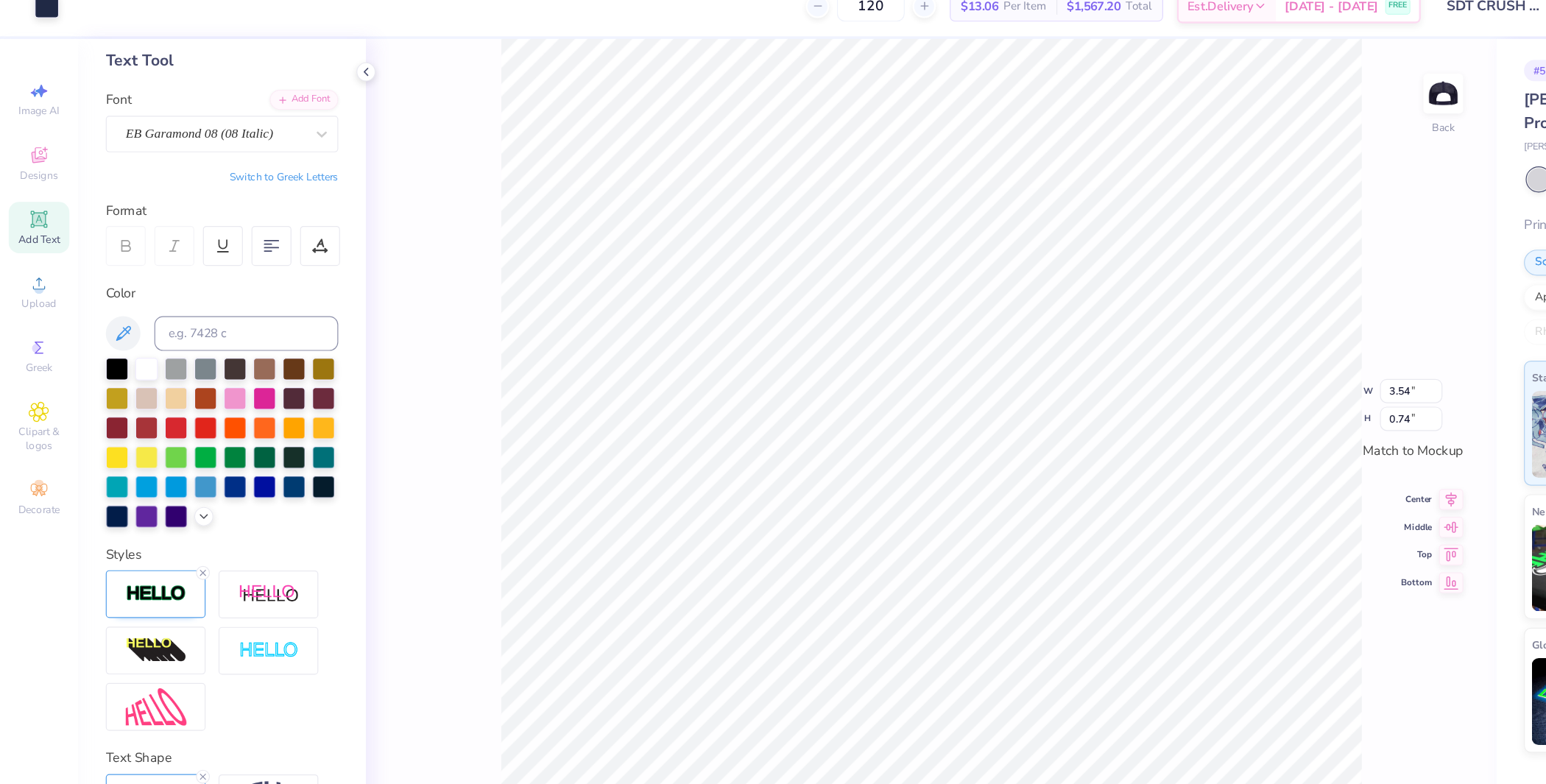
scroll to position [96, 0]
drag, startPoint x: 136, startPoint y: 526, endPoint x: 142, endPoint y: 530, distance: 7.2
click at [136, 526] on img at bounding box center [132, 524] width 51 height 17
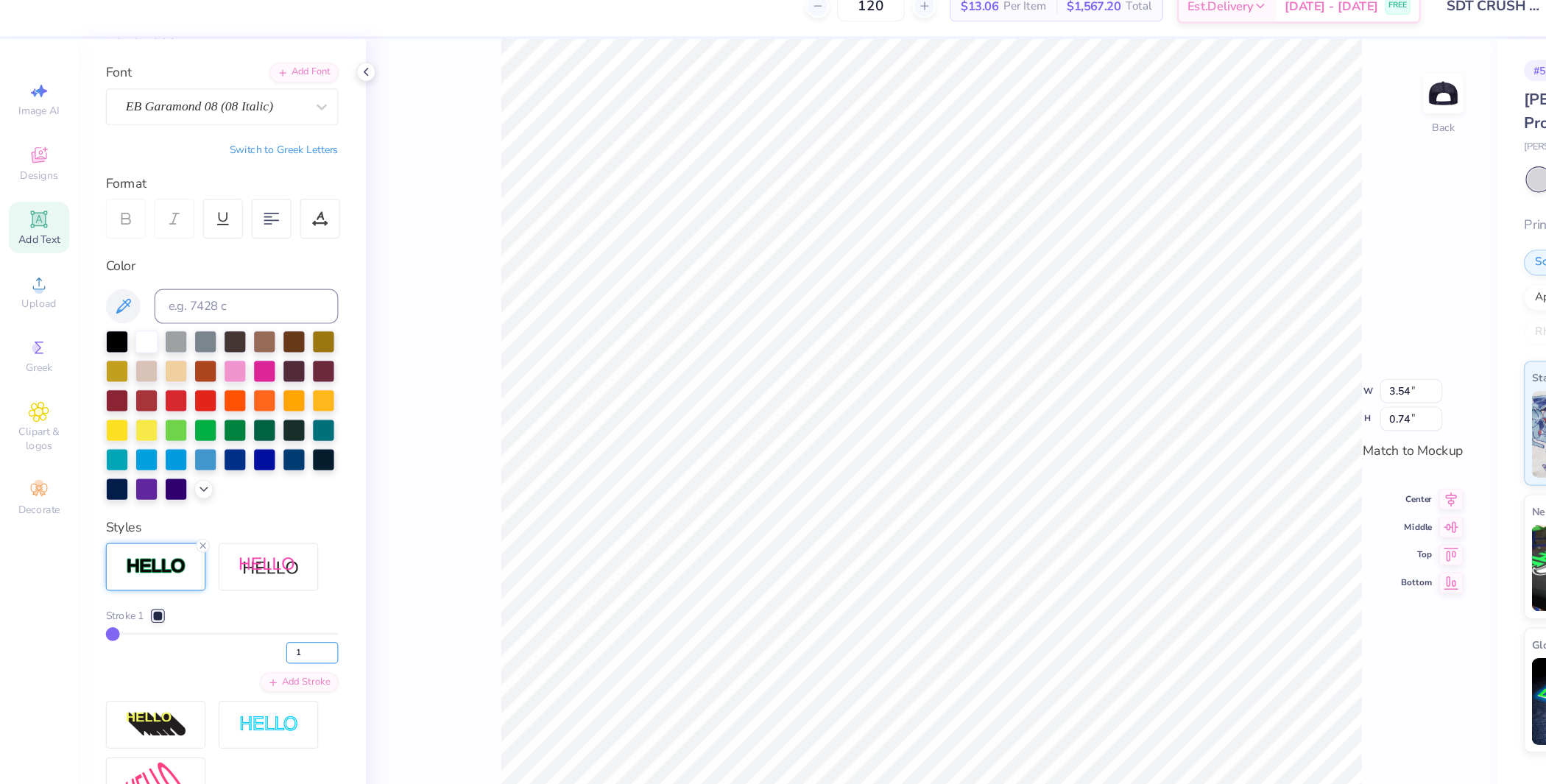
click at [247, 583] on input "1" at bounding box center [264, 574] width 44 height 18
type input "1.5"
type input "2"
click at [901, 521] on li "Group" at bounding box center [924, 528] width 116 height 29
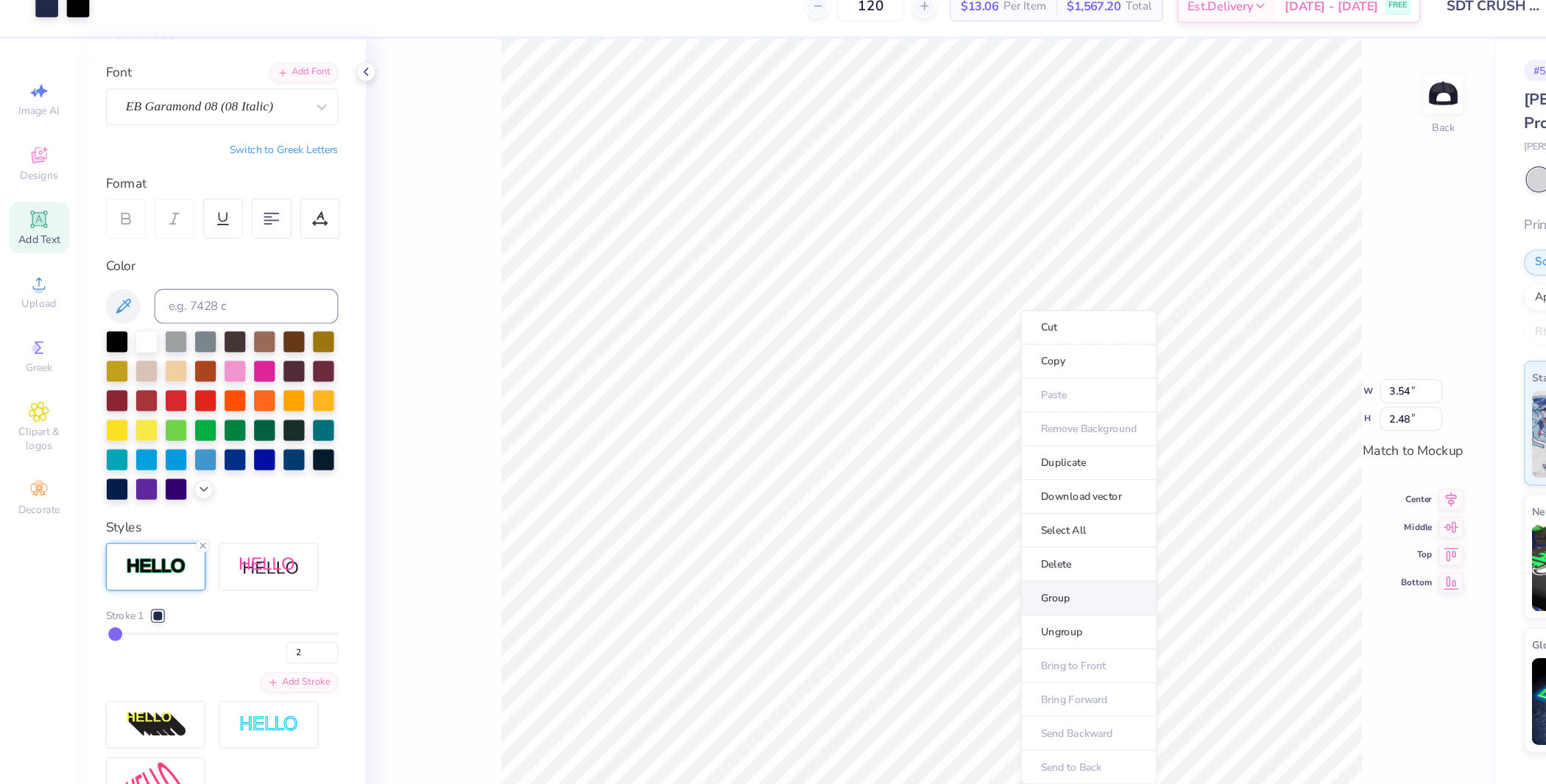
type input "2"
click at [1196, 353] on input "3.54" at bounding box center [1197, 353] width 53 height 21
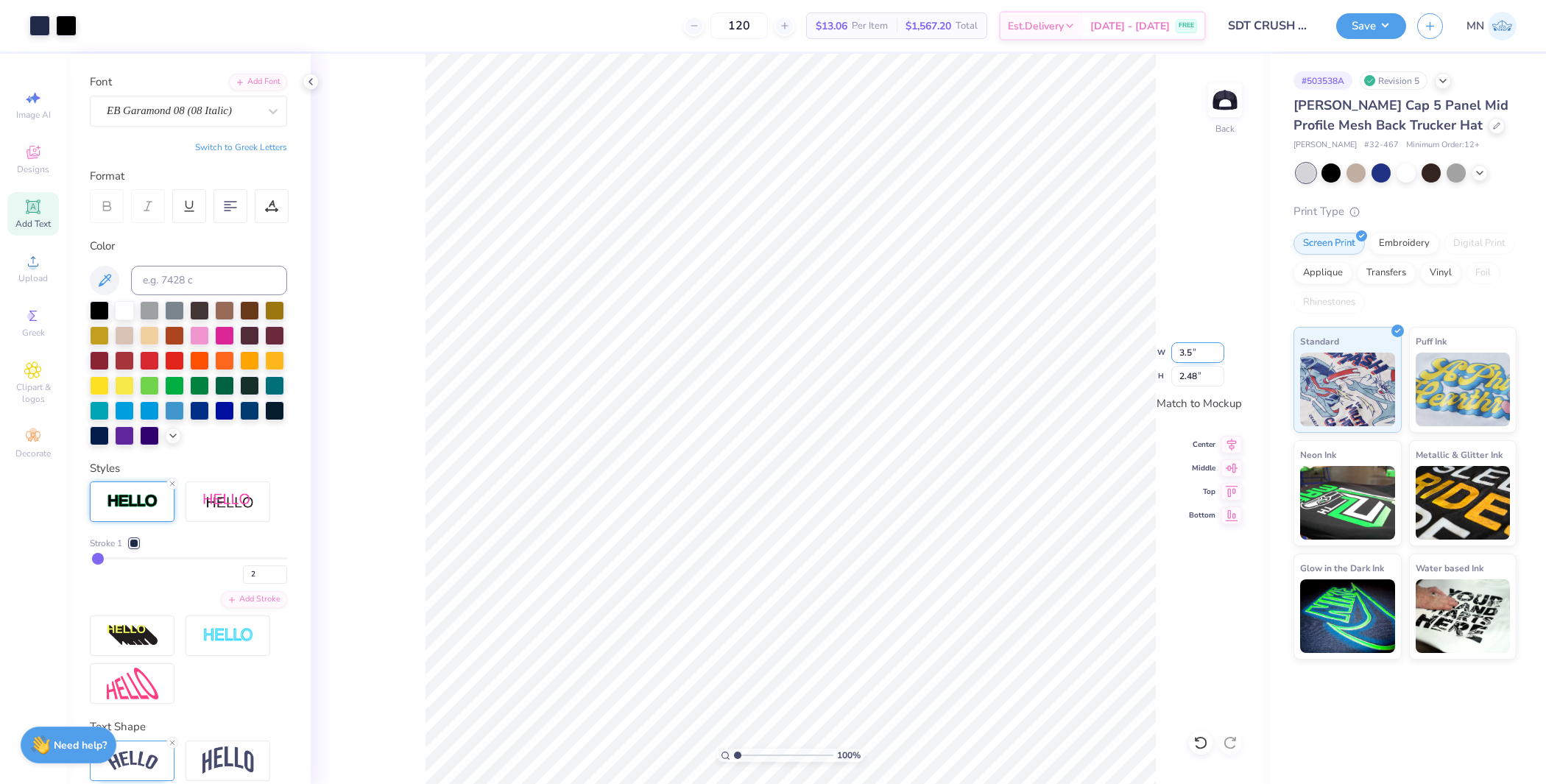
type input "3.5"
type input "2"
type input "3.50"
type input "2.46"
click at [1383, 21] on button "Save" at bounding box center [1371, 24] width 70 height 26
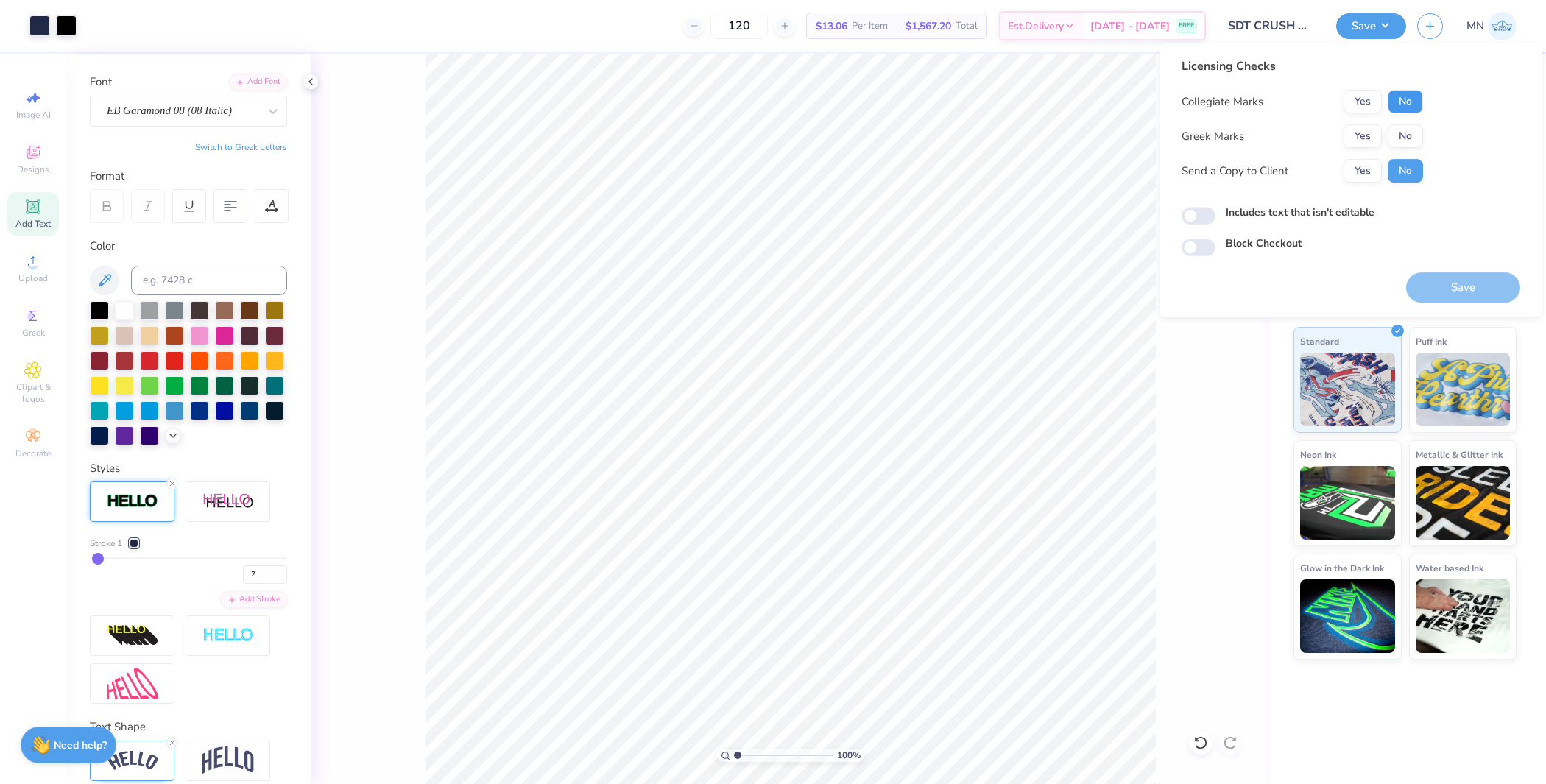
click at [1408, 107] on button "No" at bounding box center [1405, 101] width 36 height 23
click at [1365, 133] on button "Yes" at bounding box center [1363, 136] width 38 height 23
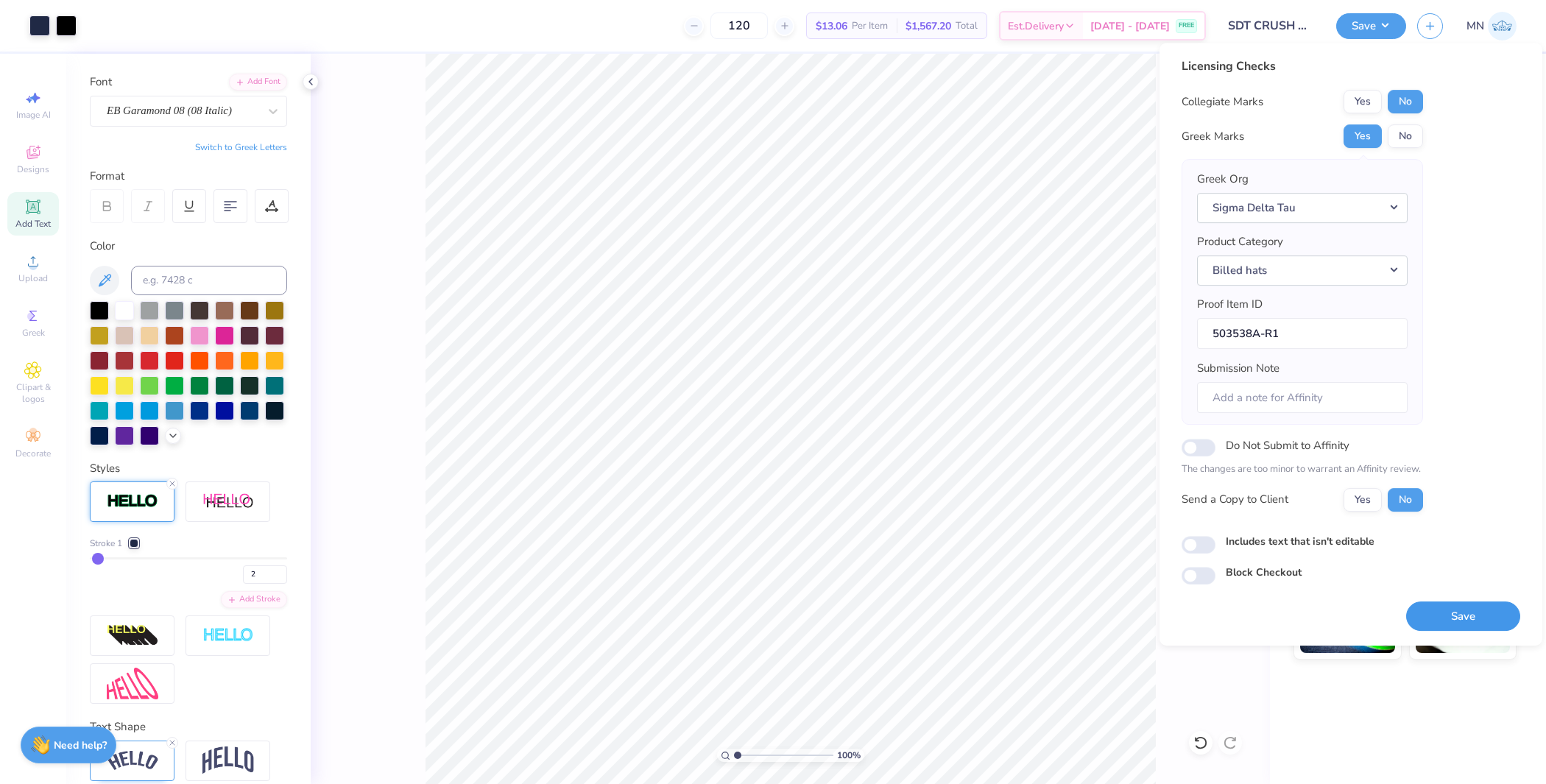
click at [1456, 602] on button "Save" at bounding box center [1463, 616] width 114 height 30
type input "2"
